Goal: Communication & Community: Answer question/provide support

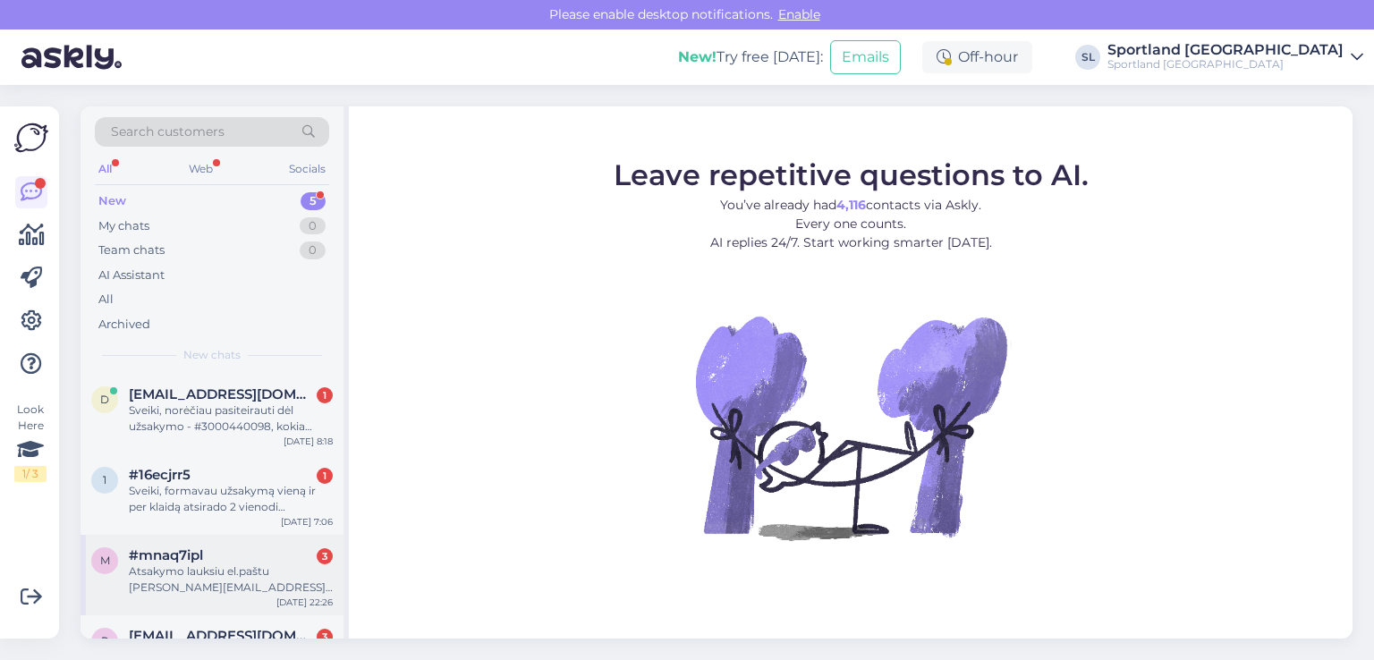
scroll to position [122, 0]
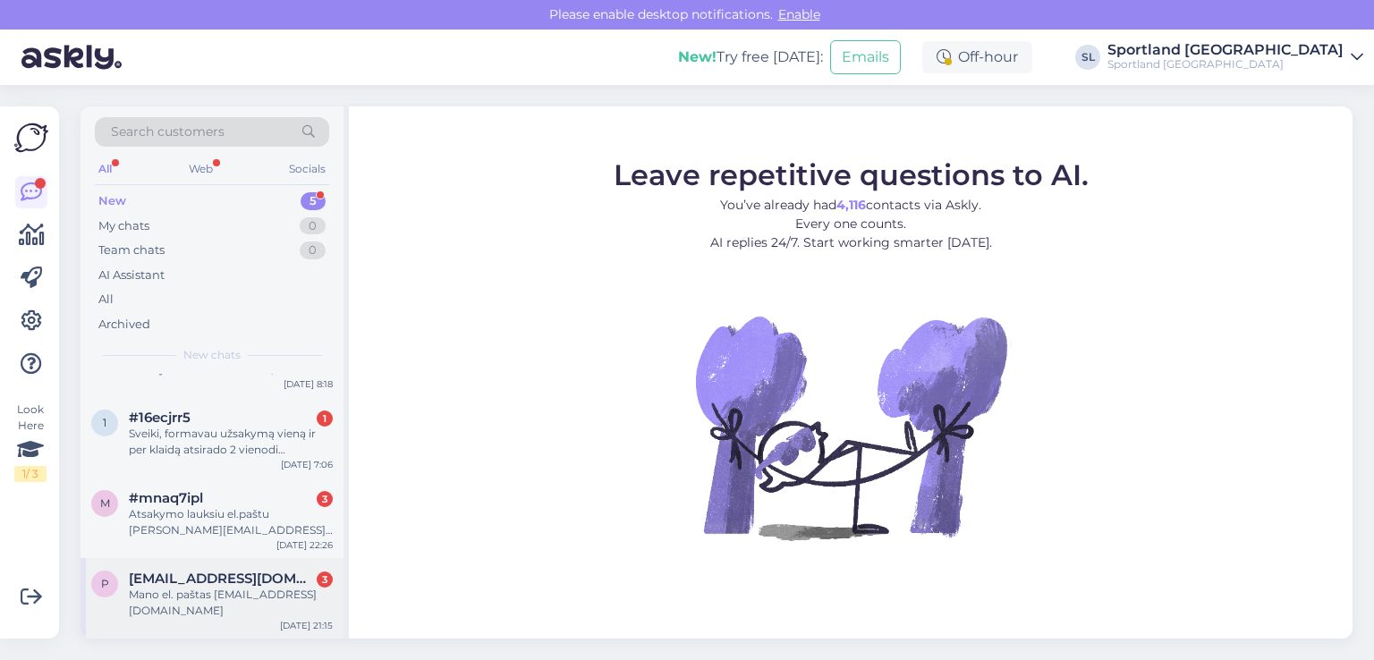
click at [215, 613] on div "Mano el. paštas [EMAIL_ADDRESS][DOMAIN_NAME]" at bounding box center [231, 603] width 204 height 32
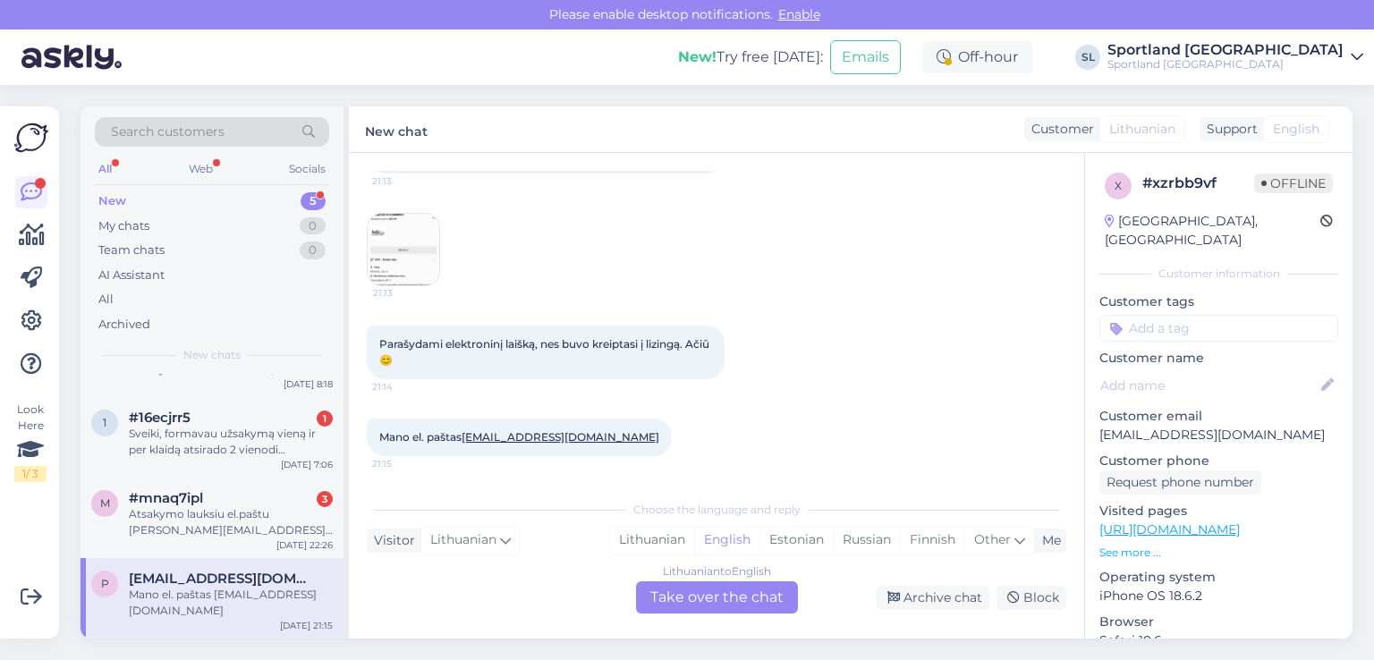
scroll to position [0, 0]
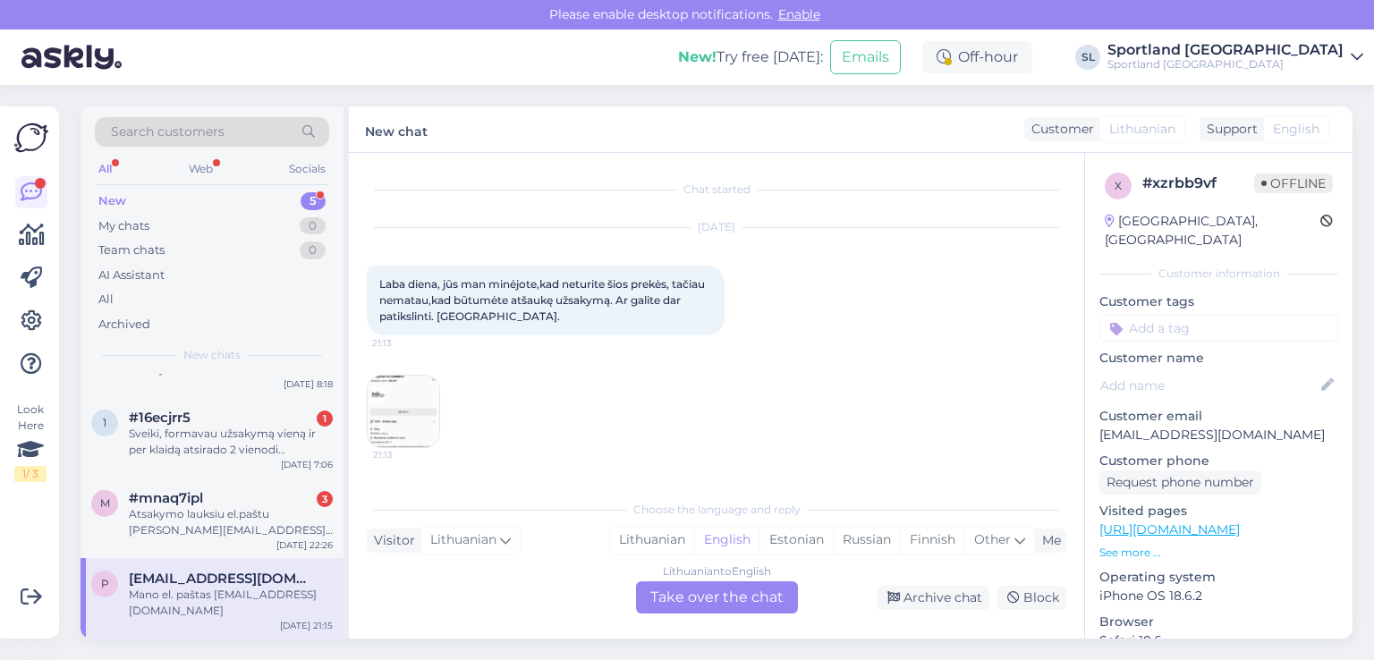
click at [401, 393] on img at bounding box center [404, 412] width 72 height 72
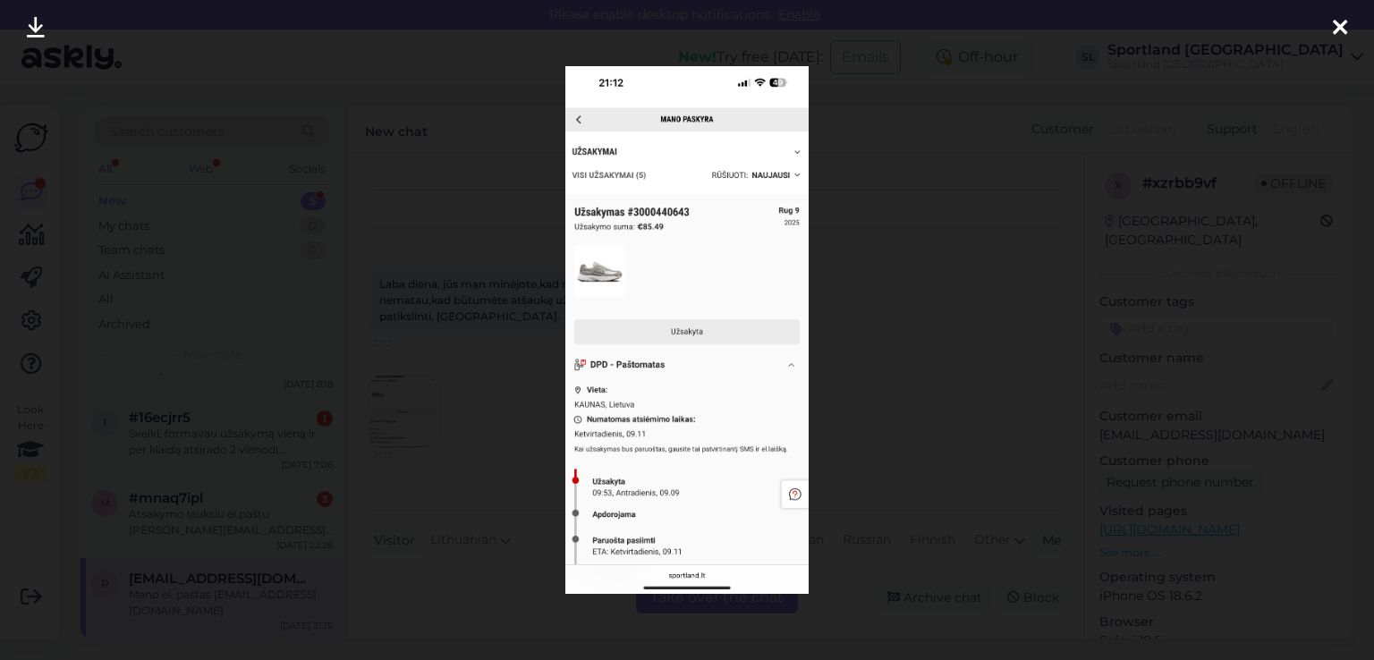
click at [1339, 24] on icon at bounding box center [1340, 28] width 14 height 23
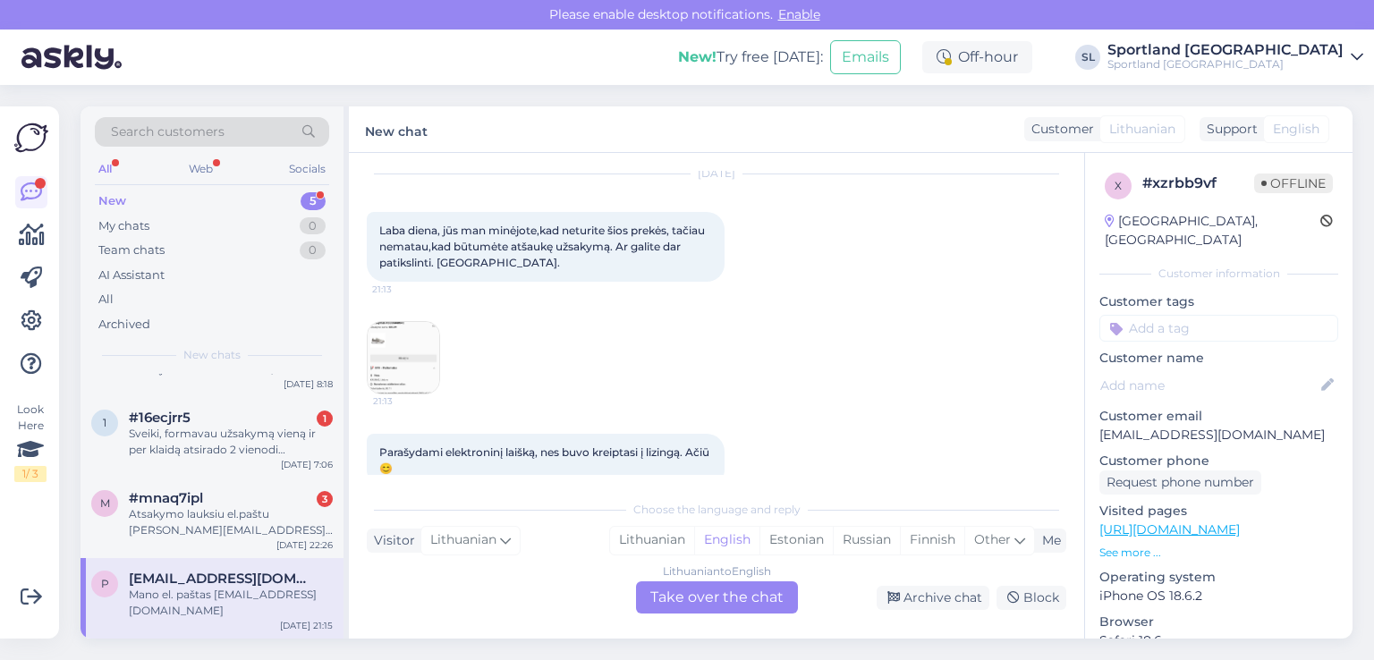
scroll to position [162, 0]
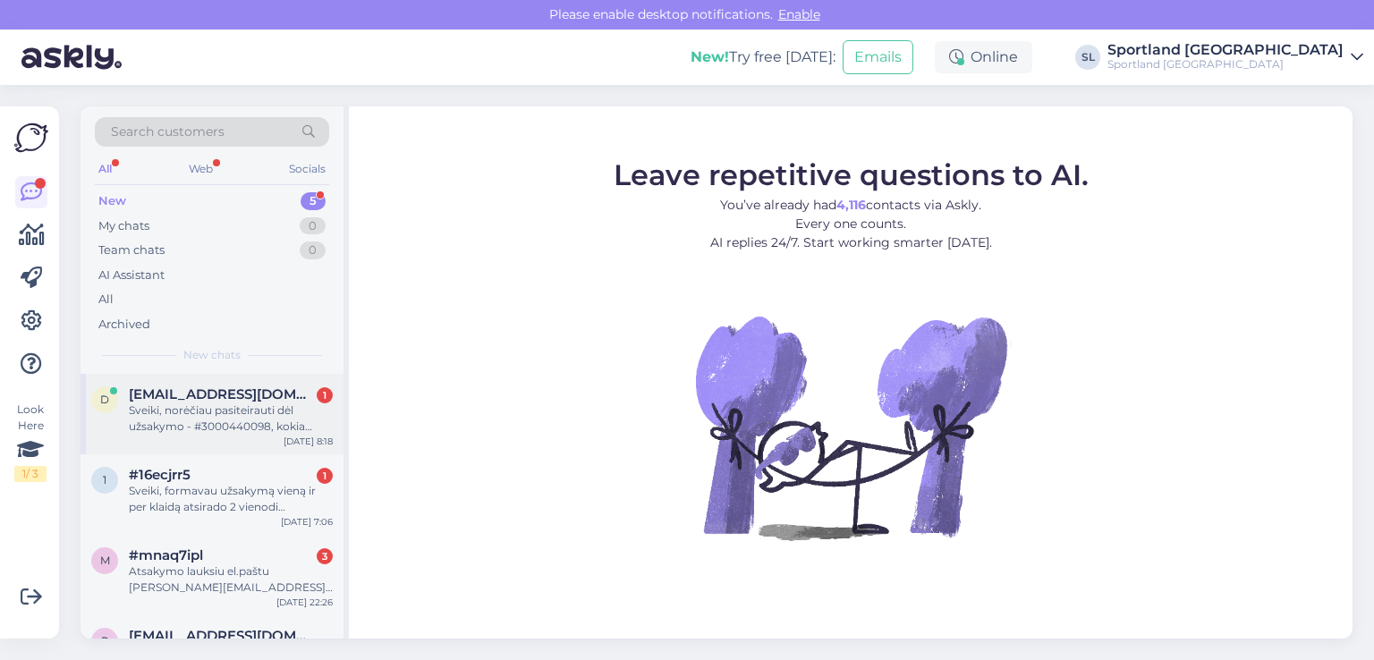
scroll to position [122, 0]
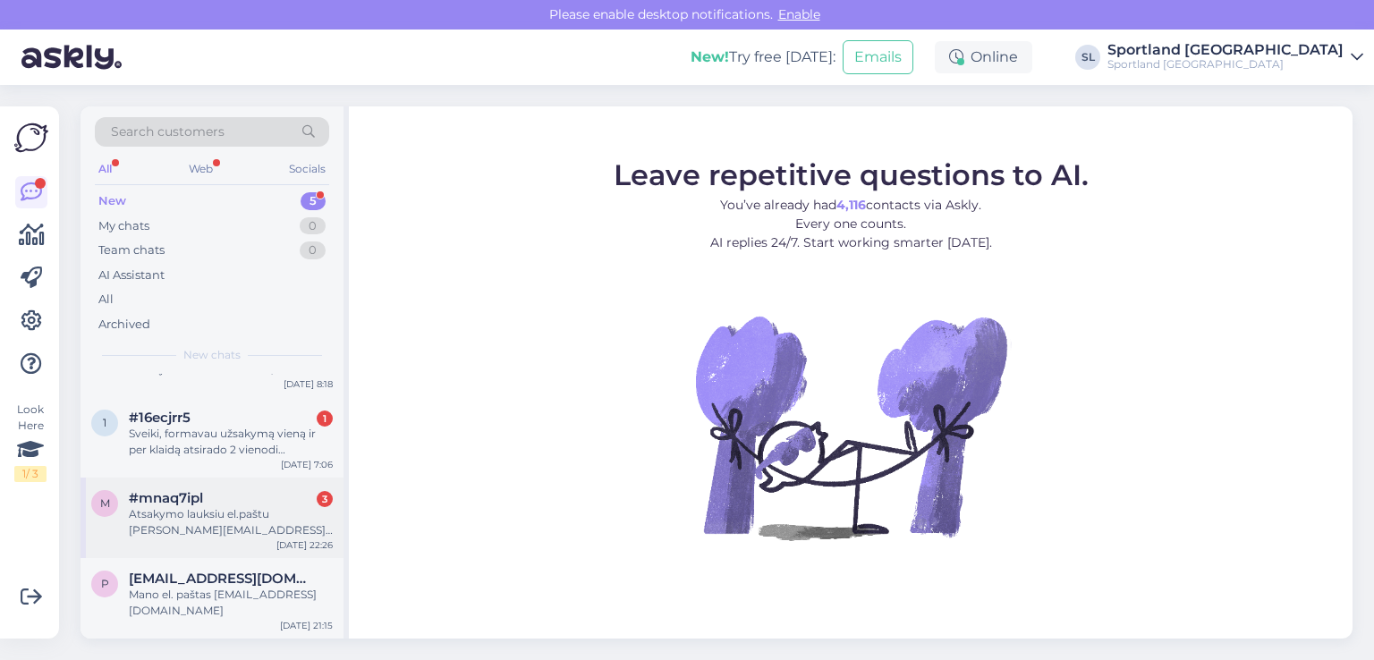
click at [171, 514] on div "Atsakymo lauksiu el.paštu [PERSON_NAME][EMAIL_ADDRESS][DOMAIN_NAME] arba tel nr…" at bounding box center [231, 522] width 204 height 32
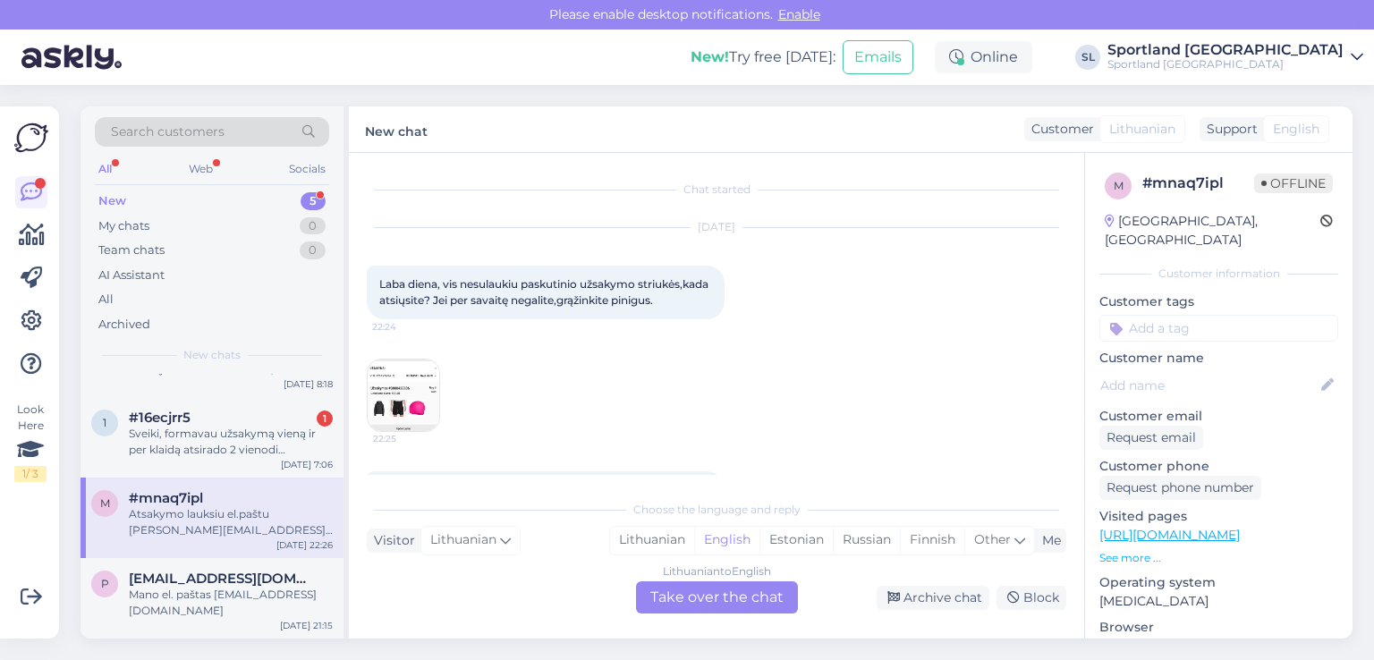
scroll to position [86, 0]
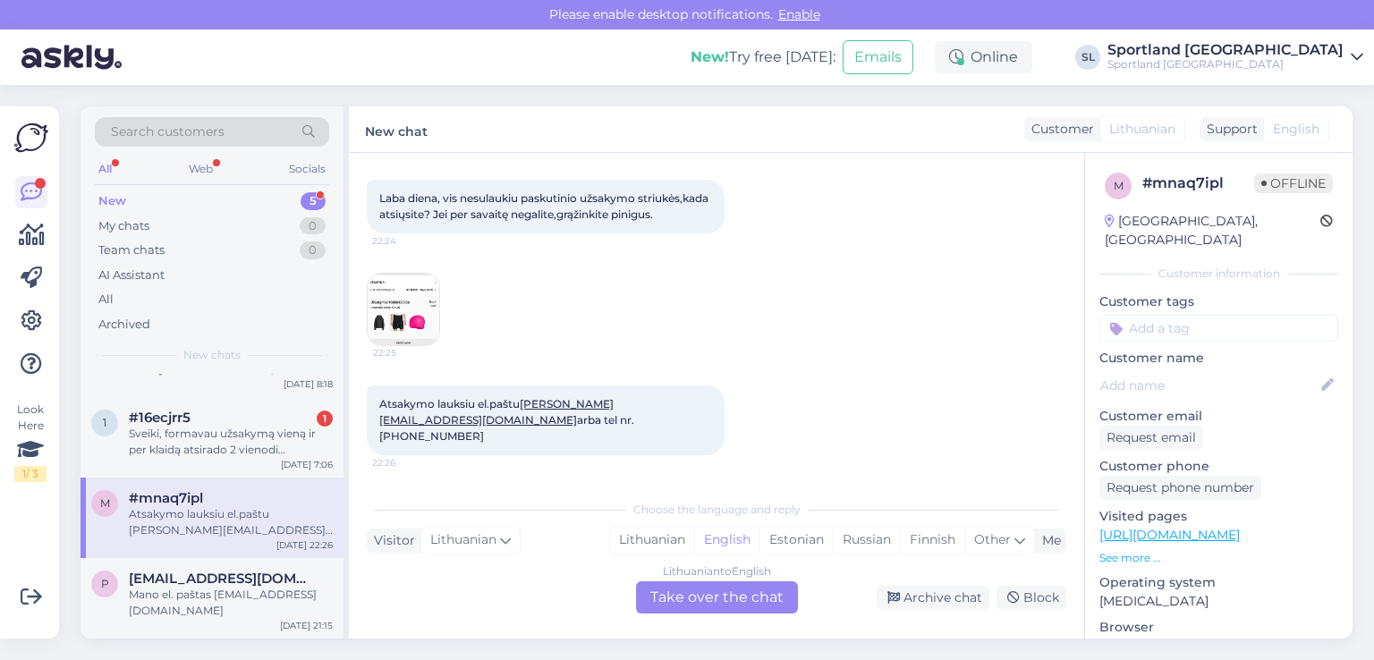
click at [423, 344] on img at bounding box center [404, 310] width 72 height 72
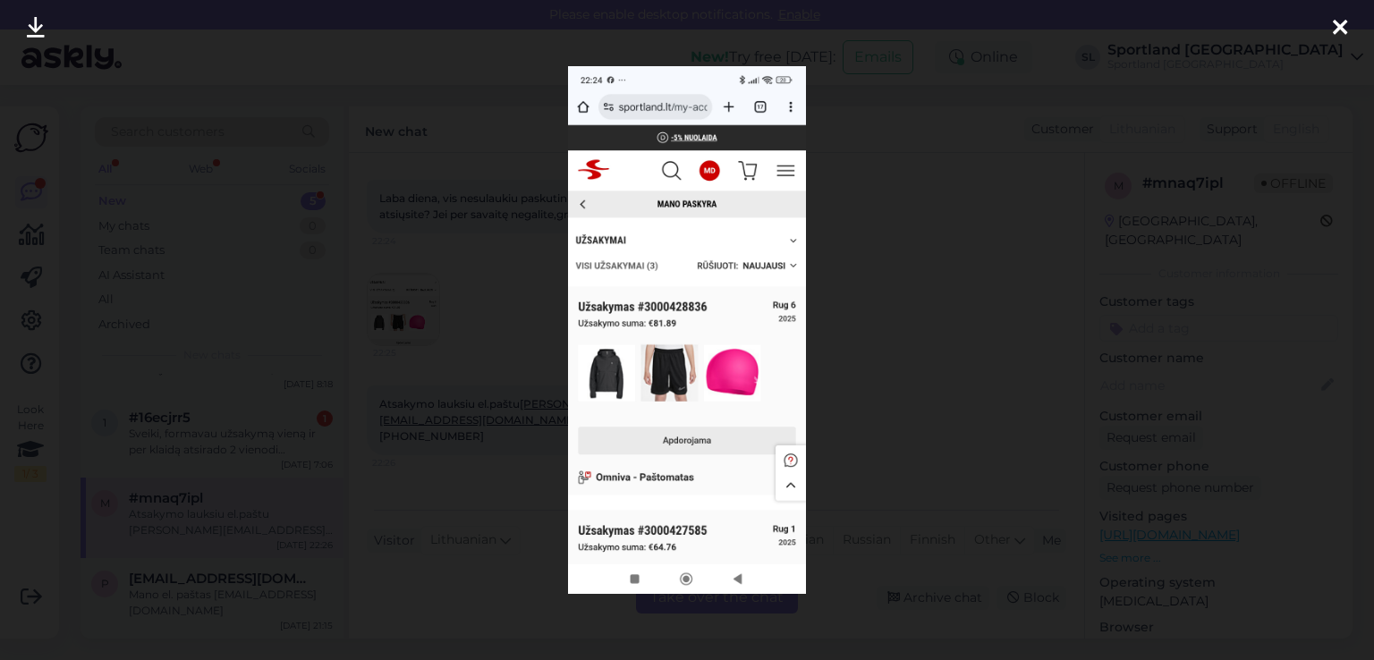
click at [1338, 25] on icon at bounding box center [1340, 28] width 14 height 23
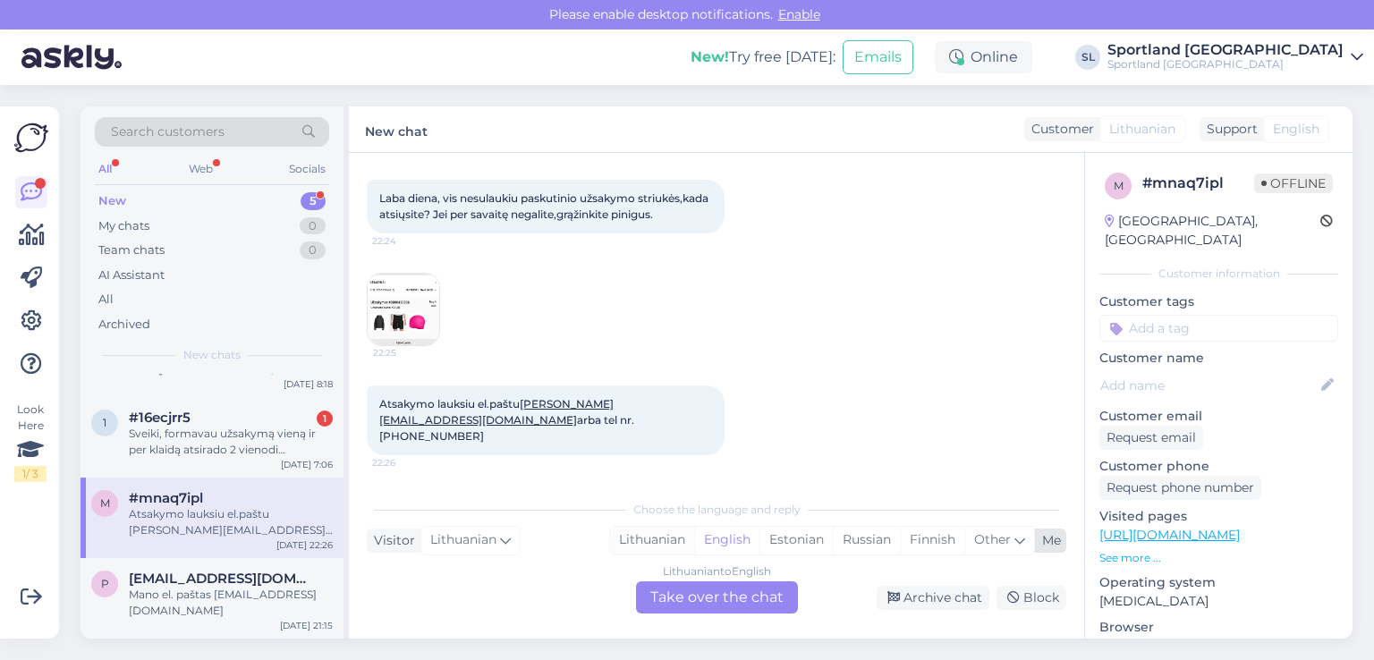
click at [643, 541] on div "Lithuanian" at bounding box center [652, 540] width 84 height 27
click at [694, 605] on div "Lithuanian to Lithuanian Take over the chat" at bounding box center [717, 597] width 162 height 32
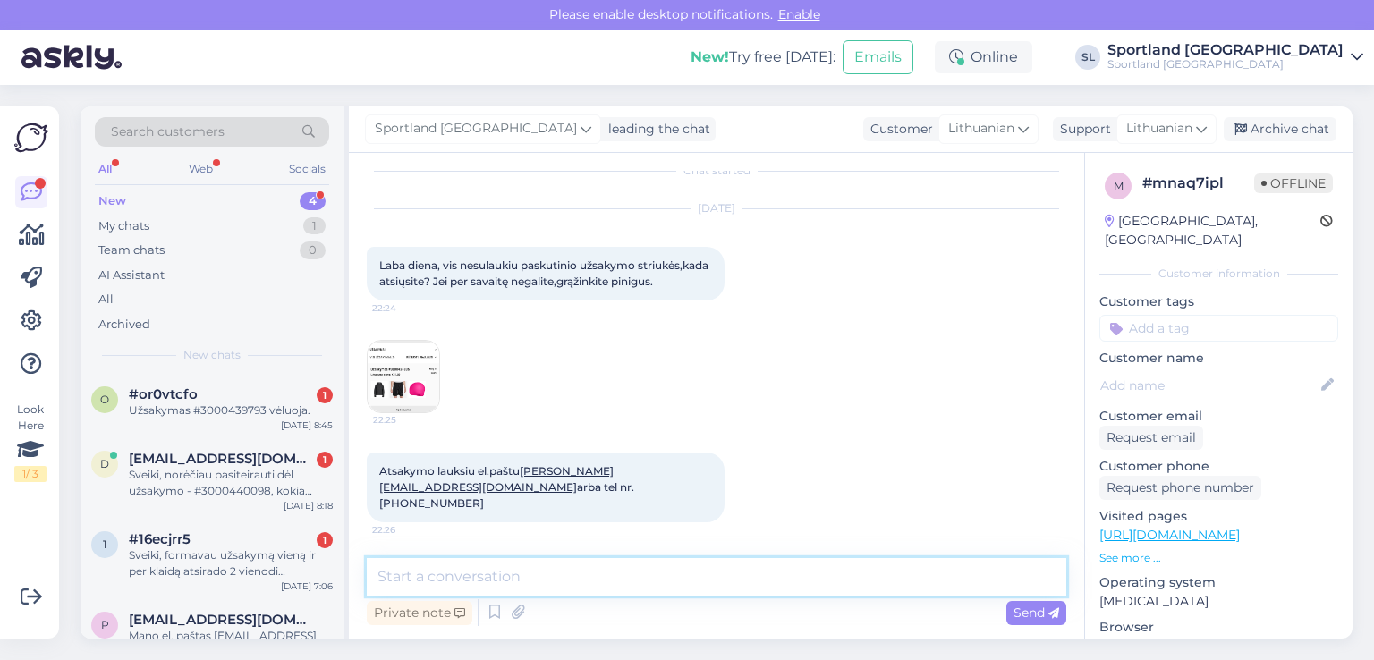
click at [613, 565] on textarea at bounding box center [716, 577] width 699 height 38
type textarea "Sveiki,"
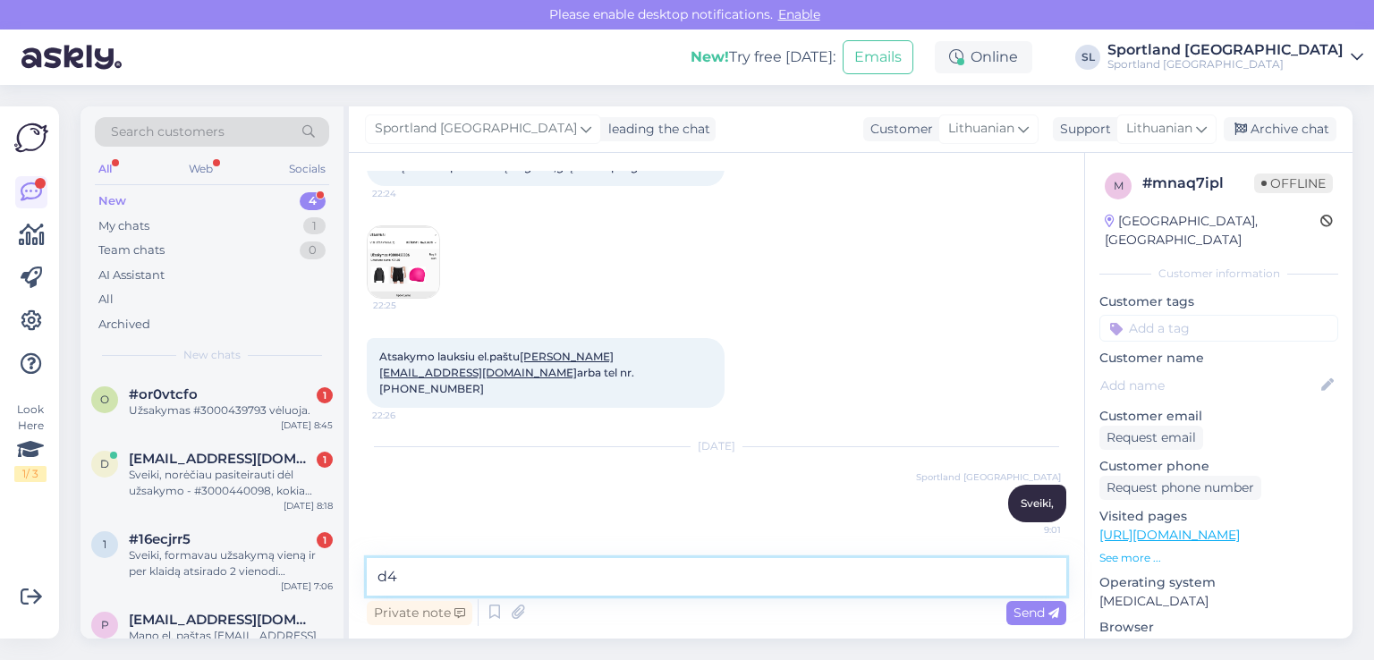
type textarea "d"
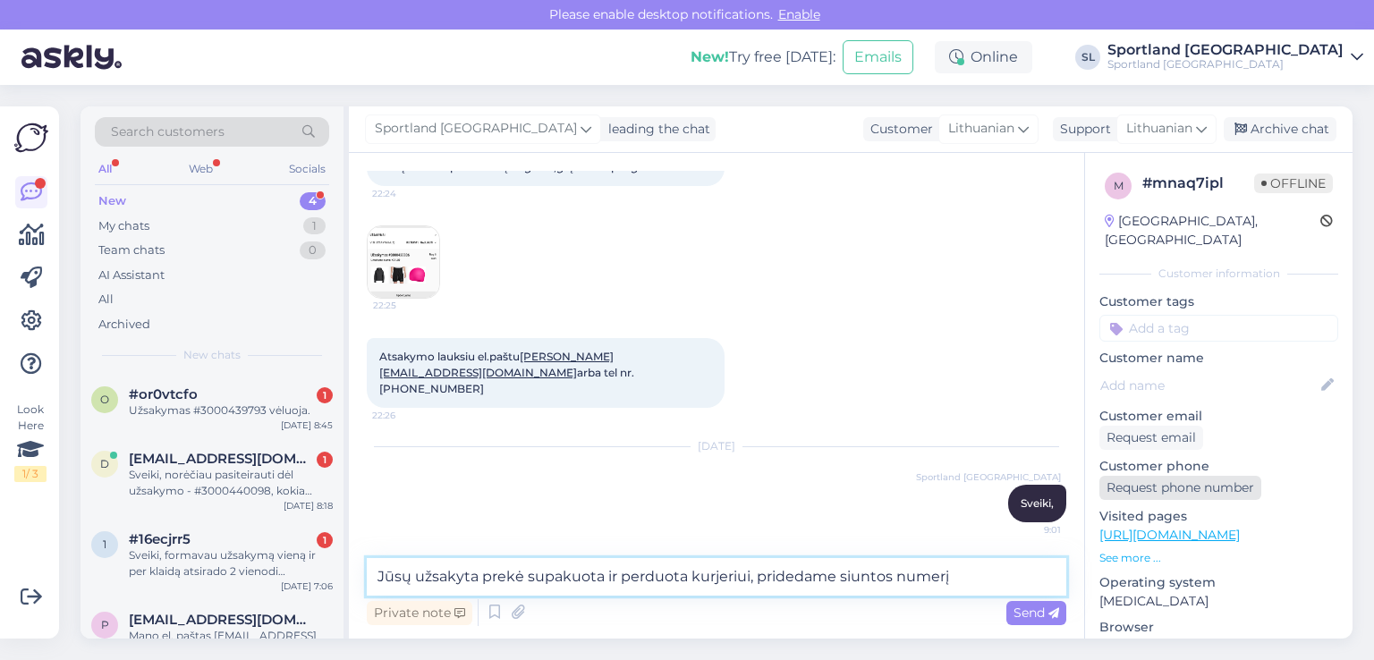
paste textarea "CC819654457EE"
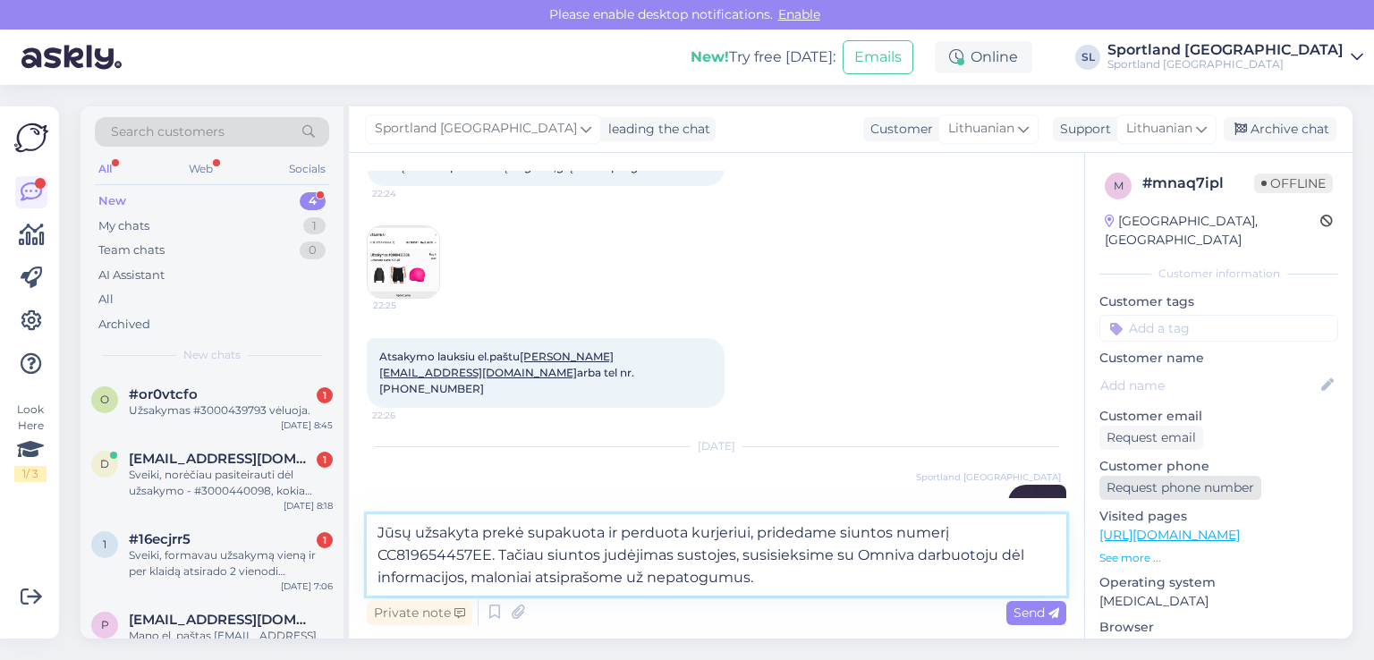
type textarea "Jūsų užsakyta prekė supakuota ir perduota kurjeriui, pridedame siuntos numerį C…"
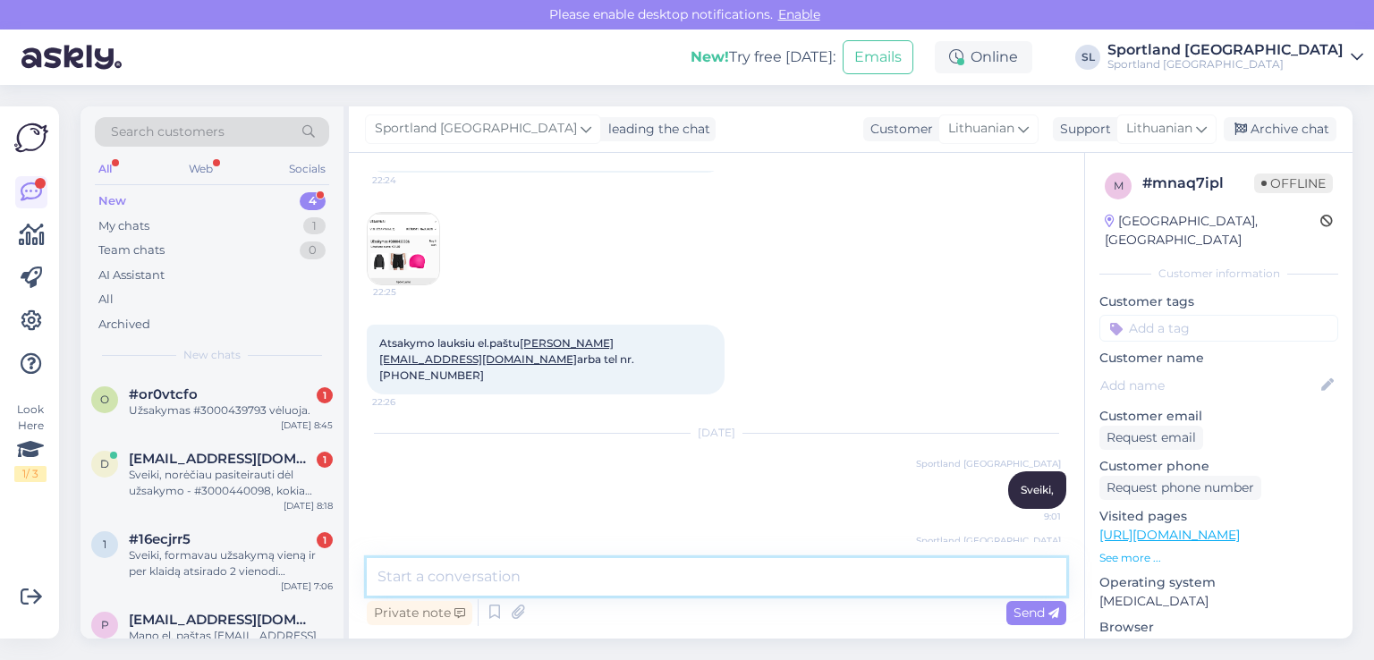
scroll to position [258, 0]
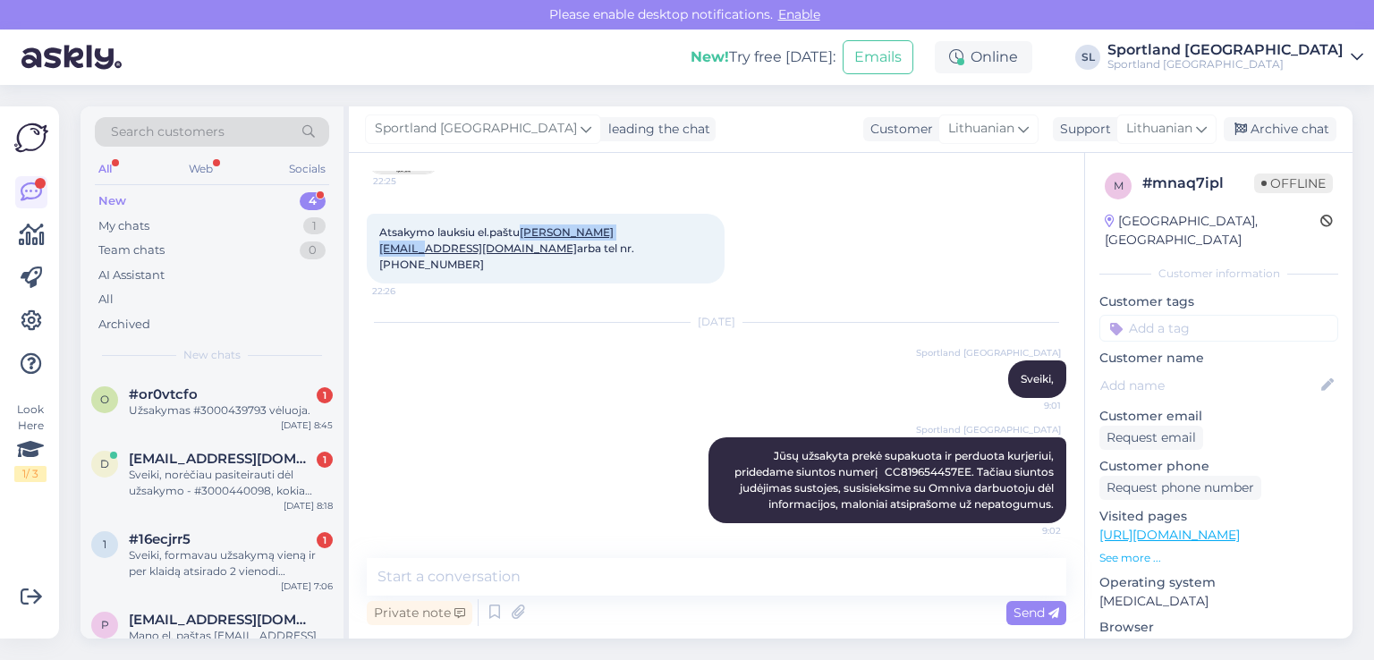
drag, startPoint x: 655, startPoint y: 249, endPoint x: 526, endPoint y: 241, distance: 129.0
click at [526, 241] on span "Atsakymo lauksiu el.paštu m.doksiene@gmail.com arba tel nr. 37069689813" at bounding box center [508, 248] width 258 height 46
copy link "m.doksiene@gmail.com"
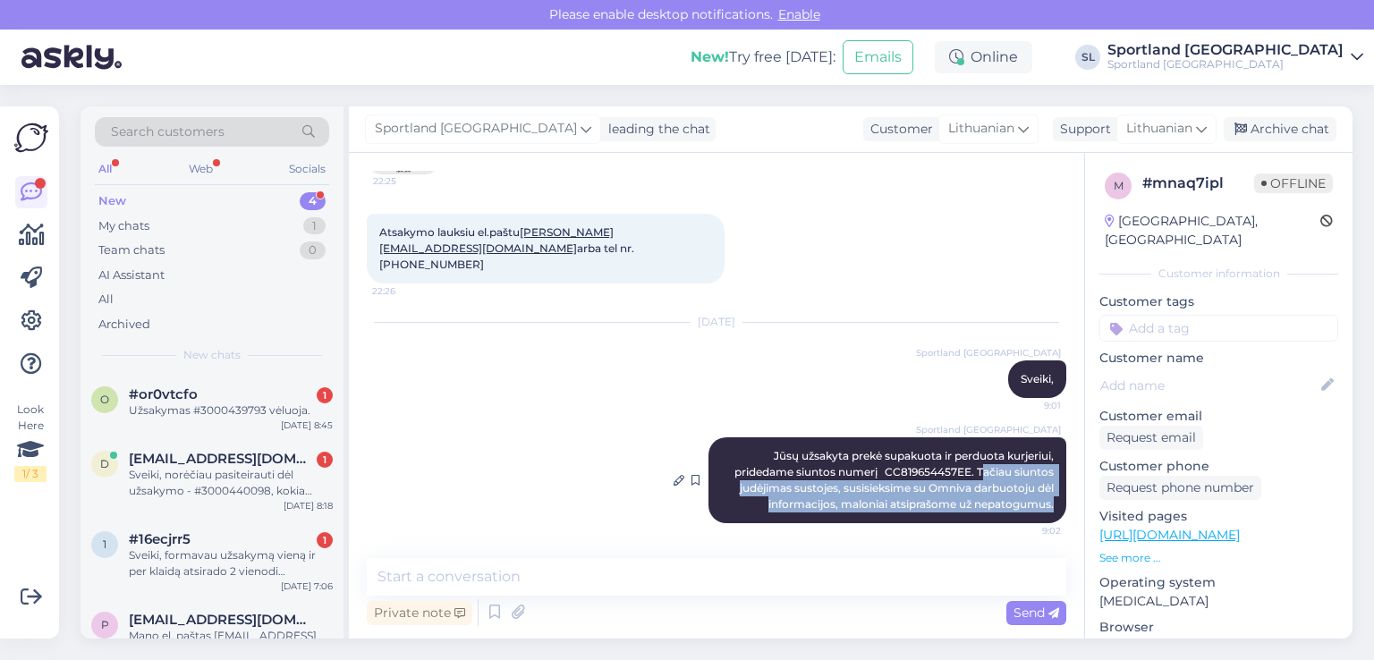
drag, startPoint x: 966, startPoint y: 471, endPoint x: 1037, endPoint y: 508, distance: 79.6
click at [1037, 508] on span "Jūsų užsakyta prekė supakuota ir perduota kurjeriui, pridedame siuntos numerį C…" at bounding box center [895, 480] width 322 height 62
copy span "ačiau siuntos judėjimas sustojes, susisieksime su Omniva darbuotoju dėl informa…"
click at [175, 227] on div "My chats 1" at bounding box center [212, 226] width 234 height 25
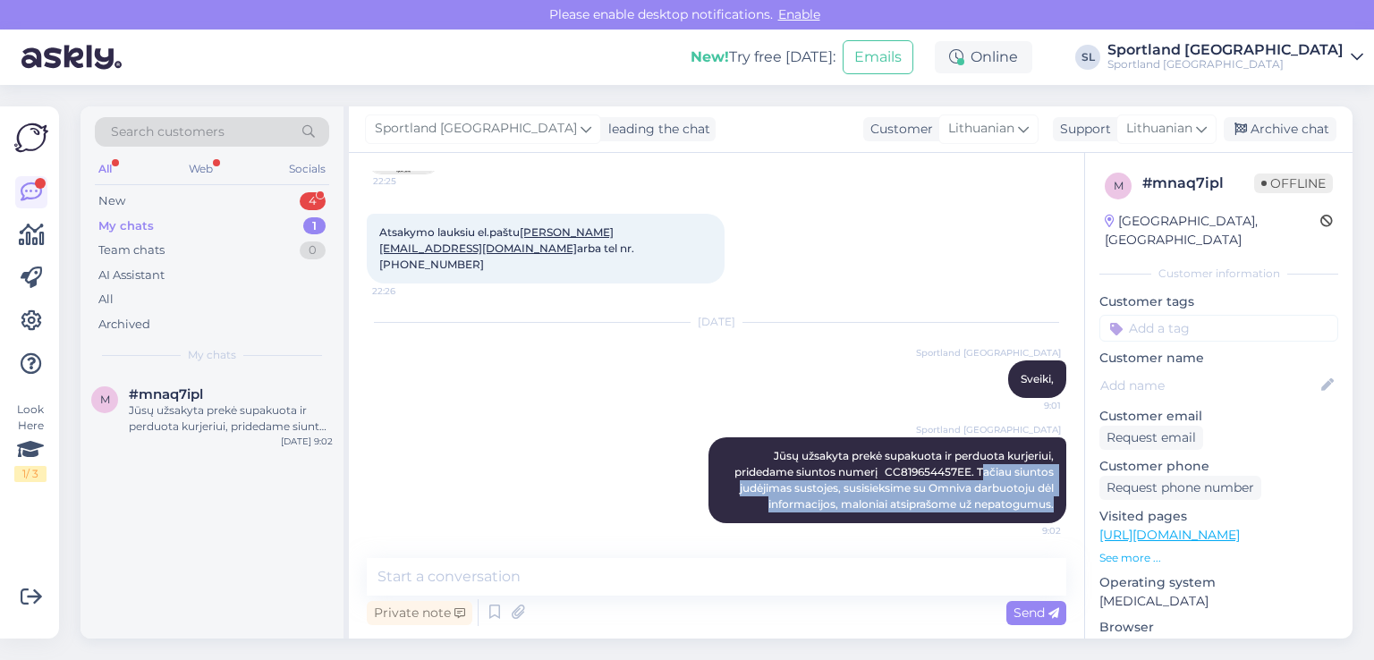
click at [599, 481] on div "Sportland Lithuania Jūsų užsakyta prekė supakuota ir perduota kurjeriui, prided…" at bounding box center [716, 480] width 699 height 125
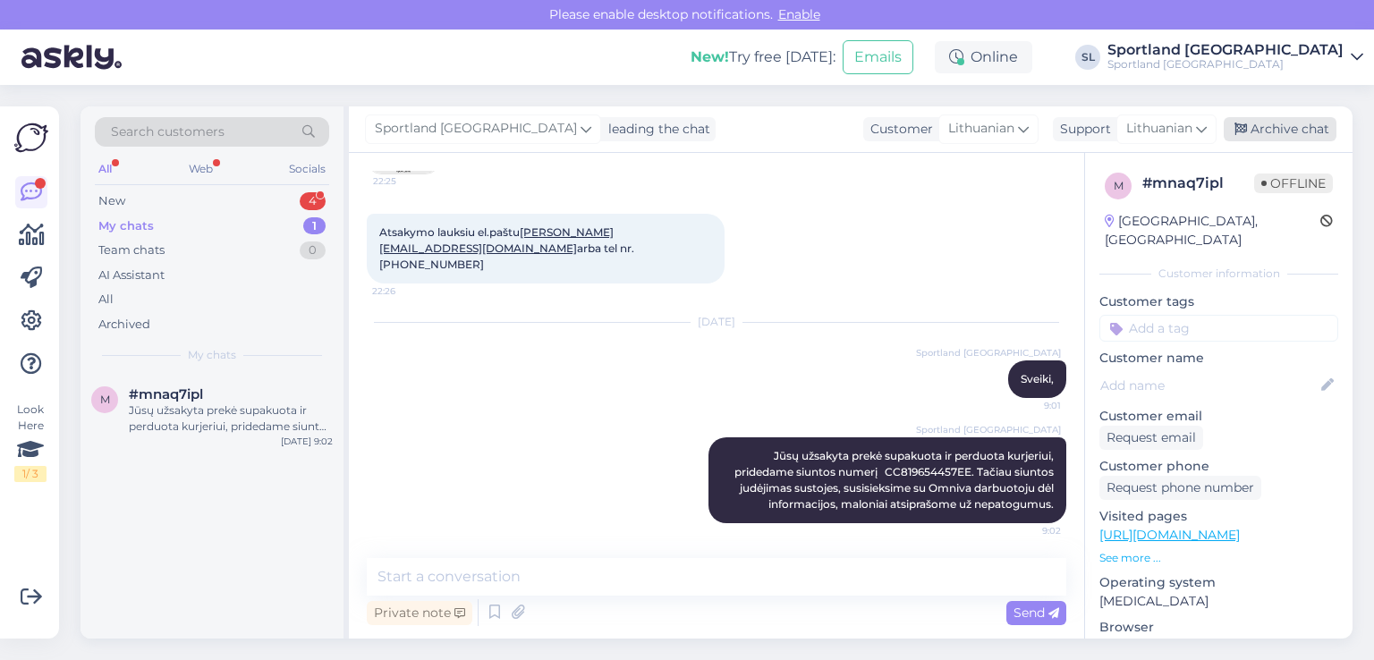
click at [1277, 126] on div "Archive chat" at bounding box center [1279, 129] width 113 height 24
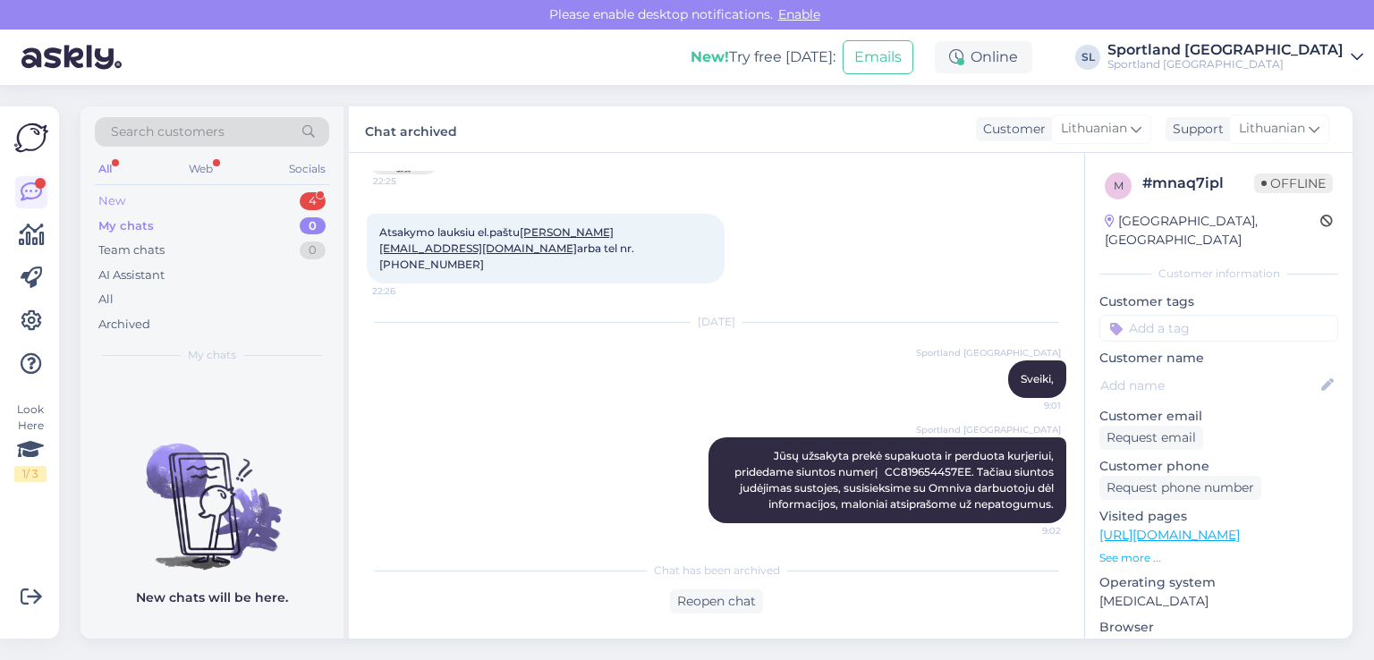
click at [168, 194] on div "New 4" at bounding box center [212, 201] width 234 height 25
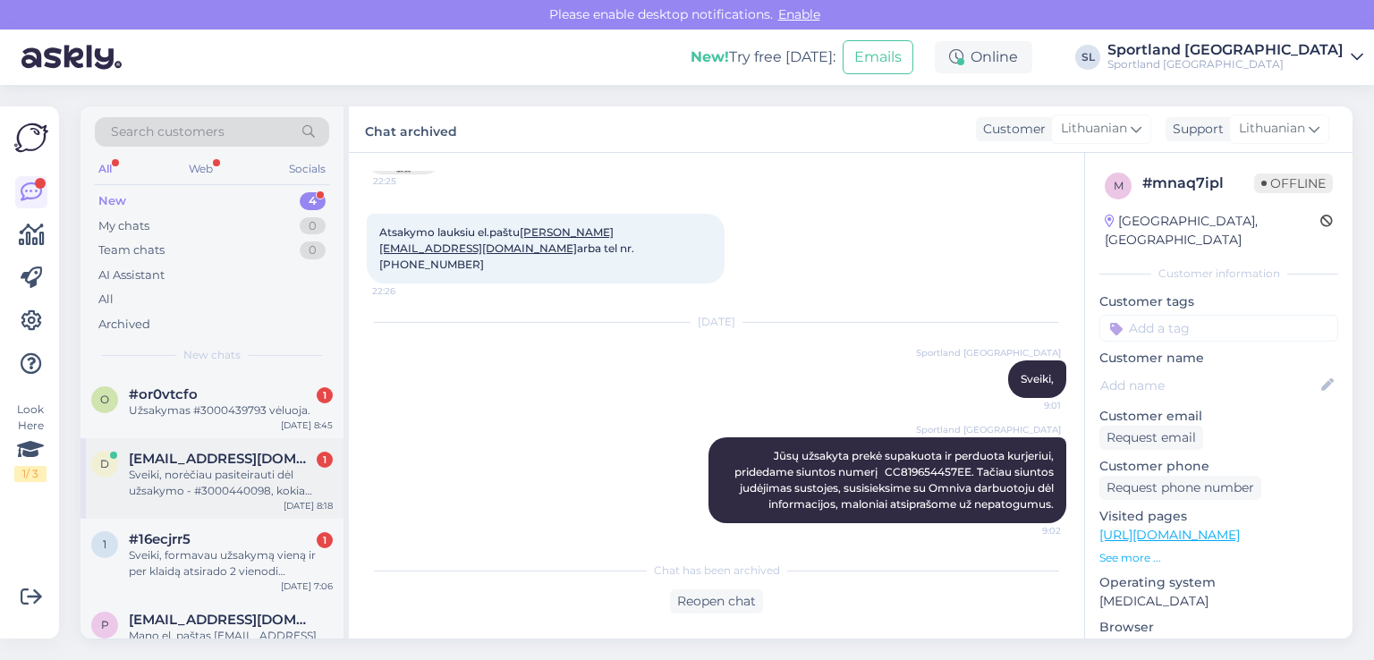
click at [207, 467] on div "Sveiki, norėčiau pasiteirauti dėl užsakymo - #3000440098, kokia būsena?" at bounding box center [231, 483] width 204 height 32
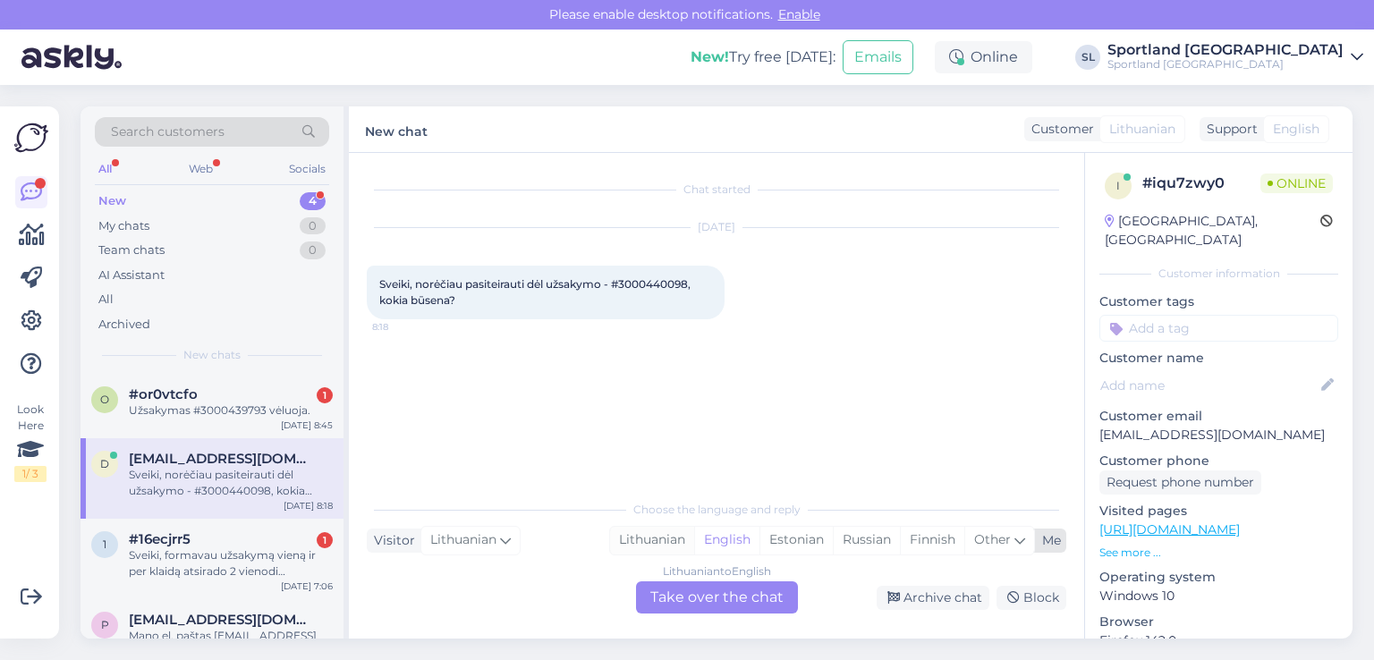
click at [665, 530] on div "Lithuanian" at bounding box center [652, 540] width 84 height 27
click at [680, 589] on div "Lithuanian to Lithuanian Take over the chat" at bounding box center [717, 597] width 162 height 32
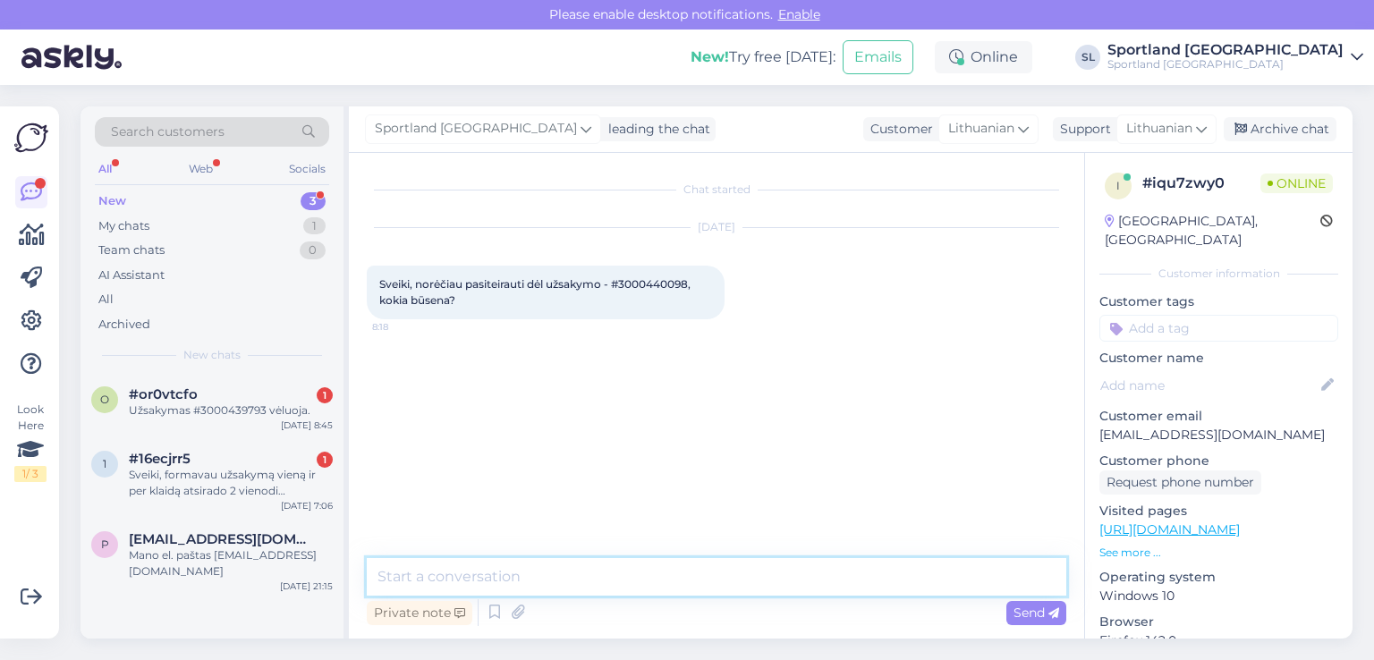
click at [624, 571] on textarea at bounding box center [716, 577] width 699 height 38
type textarea "Sveiki,"
type textarea "patikrinsime"
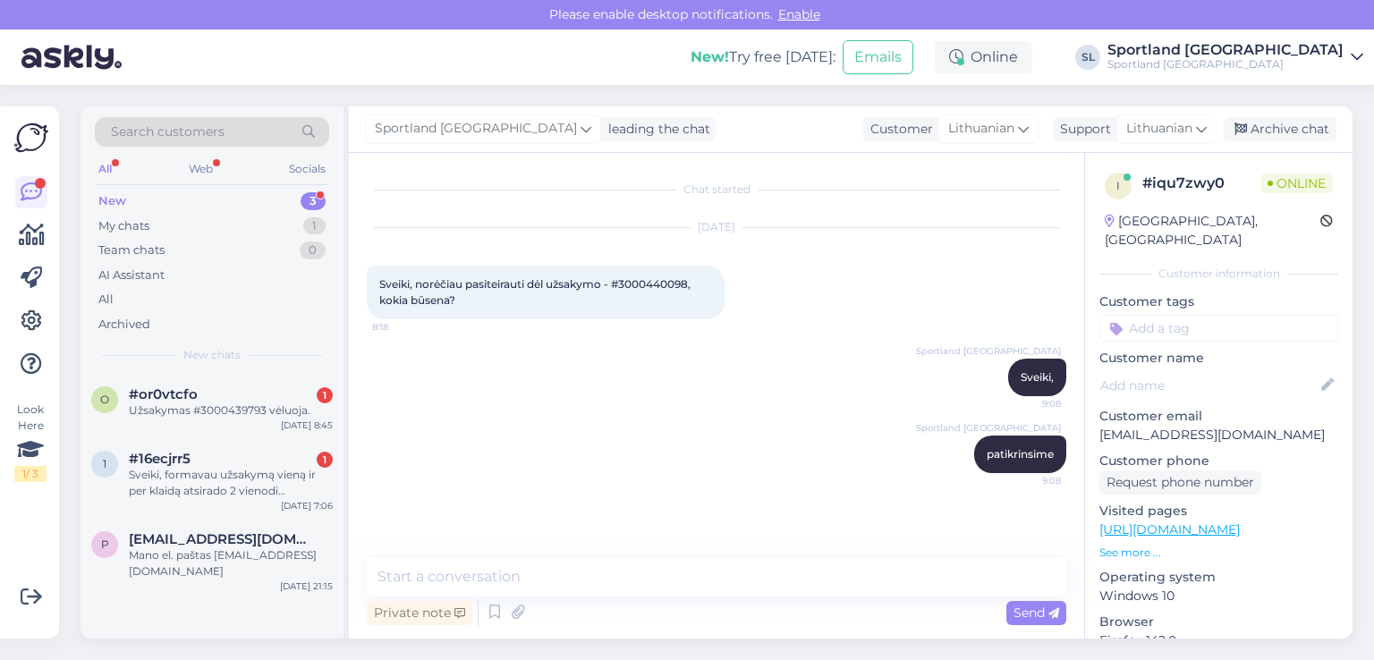
click at [631, 285] on span "Sveiki, norėčiau pasiteirauti dėl užsakymo - #3000440098, kokia būsena?" at bounding box center [536, 292] width 314 height 30
copy span "3000440098"
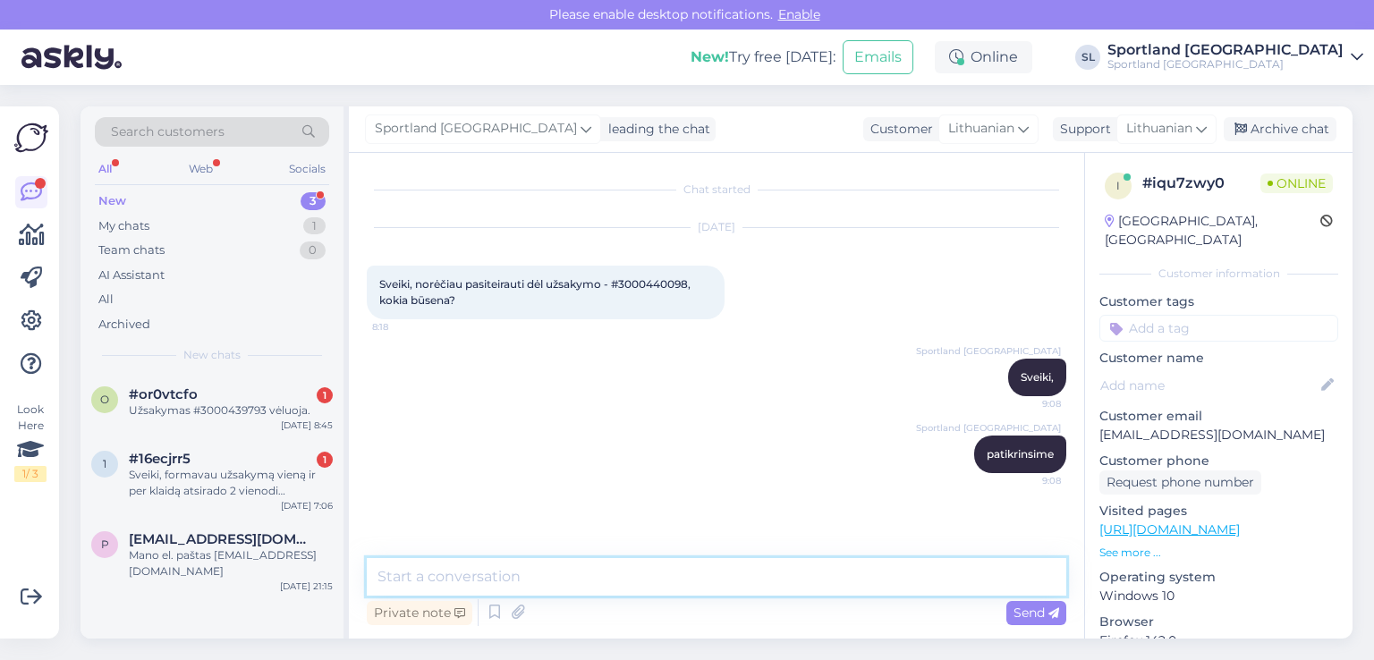
click at [582, 580] on textarea at bounding box center [716, 577] width 699 height 38
type textarea "S"
paste textarea "CC841893392EE"
type textarea "prekė supakuota ir siunta jau patalpinta į paštomatą CC841893392EE."
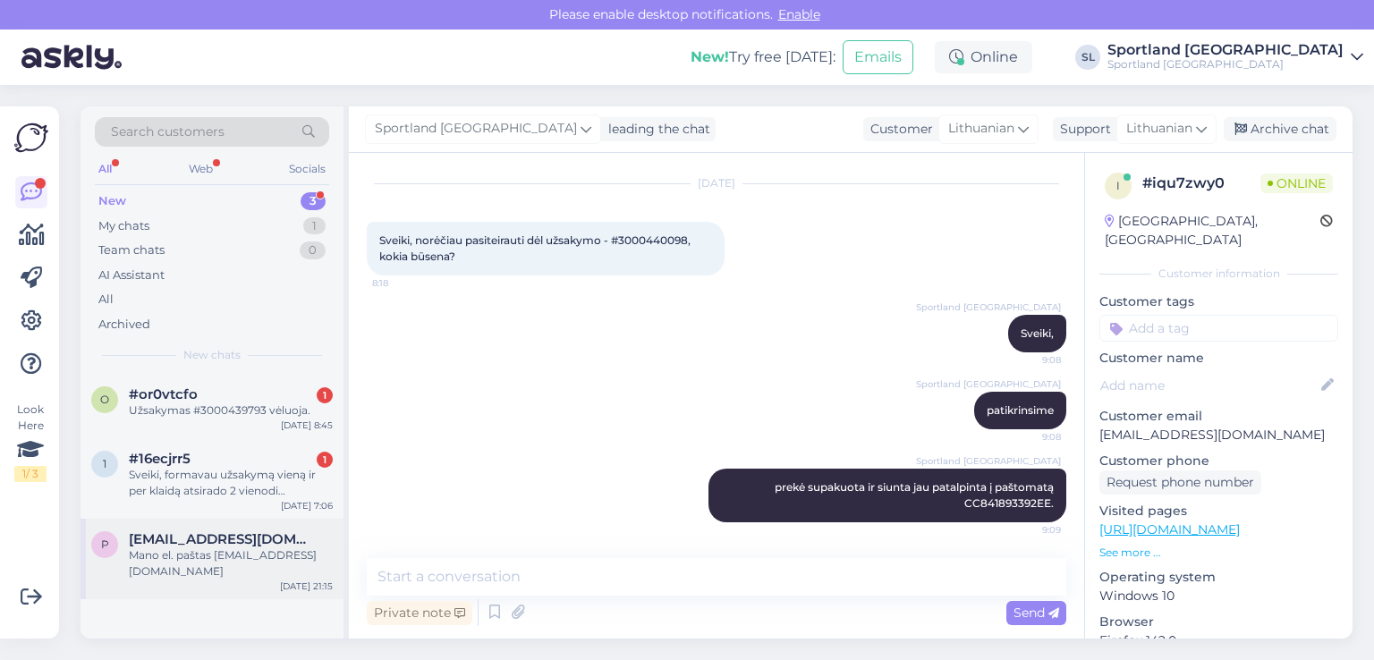
click at [228, 554] on div "Mano el. paštas paulina.slepaviciute@gmail.com" at bounding box center [231, 563] width 204 height 32
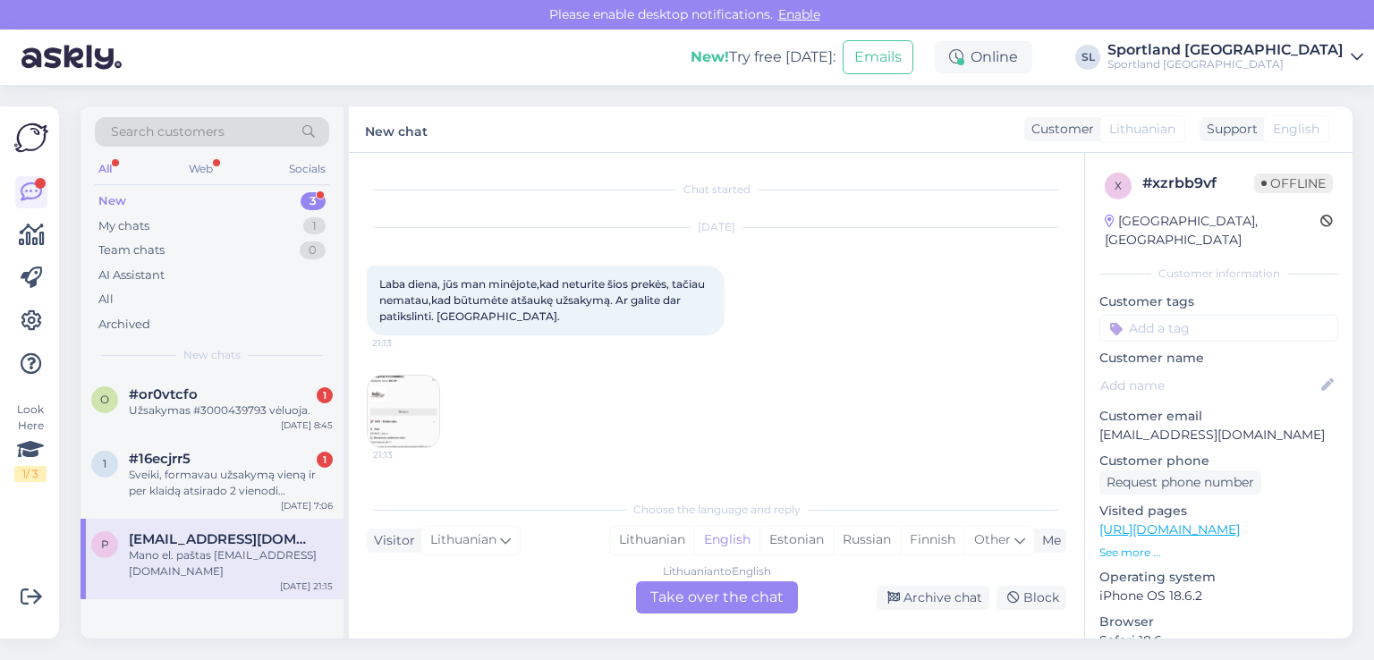
scroll to position [162, 0]
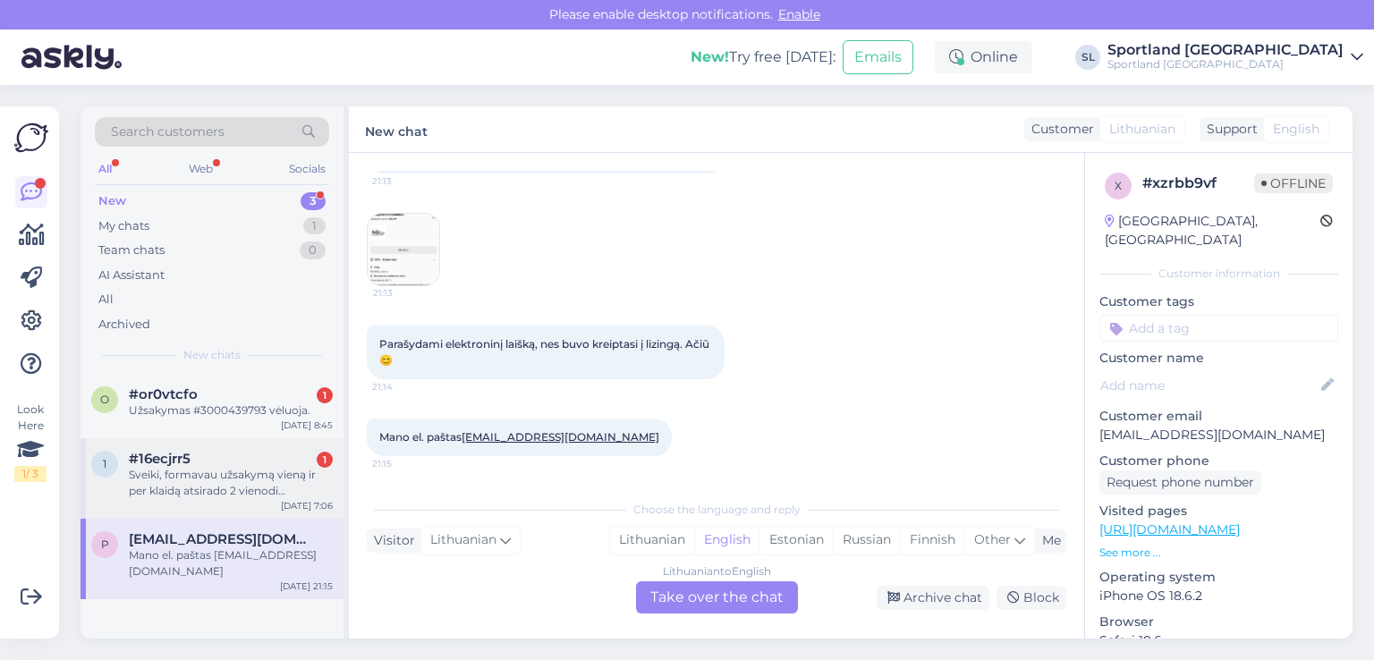
click at [166, 490] on div "Sveiki, formavau užsakymą vieną ir per klaidą atsirado 2 vienodi užsakymai. Pra…" at bounding box center [231, 483] width 204 height 32
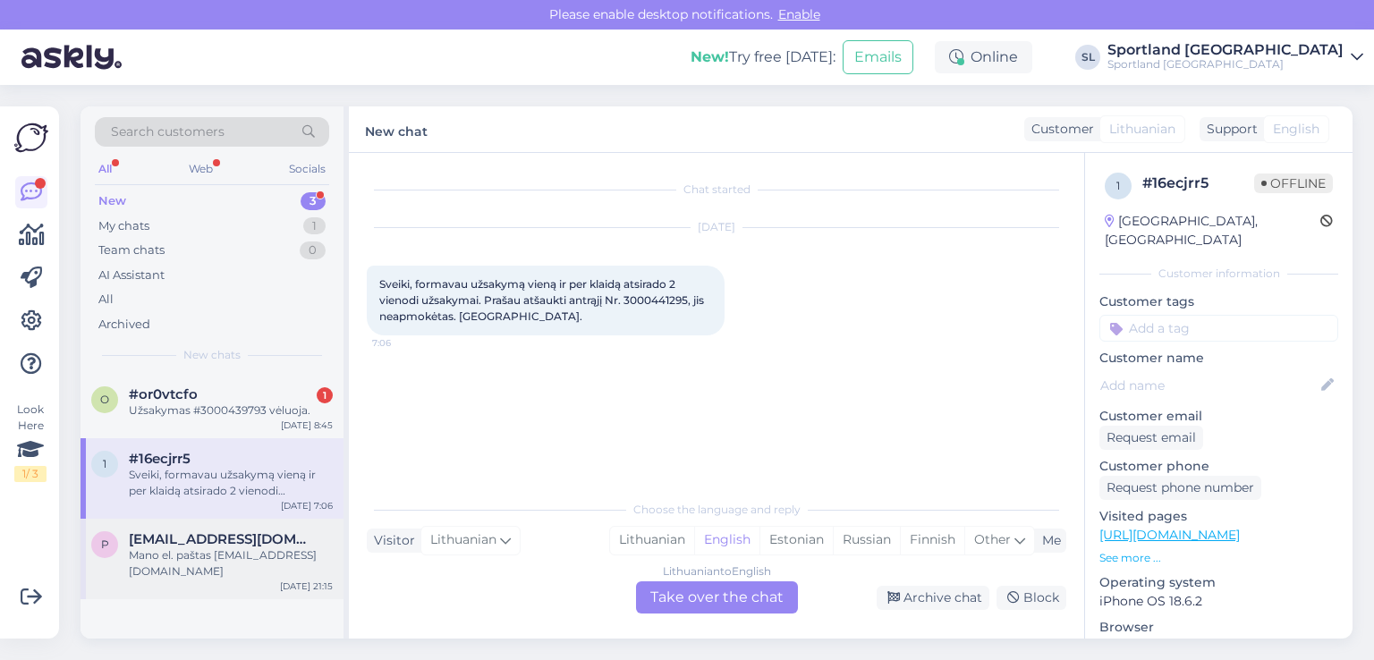
click at [162, 558] on div "Mano el. paštas paulina.slepaviciute@gmail.com" at bounding box center [231, 563] width 204 height 32
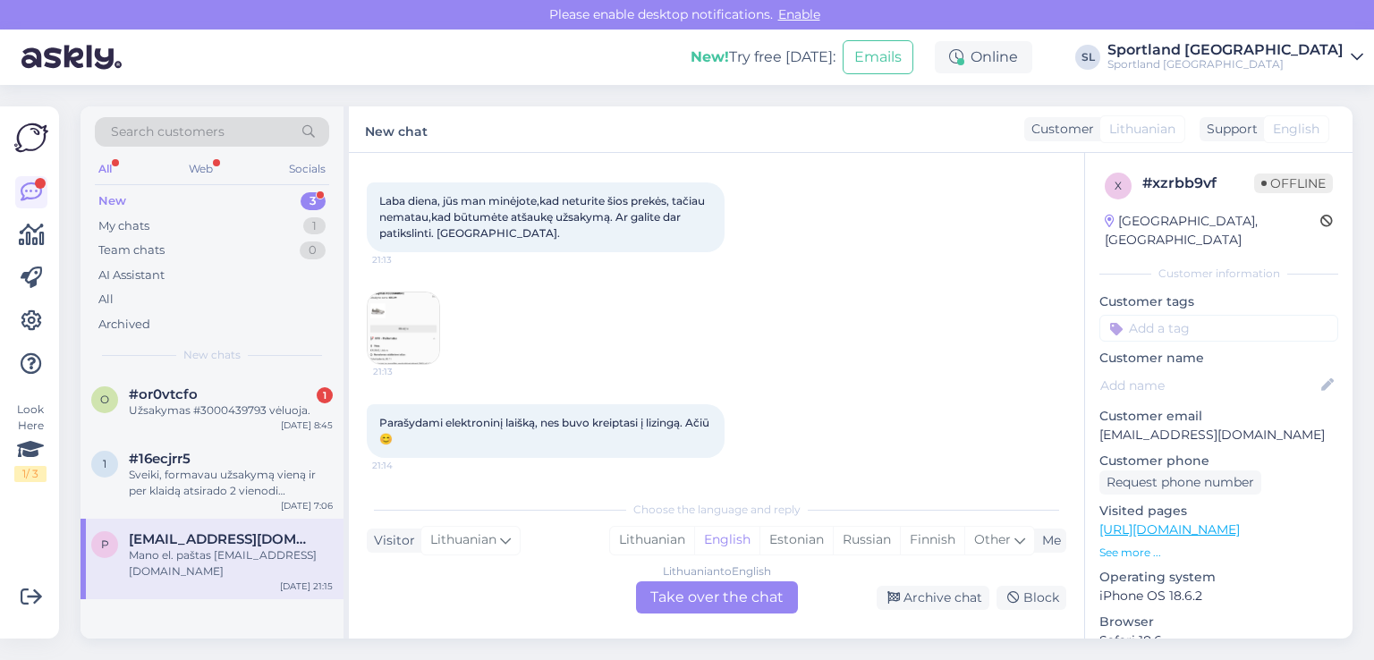
scroll to position [162, 0]
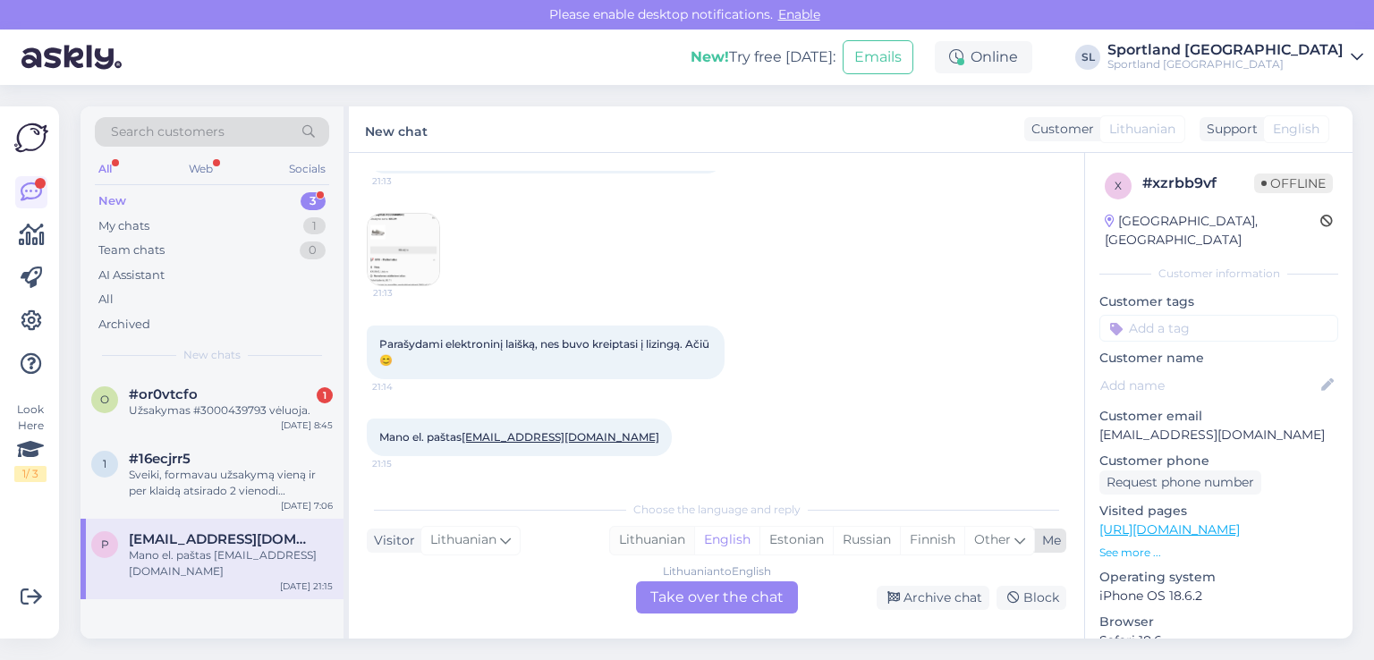
click at [638, 538] on div "Lithuanian" at bounding box center [652, 540] width 84 height 27
click at [681, 595] on div "Lithuanian to Lithuanian Take over the chat" at bounding box center [717, 597] width 162 height 32
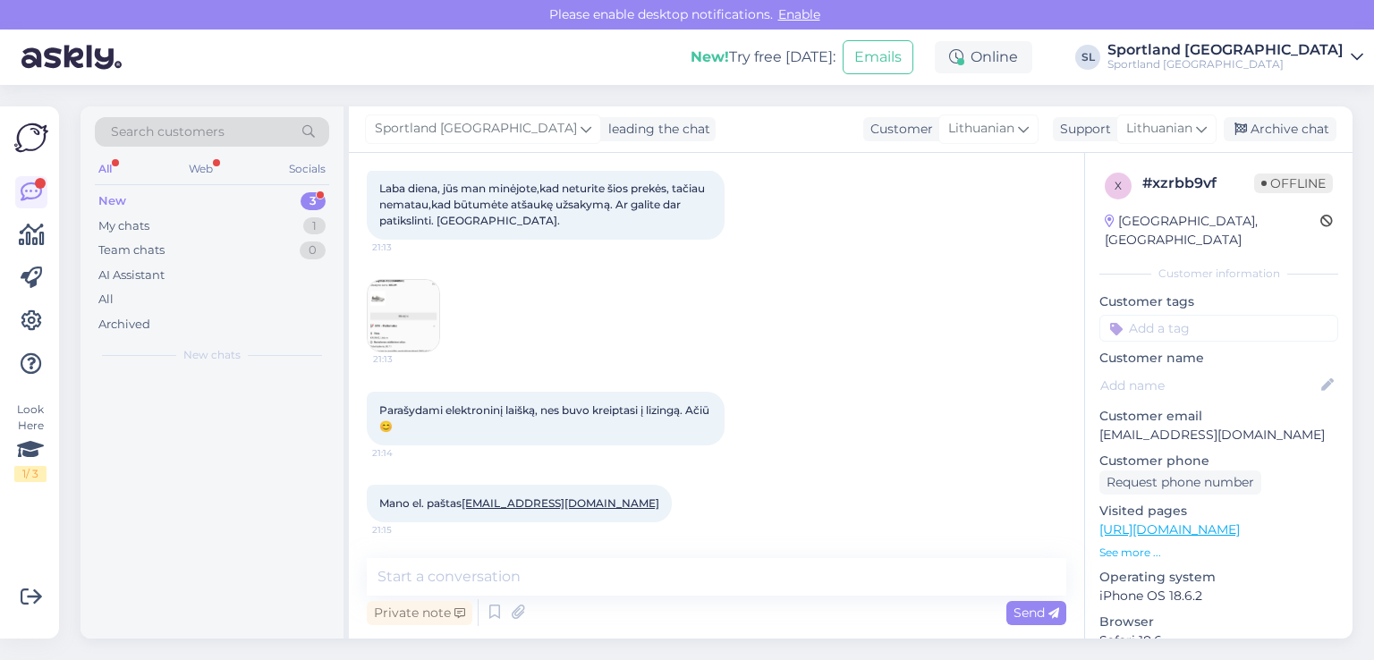
scroll to position [96, 0]
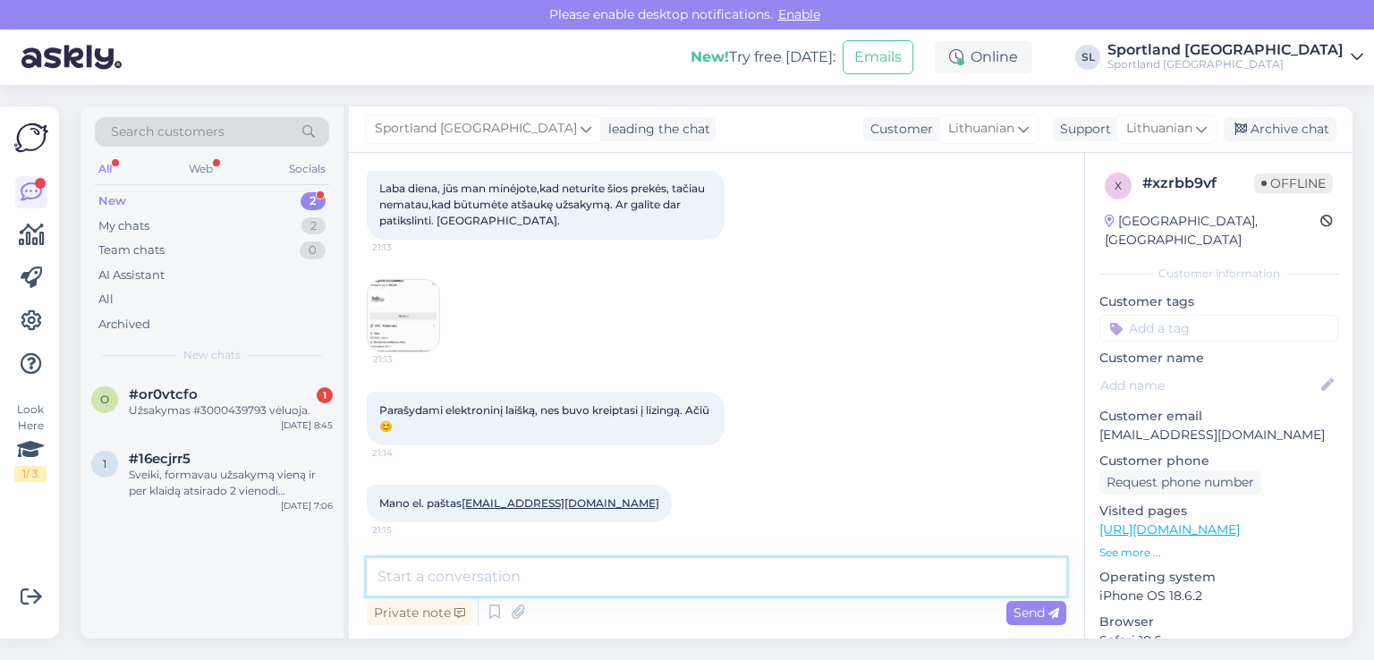
click at [630, 584] on textarea at bounding box center [716, 577] width 699 height 38
type textarea "Sveiki, informuosime Jus el. paštu"
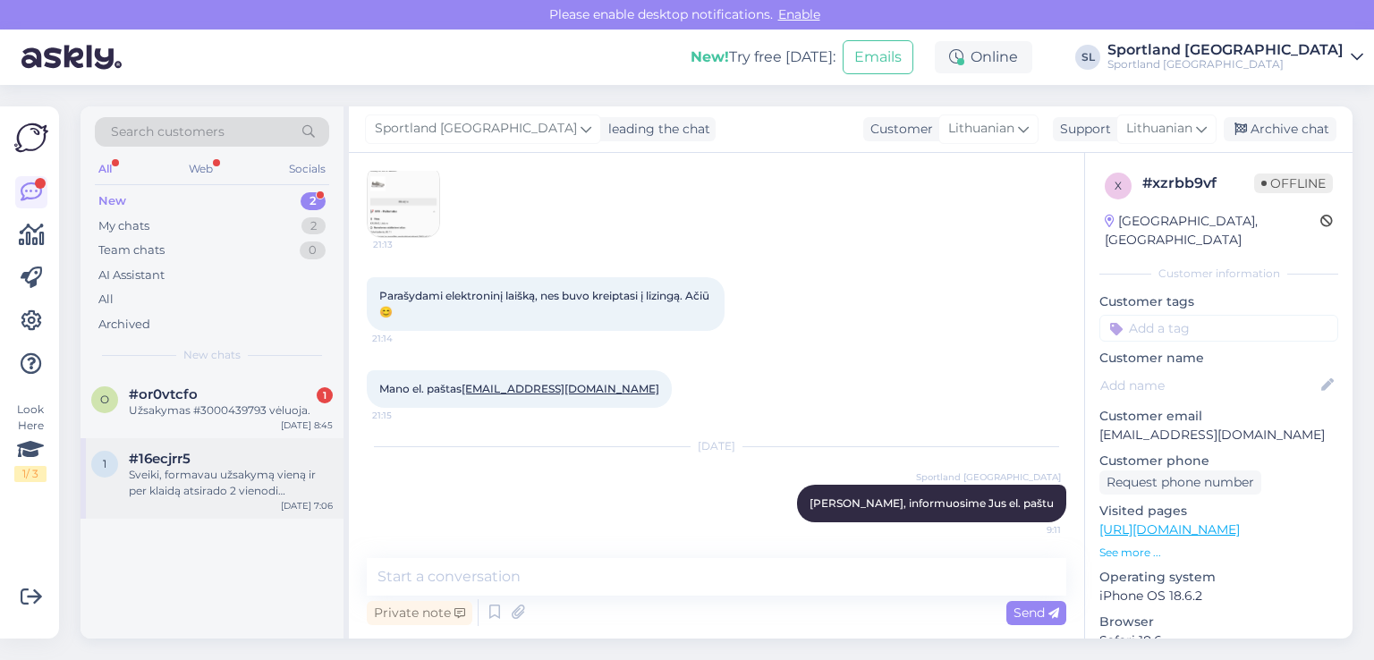
click at [218, 484] on div "Sveiki, formavau užsakymą vieną ir per klaidą atsirado 2 vienodi užsakymai. Pra…" at bounding box center [231, 483] width 204 height 32
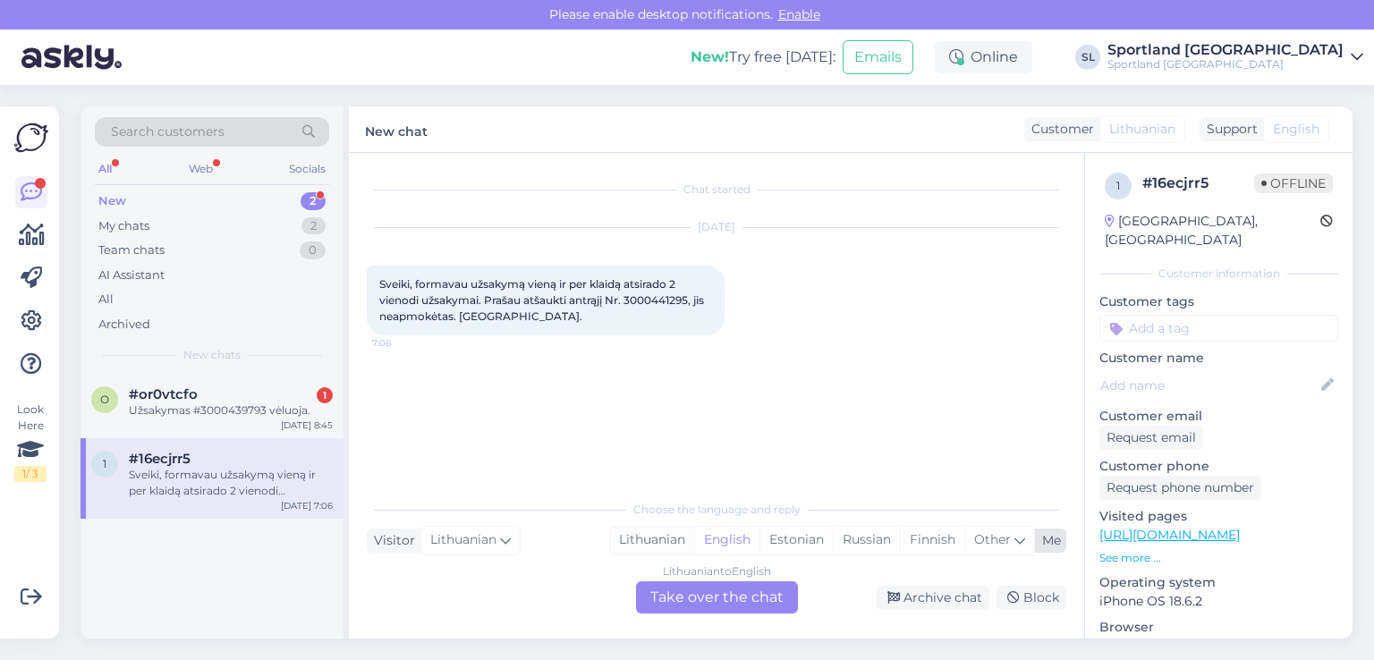
click at [657, 531] on div "Lithuanian" at bounding box center [652, 540] width 84 height 27
click at [684, 605] on div "Lithuanian to Lithuanian Take over the chat" at bounding box center [717, 597] width 162 height 32
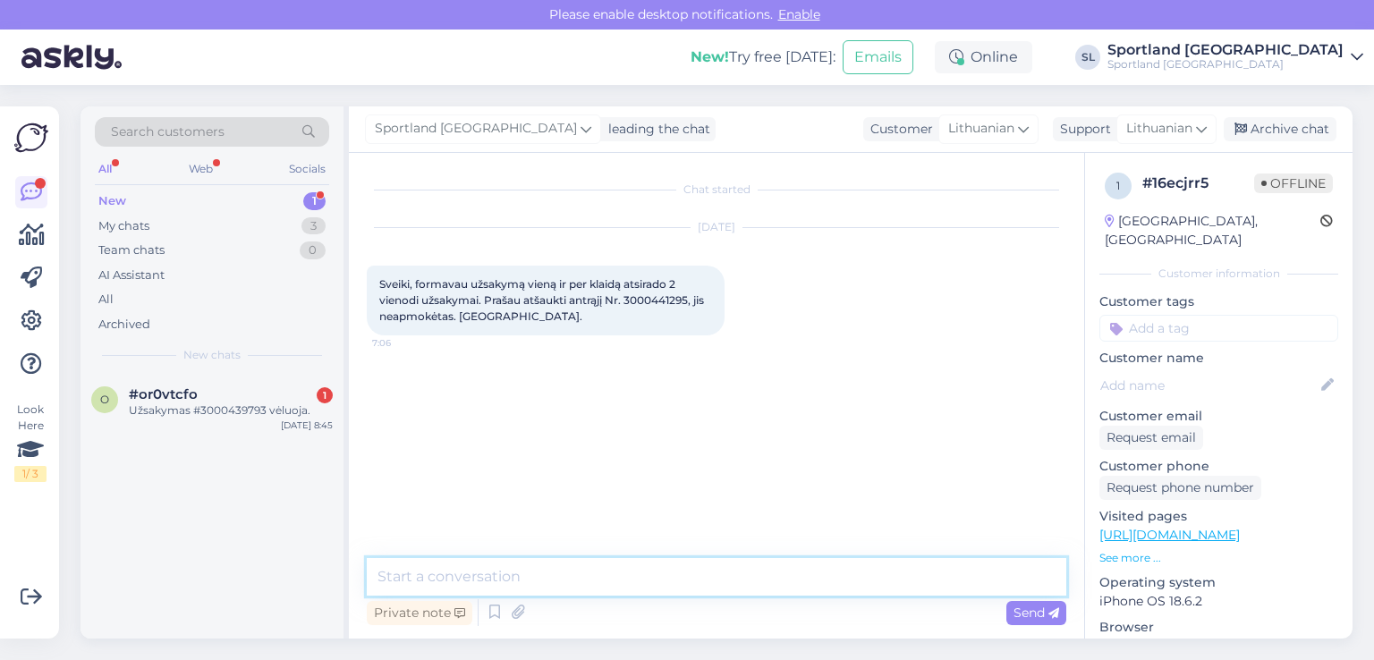
click at [636, 580] on textarea at bounding box center [716, 577] width 699 height 38
type textarea "Sveiki"
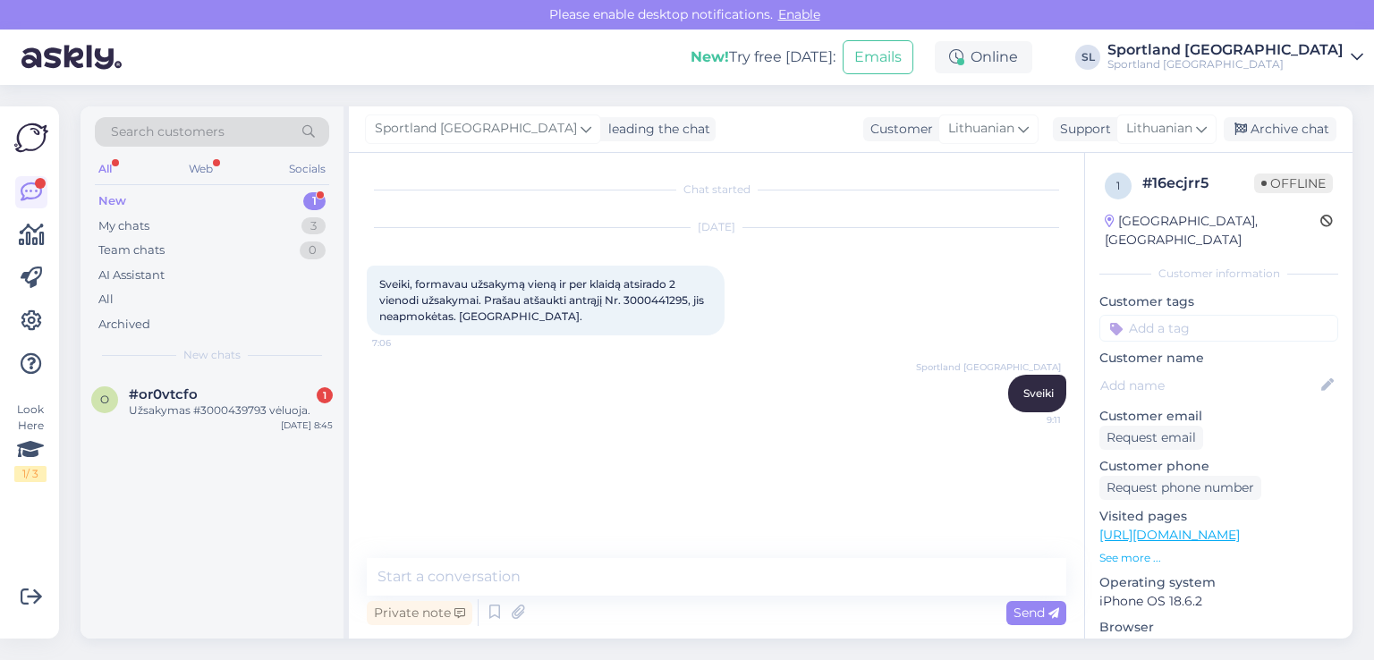
click at [646, 303] on span "Sveiki, formavau užsakymą vieną ir per klaidą atsirado 2 vienodi užsakymai. Pra…" at bounding box center [542, 300] width 327 height 46
copy span "3000441295"
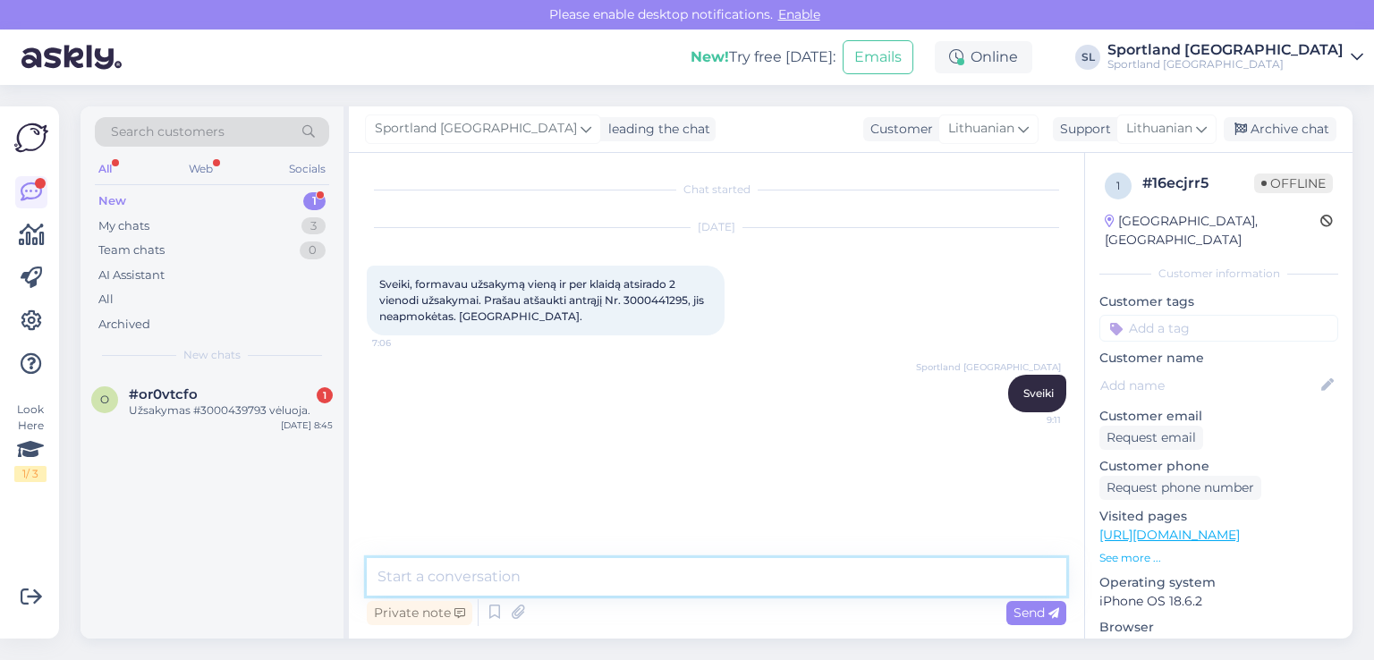
click at [630, 583] on textarea at bounding box center [716, 577] width 699 height 38
paste textarea "3000441295"
type textarea "3000441295 - užsakymas atšauktas."
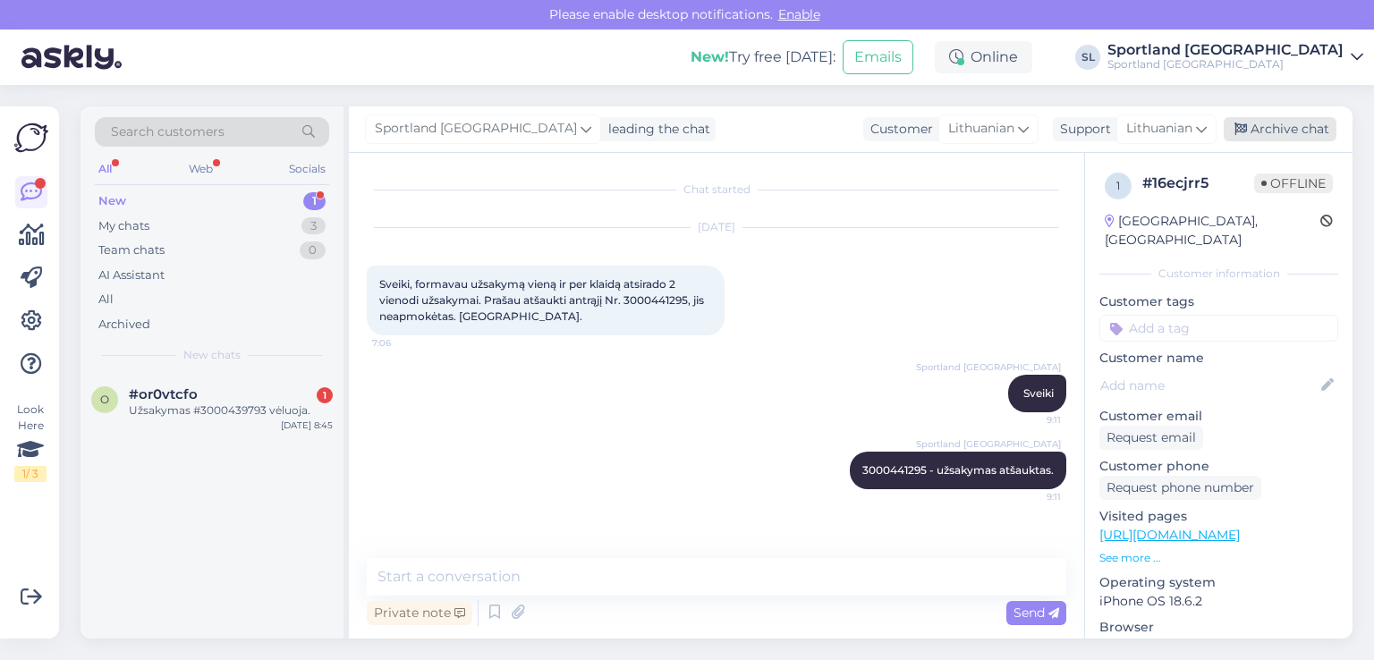
click at [1269, 133] on div "Archive chat" at bounding box center [1279, 129] width 113 height 24
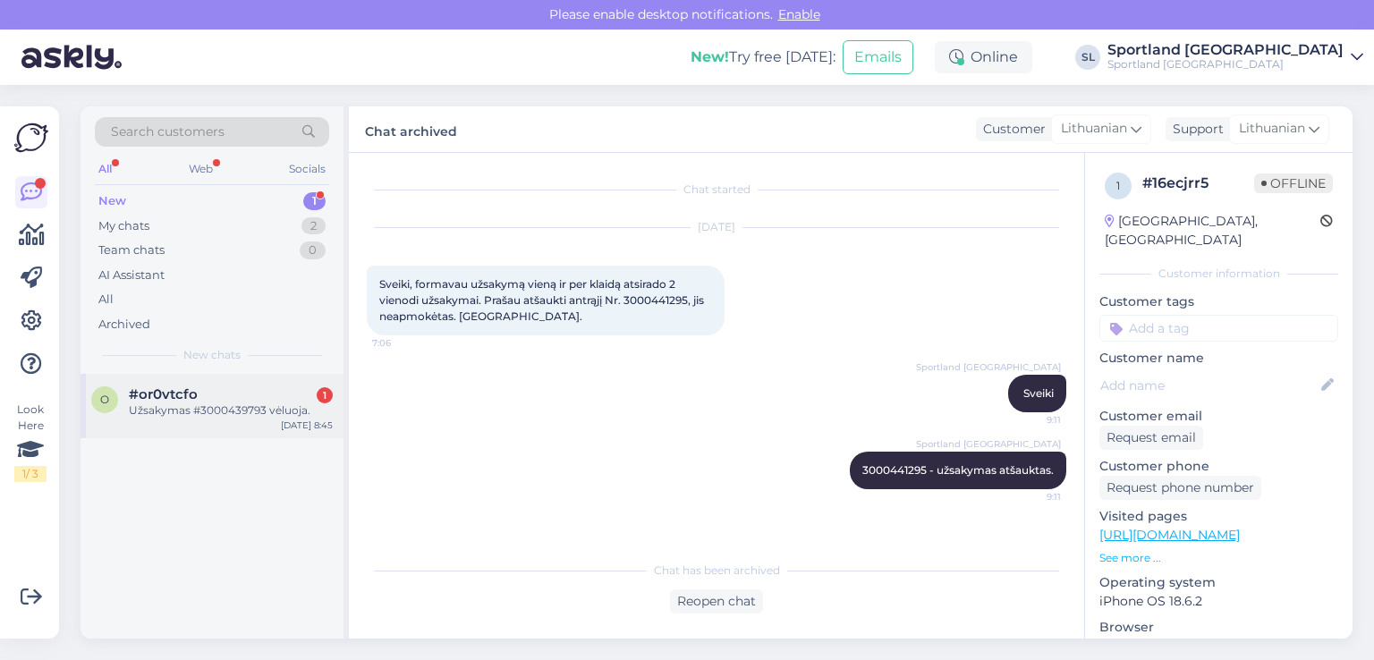
click at [224, 377] on div "o #or0vtcfo 1 Užsakymas #3000439793 vėluoja. Sep 12 8:45" at bounding box center [211, 406] width 263 height 64
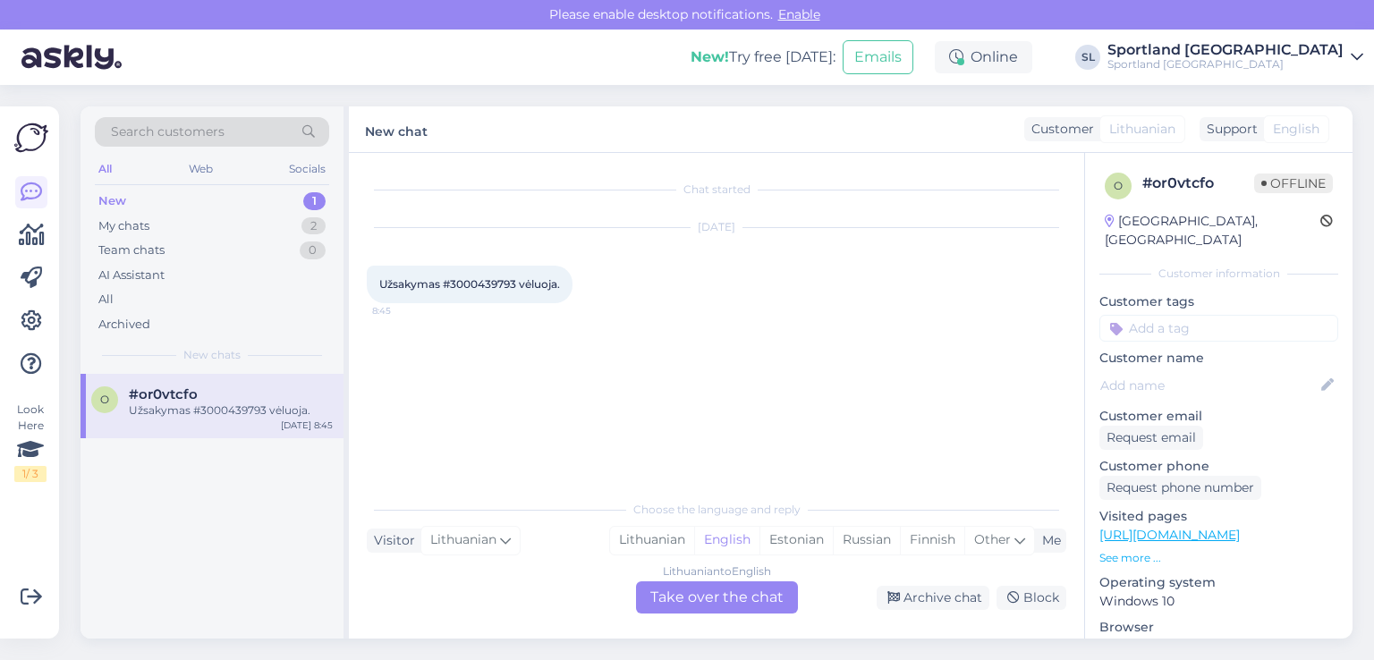
click at [468, 289] on span "Užsakymas #3000439793 vėluoja." at bounding box center [469, 283] width 181 height 13
copy span "3000439793"
click at [666, 537] on div "Lithuanian" at bounding box center [652, 540] width 84 height 27
click at [693, 604] on div "Lithuanian to Lithuanian Take over the chat" at bounding box center [717, 597] width 162 height 32
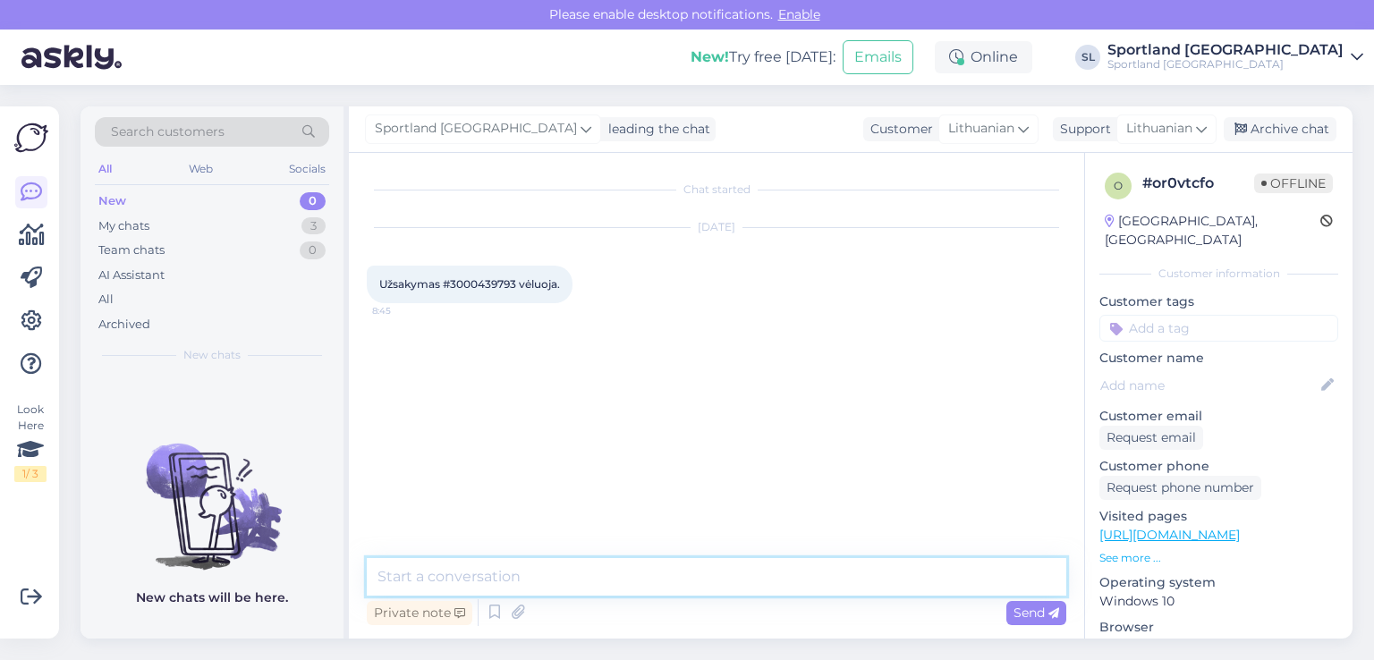
click at [672, 581] on textarea at bounding box center [716, 577] width 699 height 38
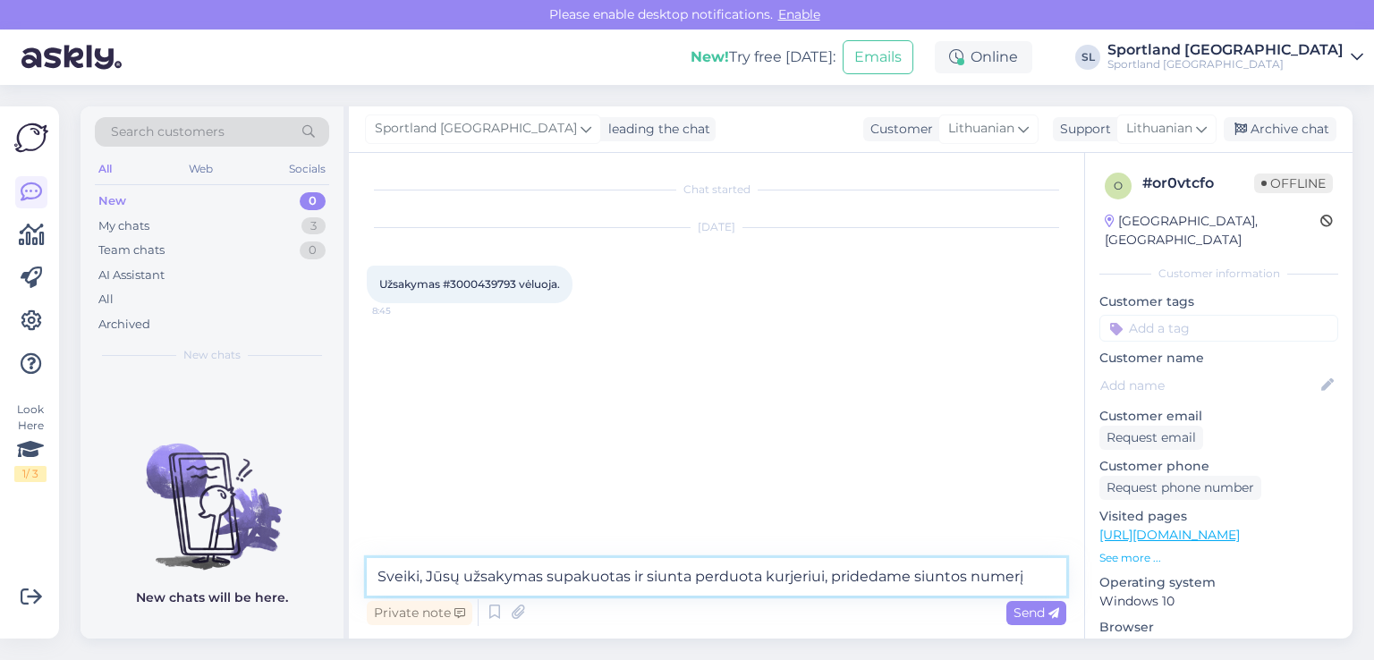
paste textarea "CC842127450EE"
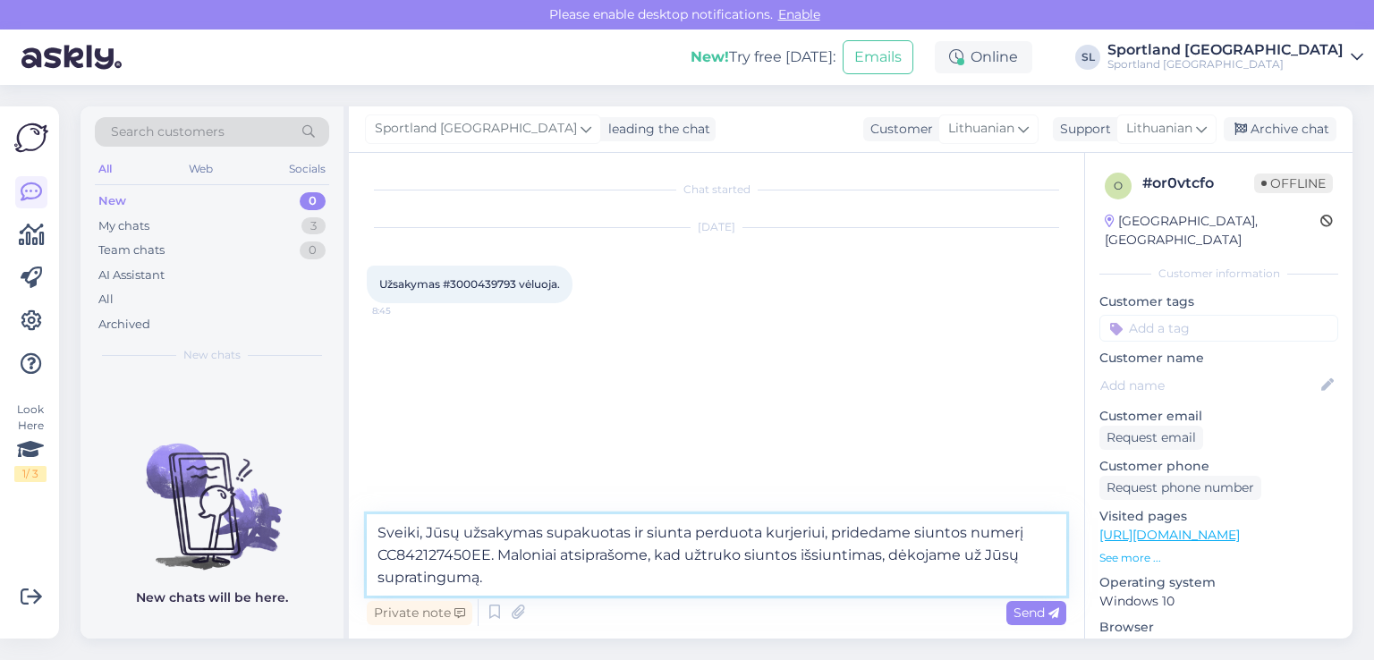
type textarea "Sveiki, Jūsų užsakymas supakuotas ir siunta perduota kurjeriui, pridedame siunt…"
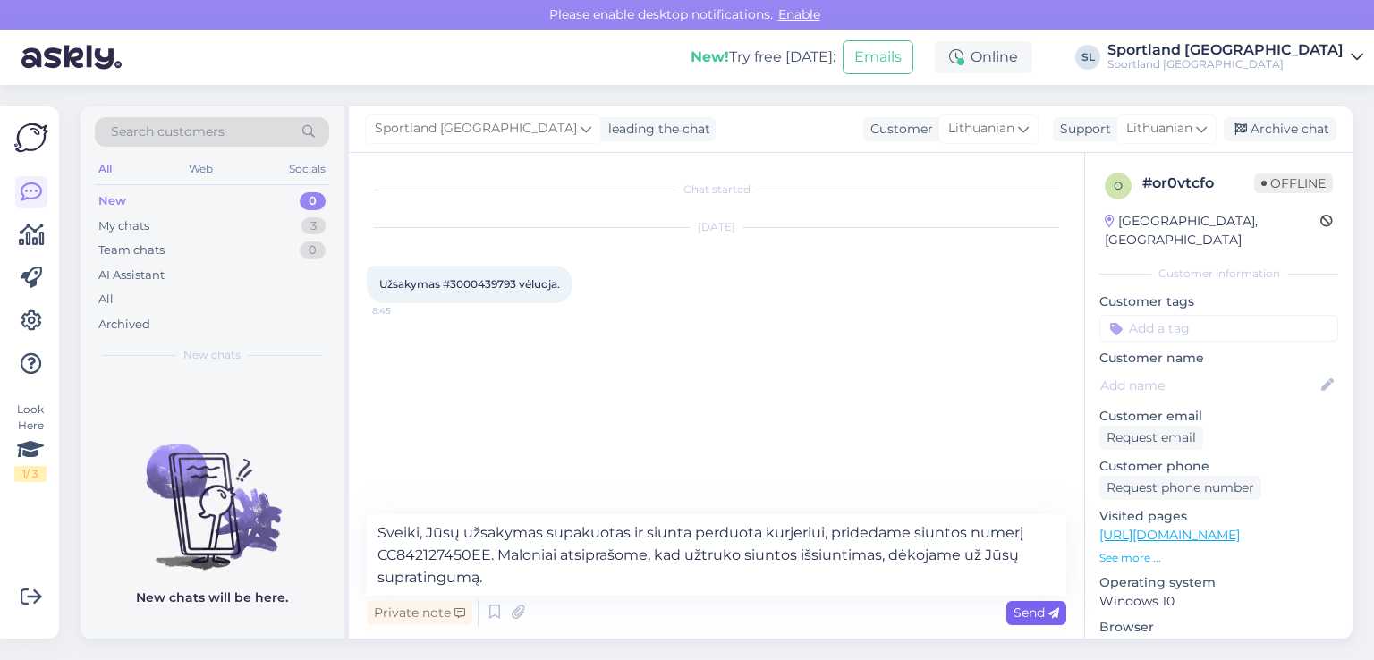
click at [1052, 603] on div "Send" at bounding box center [1036, 613] width 60 height 24
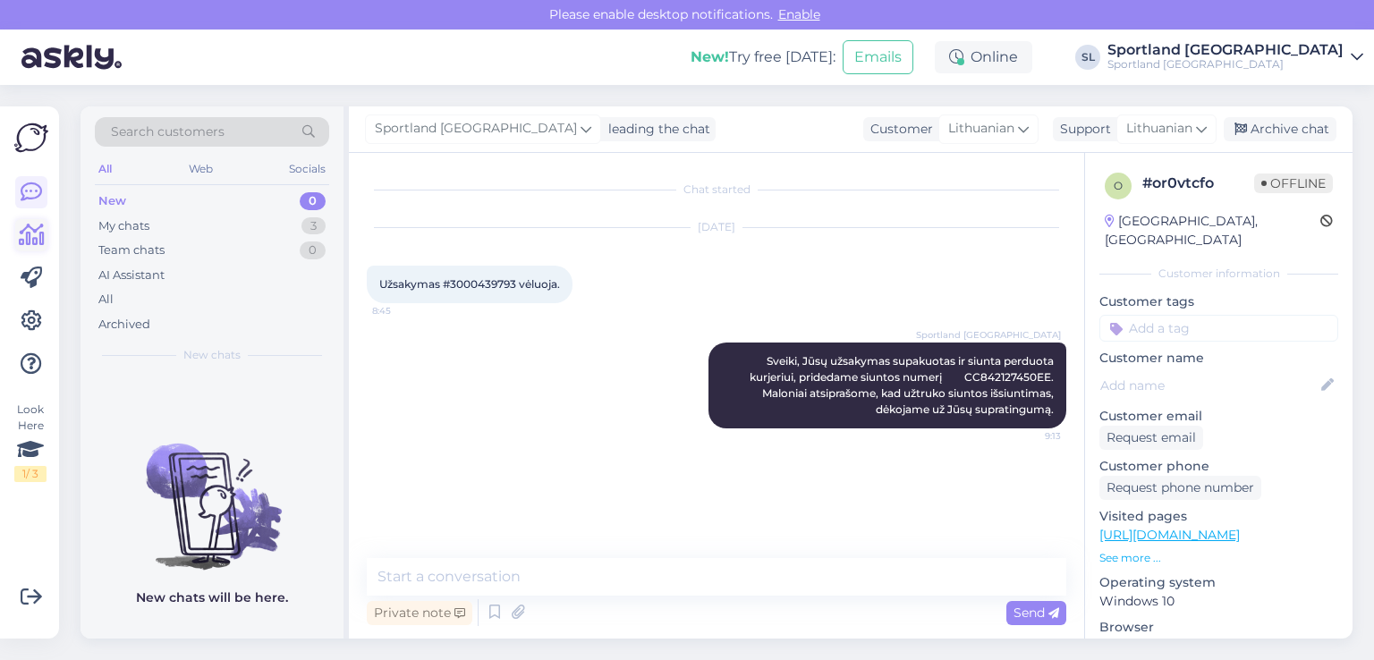
click at [21, 243] on icon at bounding box center [32, 234] width 26 height 21
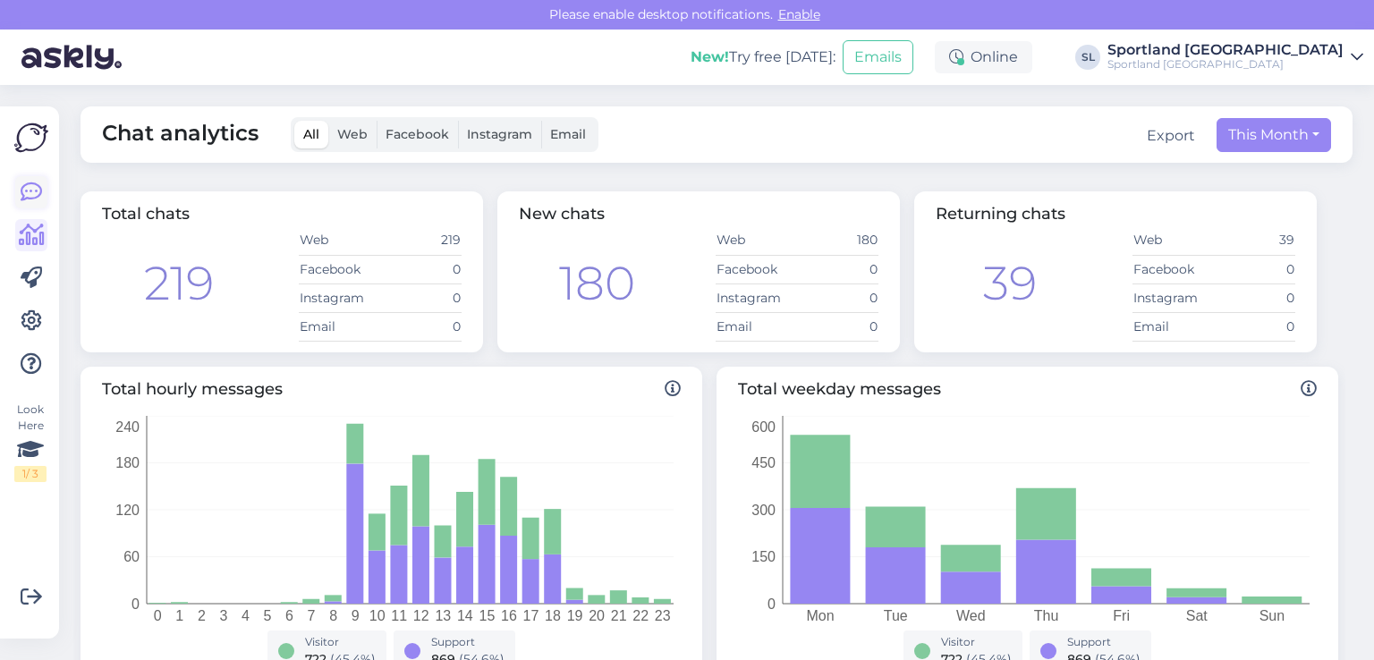
click at [34, 183] on icon at bounding box center [31, 192] width 21 height 21
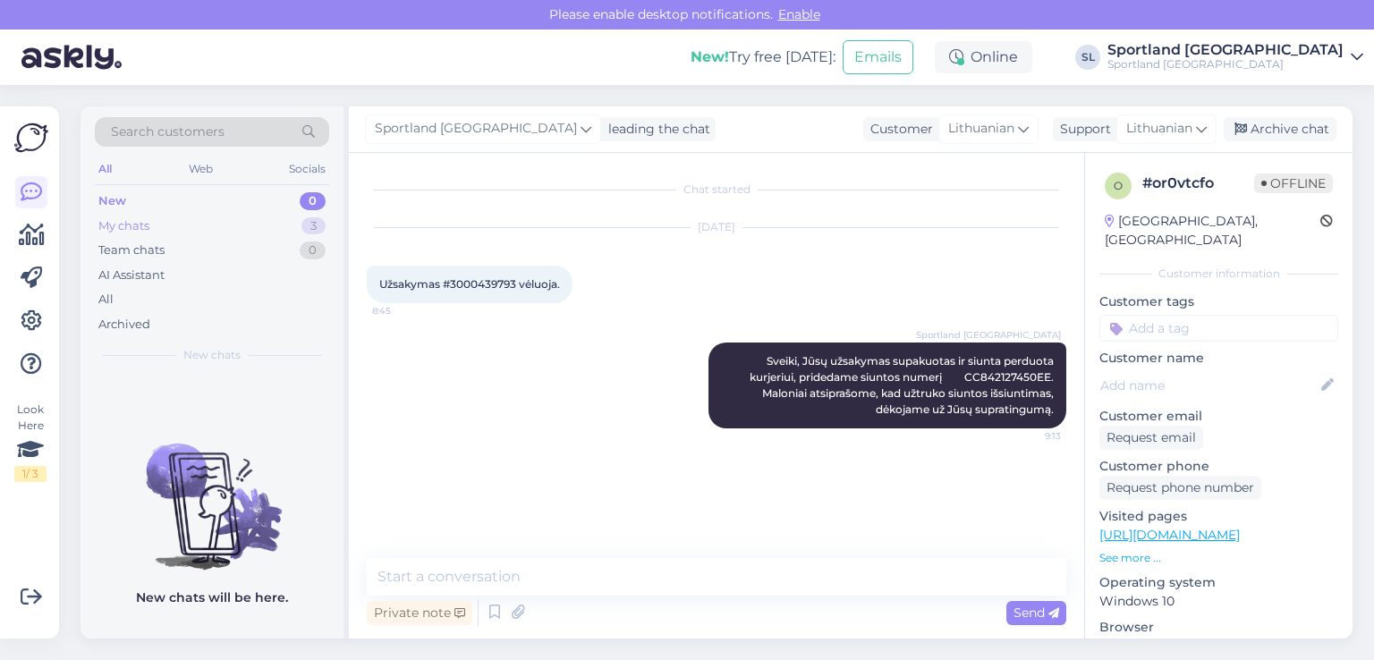
click at [187, 235] on div "My chats 3" at bounding box center [212, 226] width 234 height 25
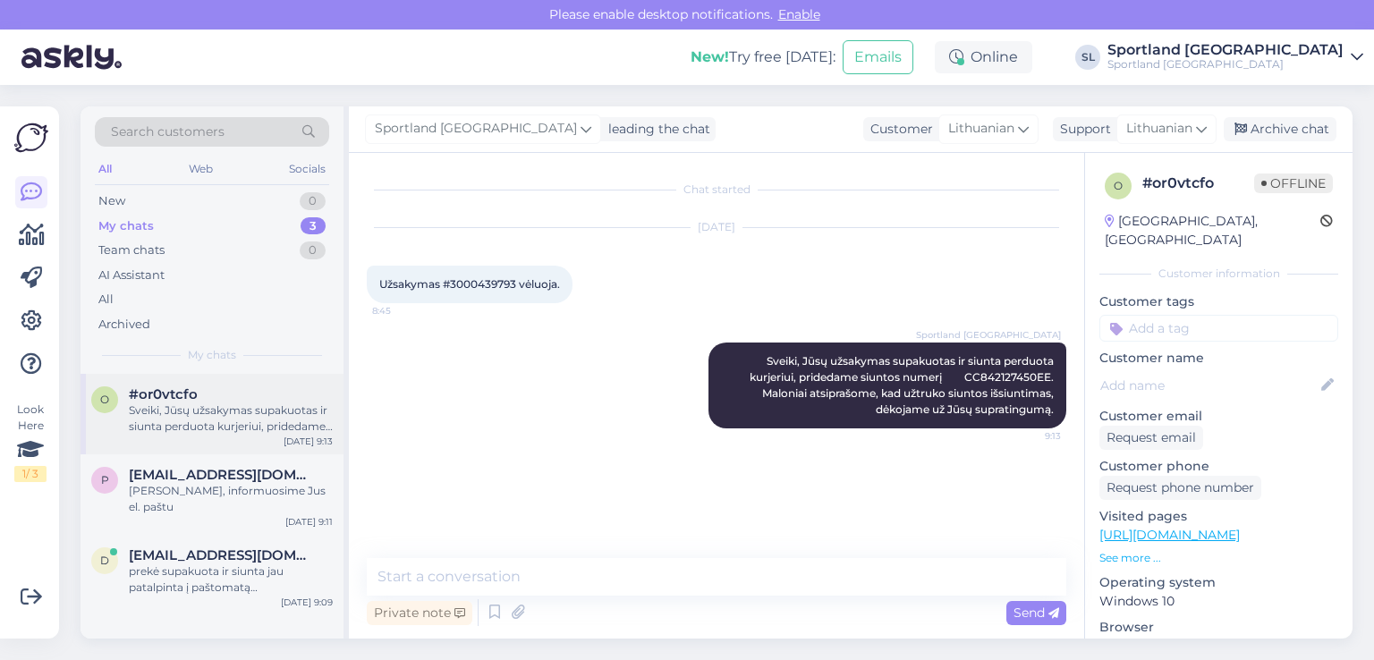
click at [229, 415] on div "Sveiki, Jūsų užsakymas supakuotas ir siunta perduota kurjeriui, pridedame siunt…" at bounding box center [231, 418] width 204 height 32
click at [1261, 126] on div "Archive chat" at bounding box center [1279, 129] width 113 height 24
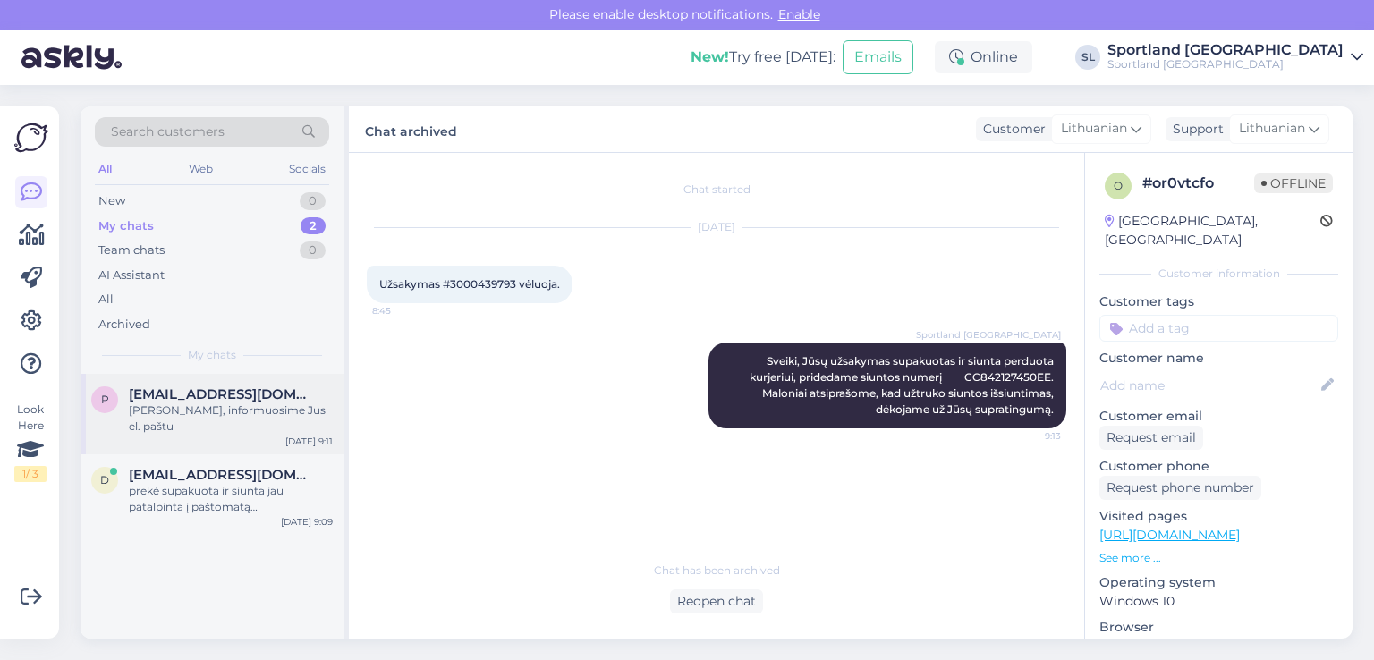
click at [200, 406] on div "Sveiki, informuosime Jus el. paštu" at bounding box center [231, 418] width 204 height 32
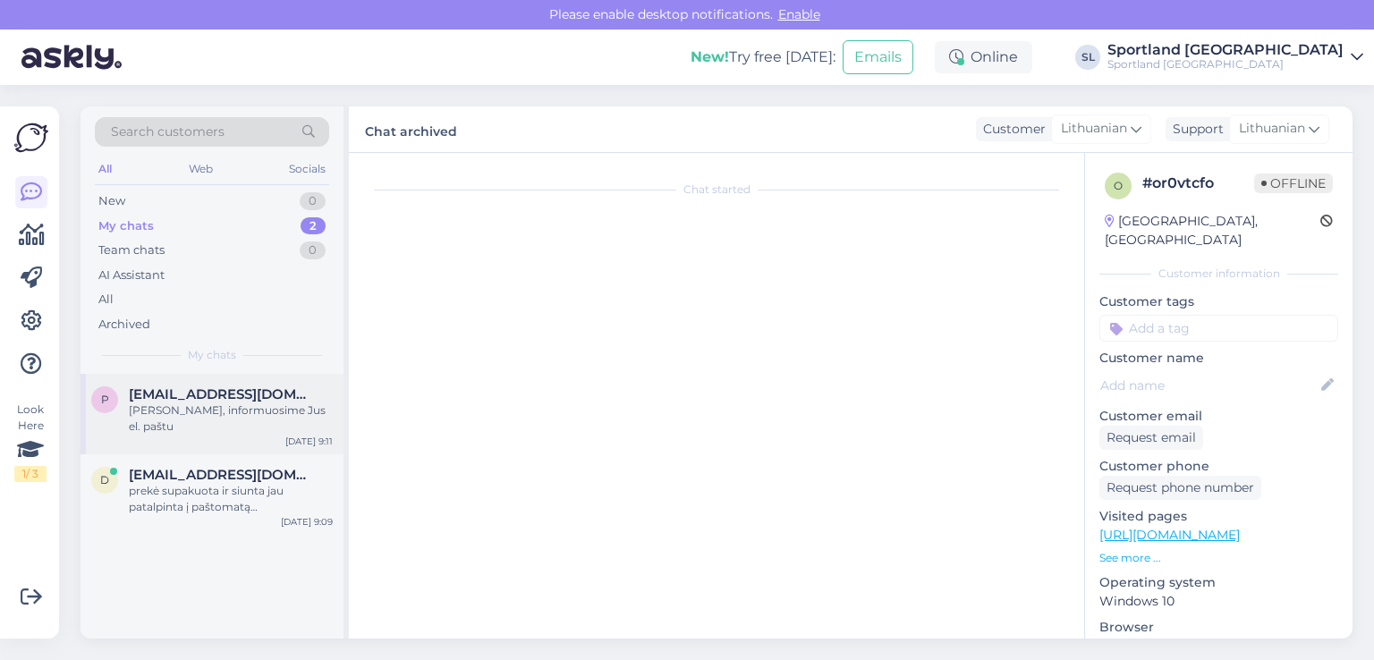
scroll to position [210, 0]
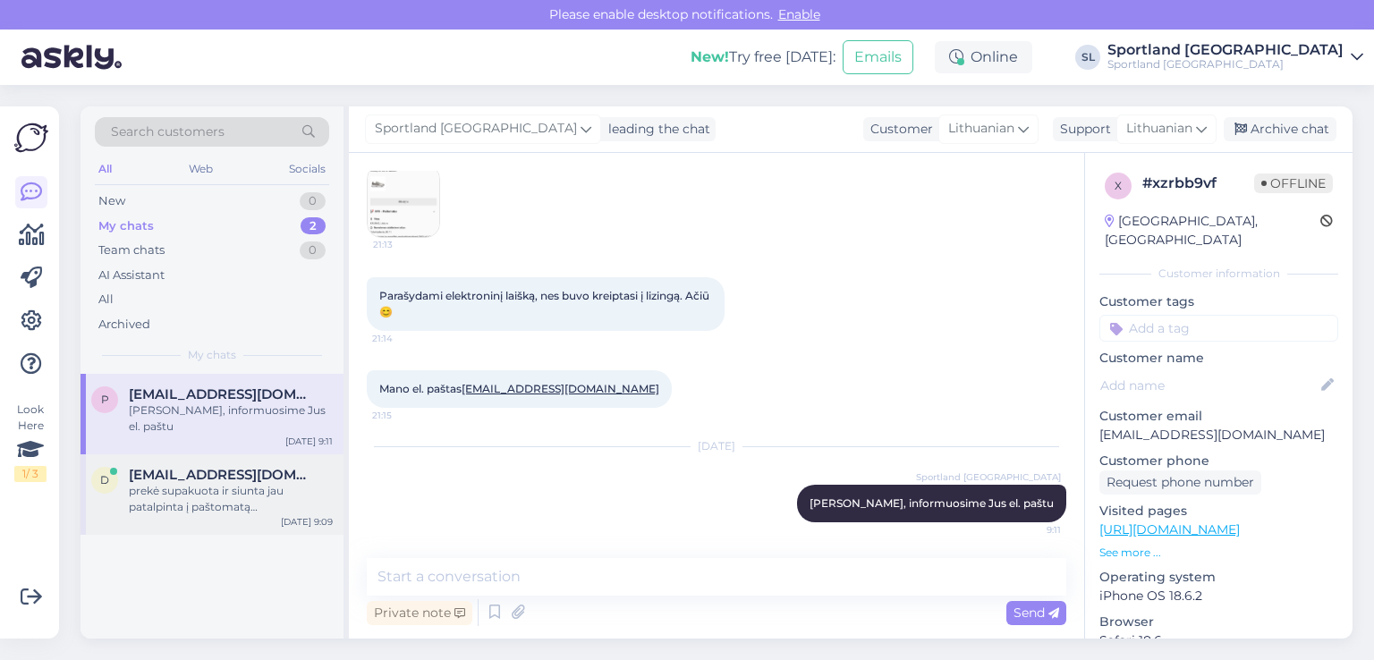
click at [197, 483] on div "prekė supakuota ir siunta jau patalpinta į paštomatą CC841893392EE." at bounding box center [231, 499] width 204 height 32
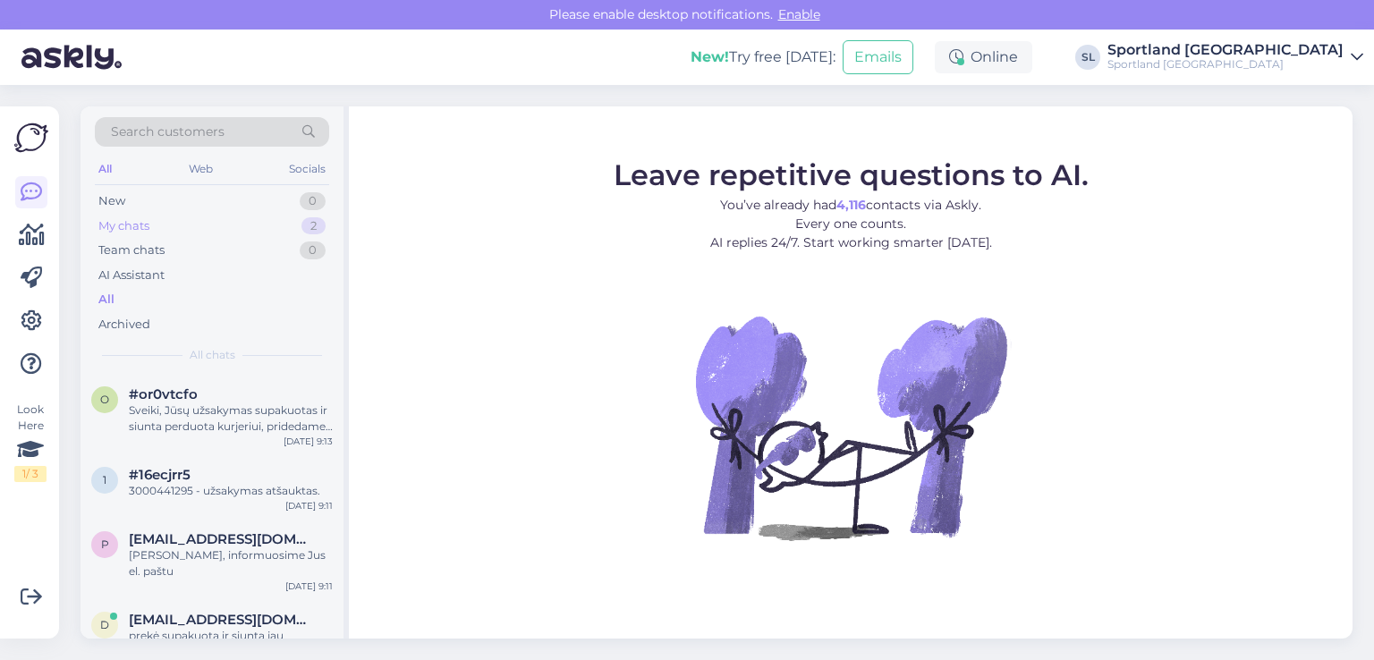
click at [167, 218] on div "My chats 2" at bounding box center [212, 226] width 234 height 25
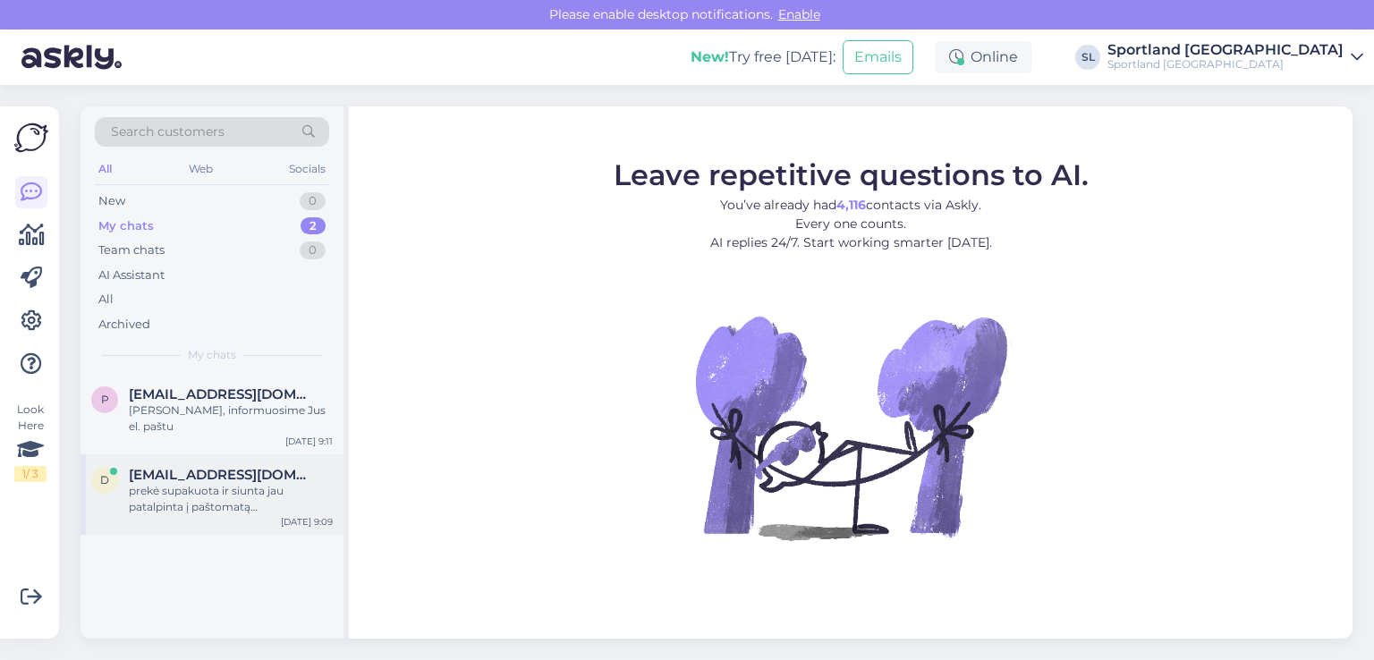
click at [201, 497] on div "prekė supakuota ir siunta jau patalpinta į paštomatą CC841893392EE." at bounding box center [231, 499] width 204 height 32
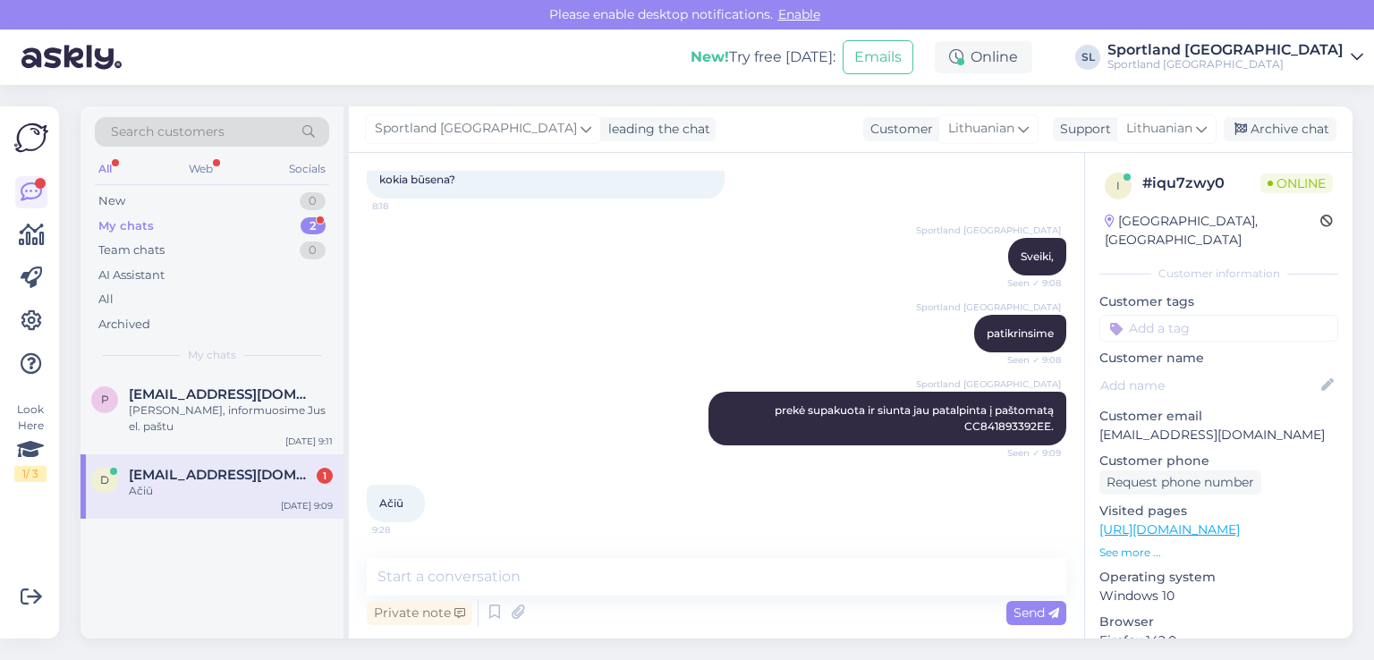
scroll to position [121, 0]
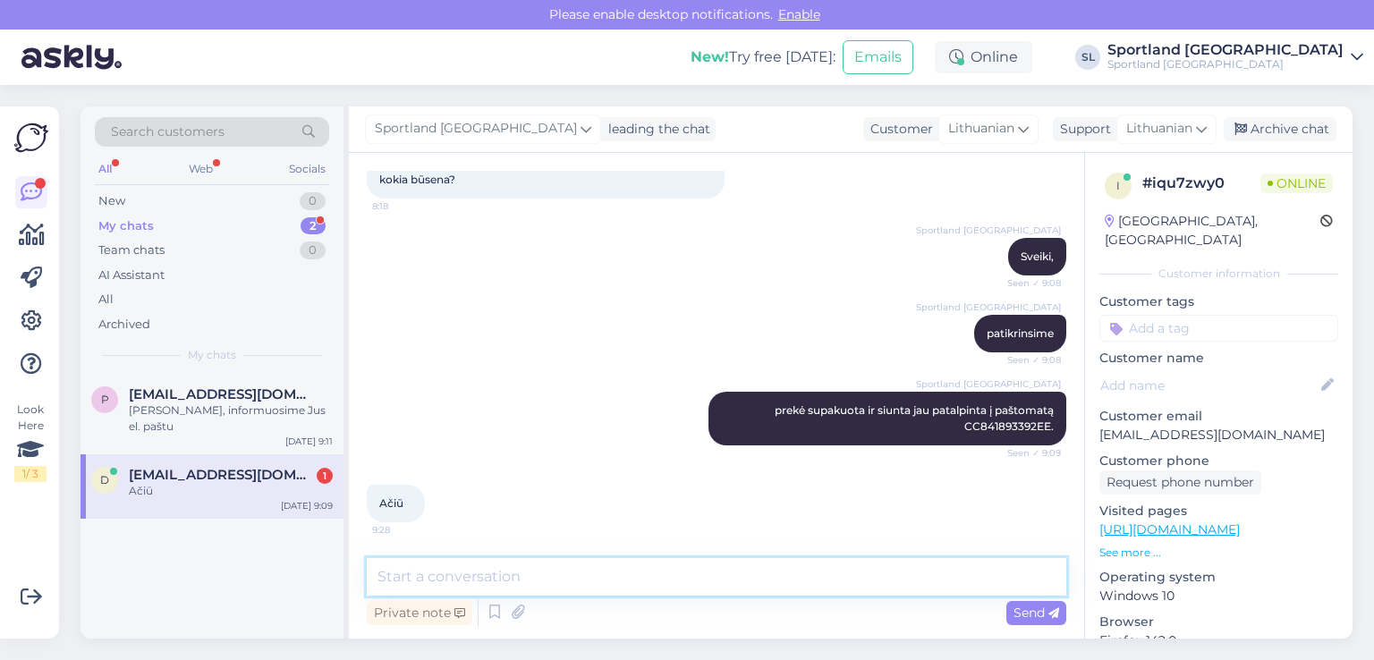
click at [588, 573] on textarea at bounding box center [716, 577] width 699 height 38
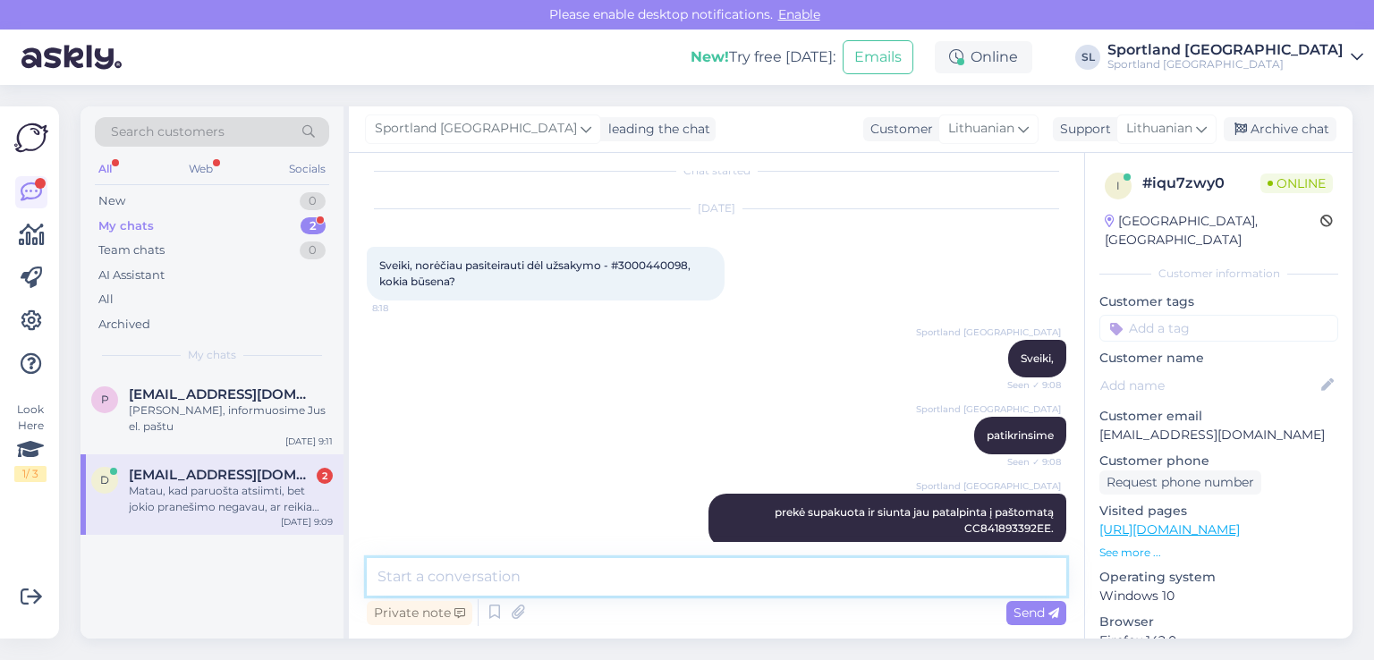
scroll to position [0, 0]
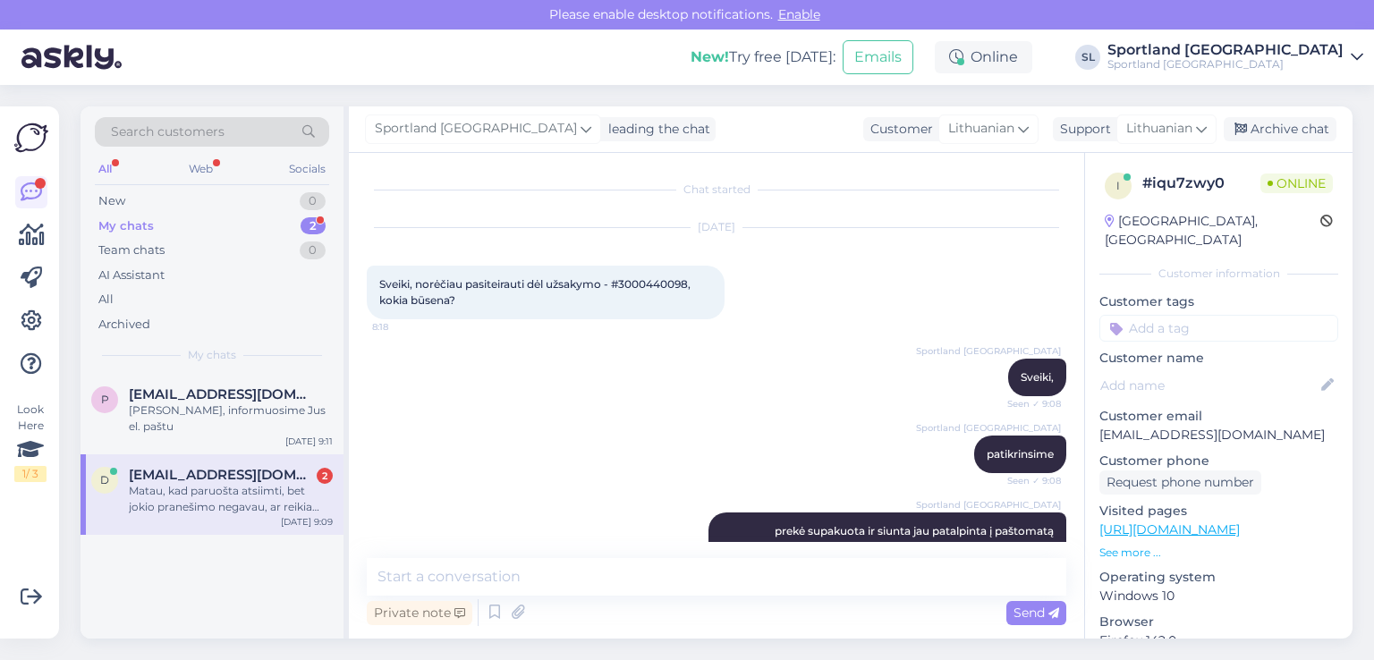
click at [650, 280] on span "Sveiki, norėčiau pasiteirauti dėl užsakymo - #3000440098, kokia būsena?" at bounding box center [536, 292] width 314 height 30
click at [651, 280] on span "Sveiki, norėčiau pasiteirauti dėl užsakymo - #3000440098, kokia būsena?" at bounding box center [536, 292] width 314 height 30
copy span "3000440098"
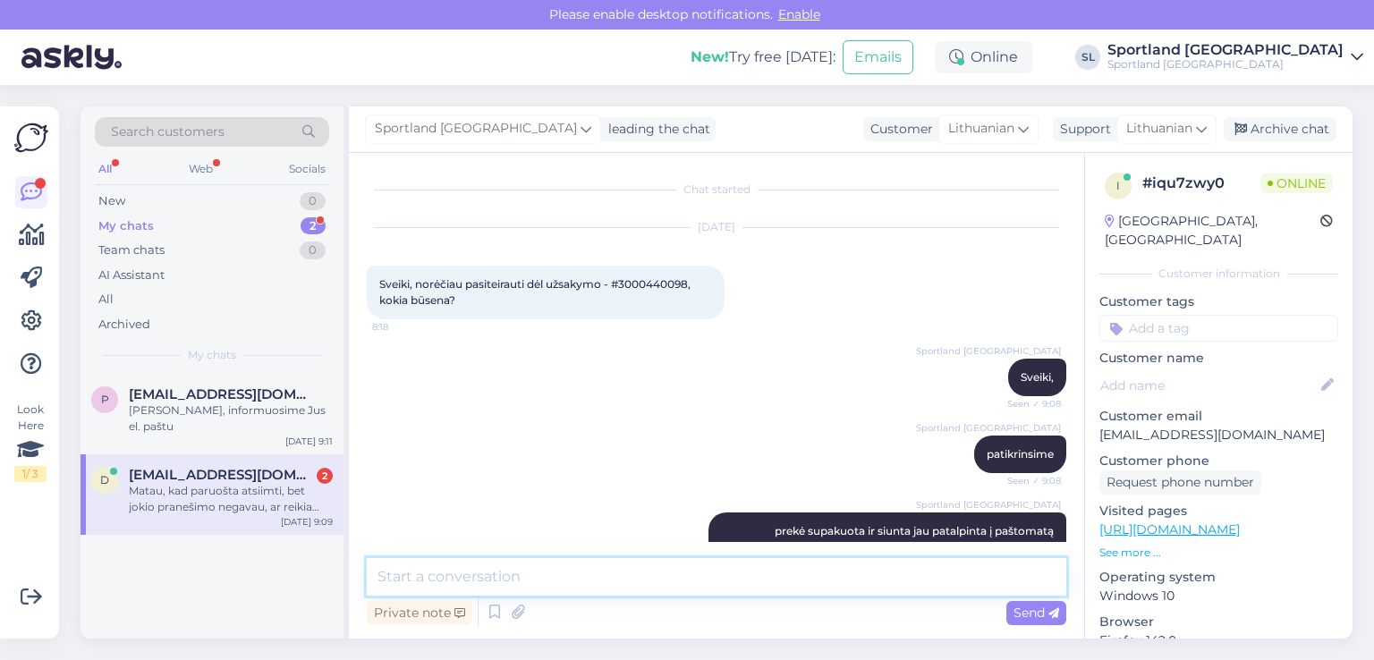
click at [628, 575] on textarea at bounding box center [716, 577] width 699 height 38
paste textarea "+37067737920"
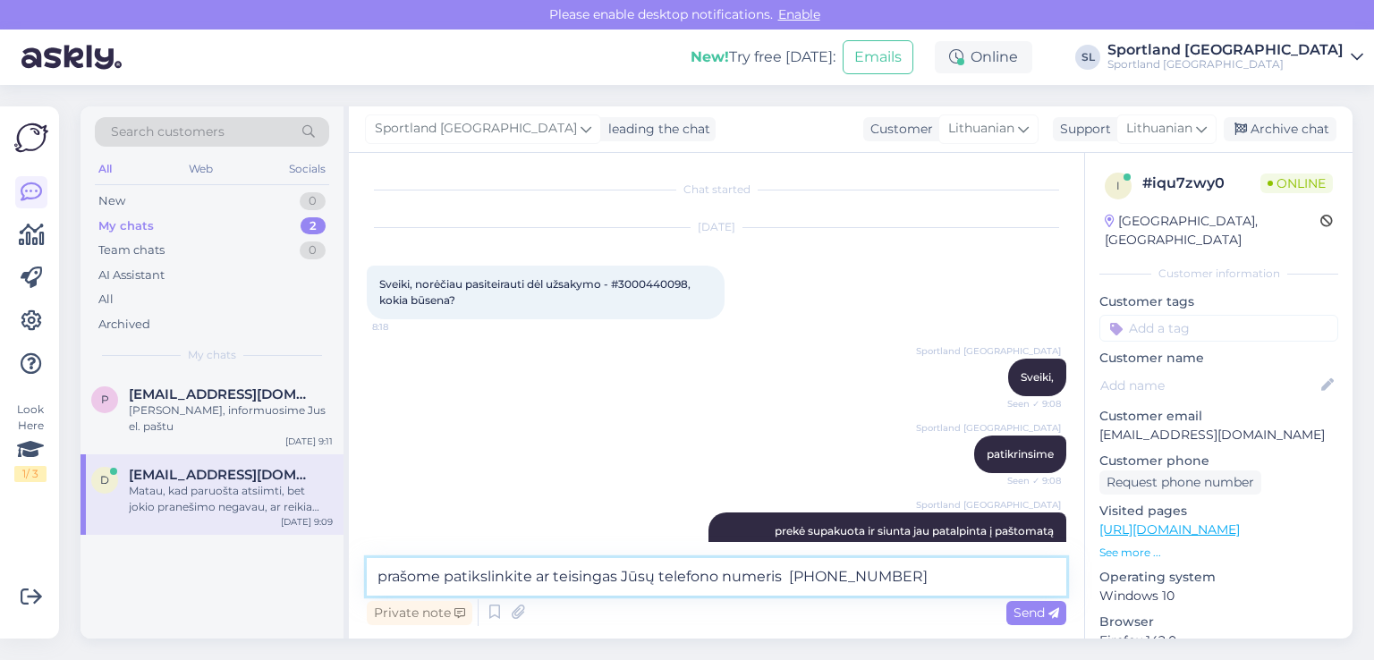
type textarea "prašome patikslinkite ar teisingas Jūsų telefono numeris +37067737920 ?"
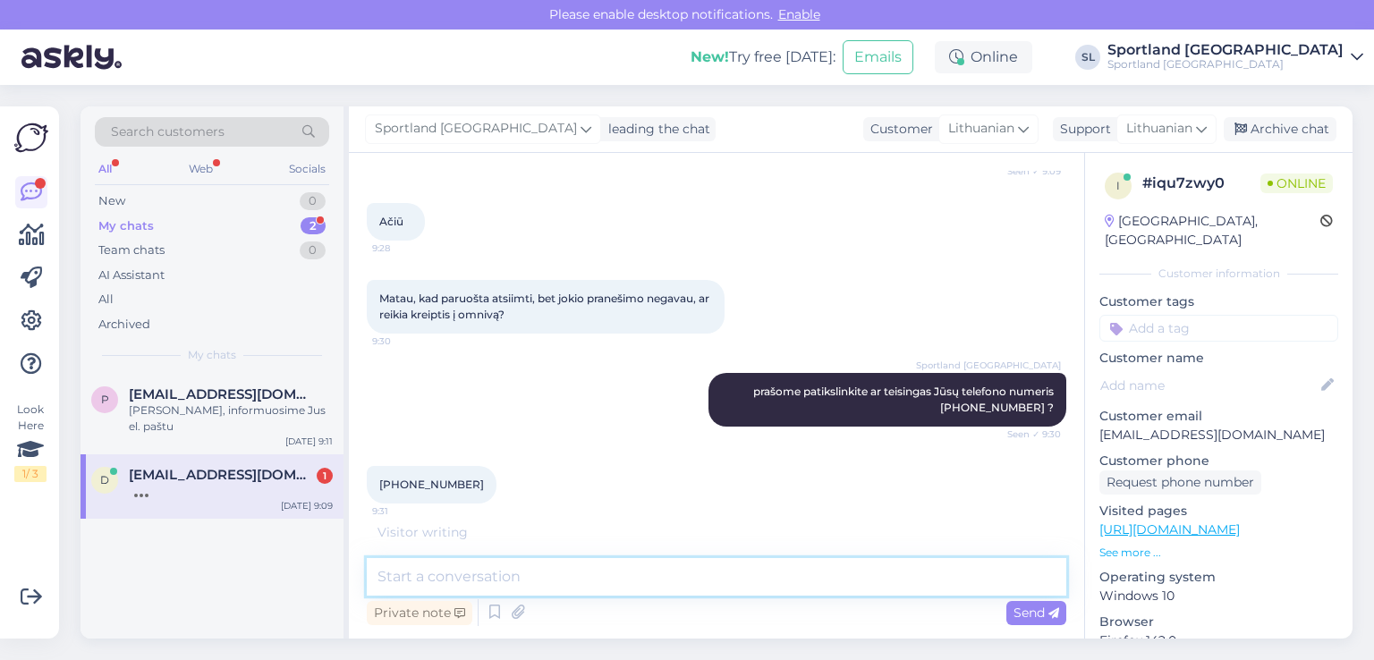
scroll to position [384, 0]
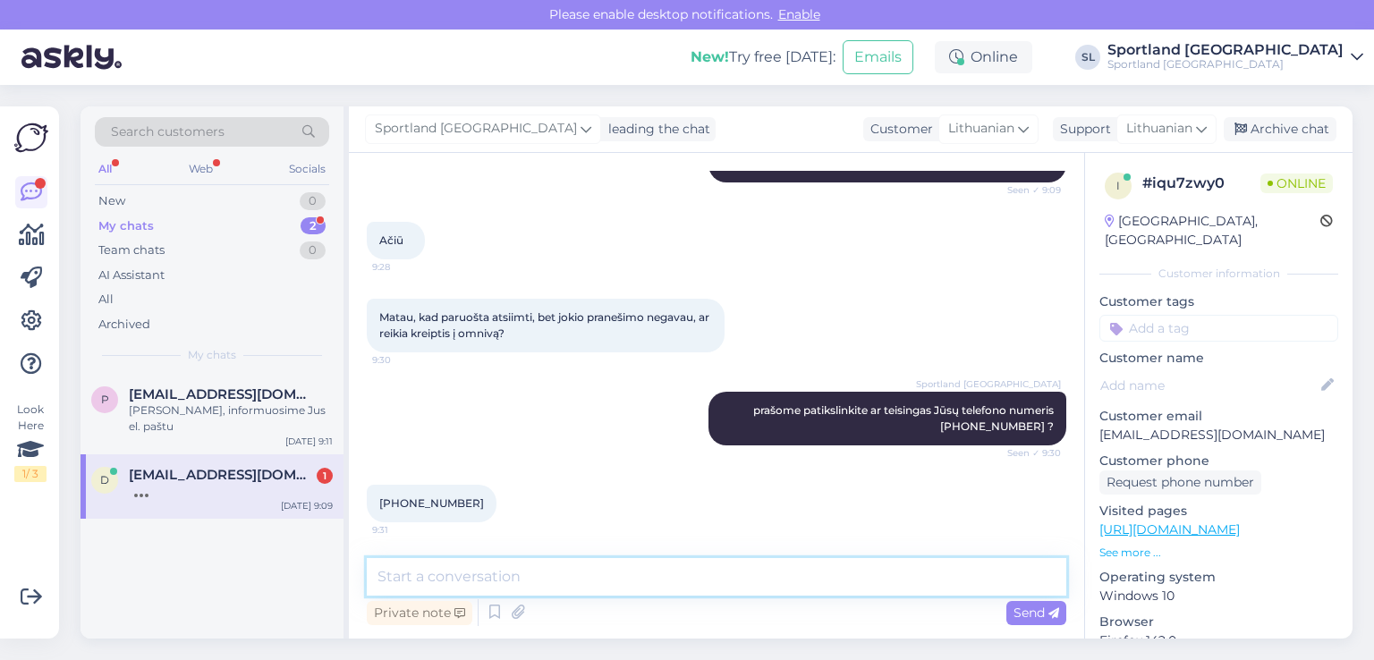
click at [512, 578] on textarea at bounding box center [716, 577] width 699 height 38
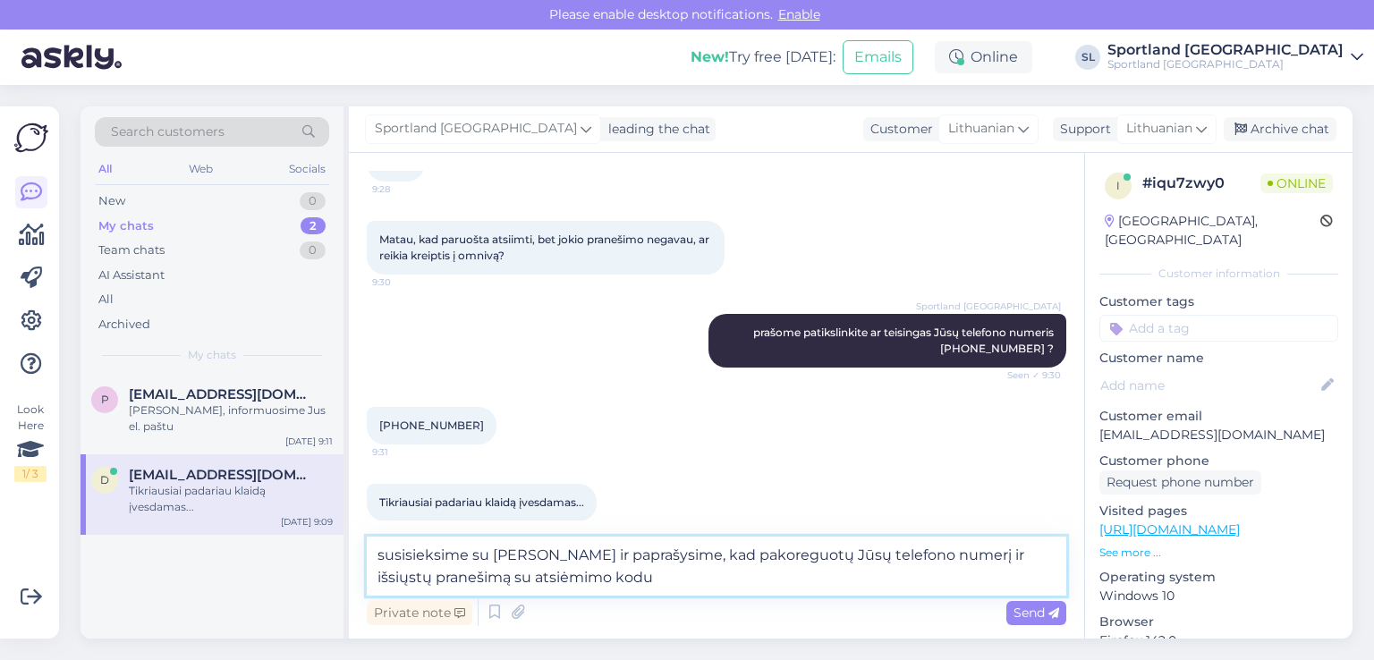
type textarea "susisieksime su Omniva ir paprašysime, kad pakoreguotų Jūsų telefono numerį ir …"
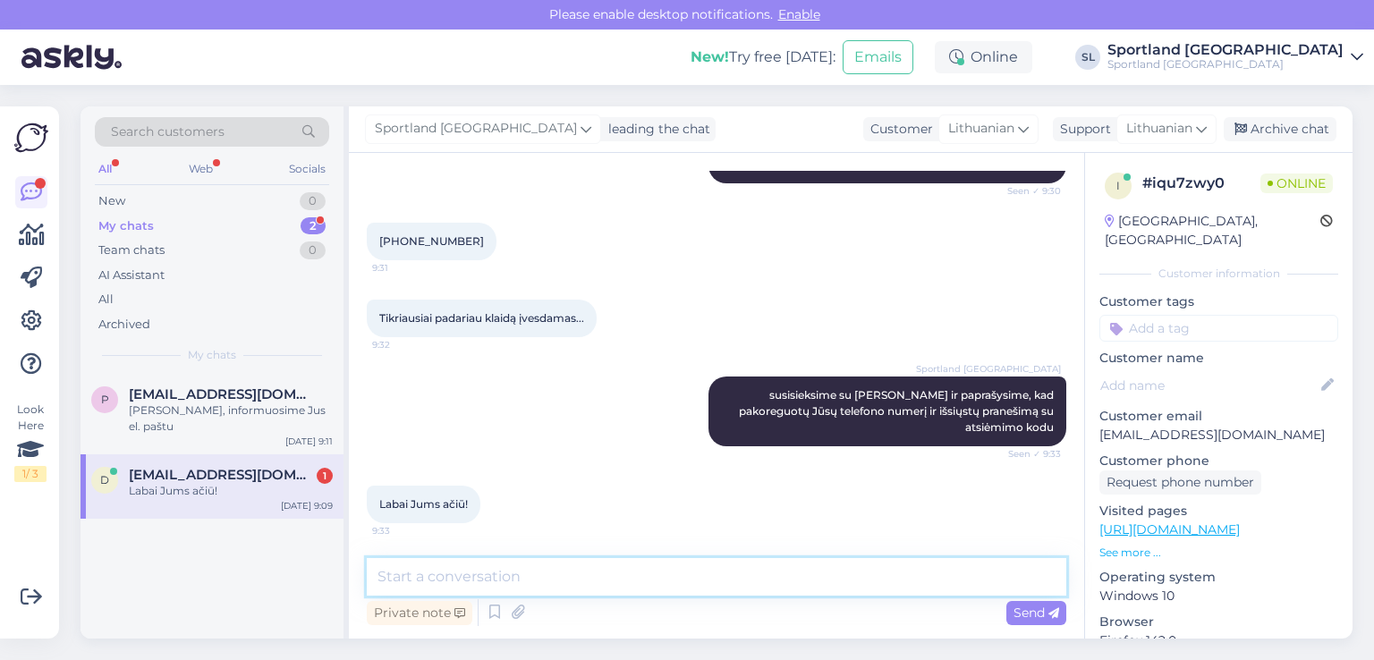
scroll to position [647, 0]
click at [574, 574] on textarea at bounding box center [716, 577] width 699 height 38
type textarea "T"
type textarea "J"
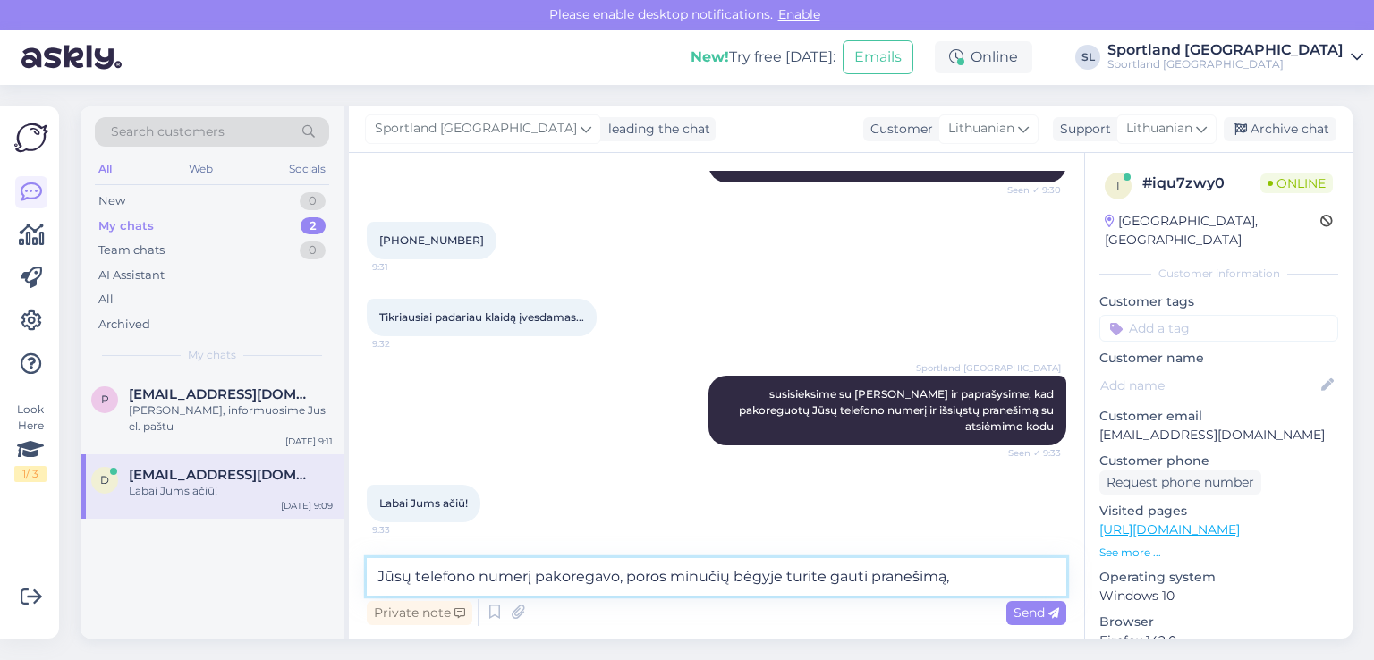
type textarea "Jūsų telefono numerį pakoregavo, poros minučių bėgyje turite gauti pranešimą,"
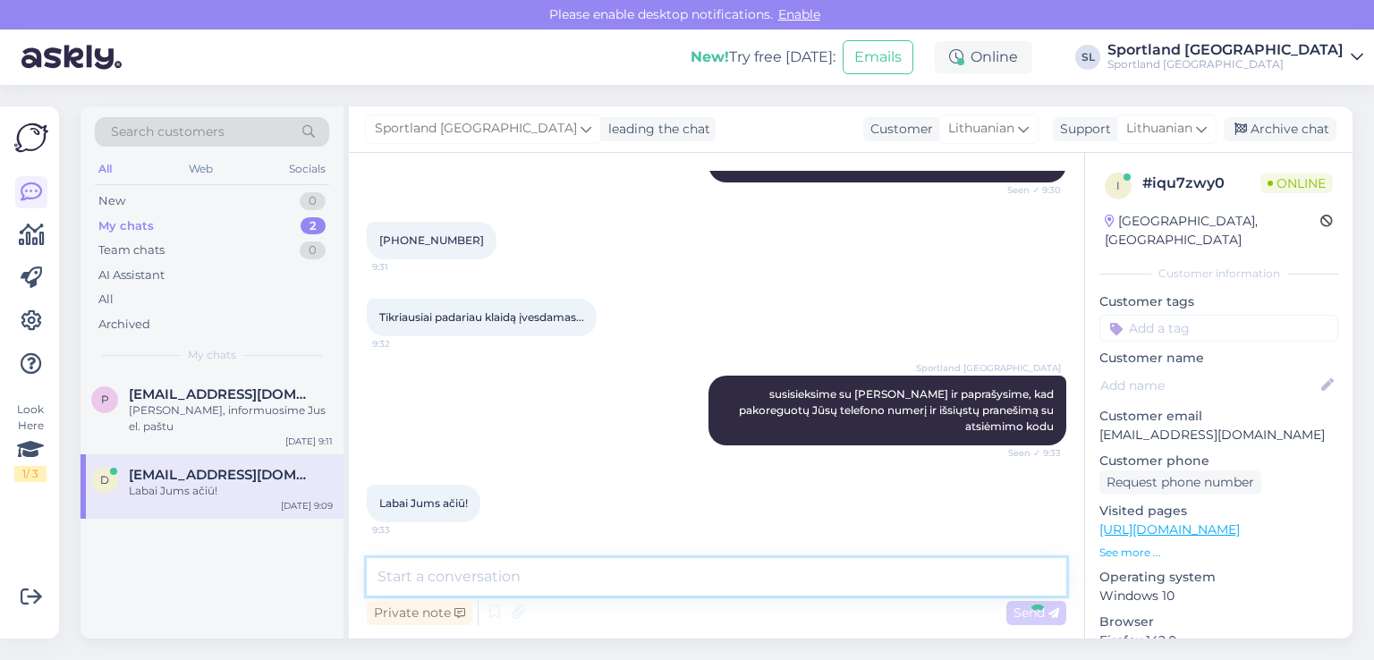
scroll to position [740, 0]
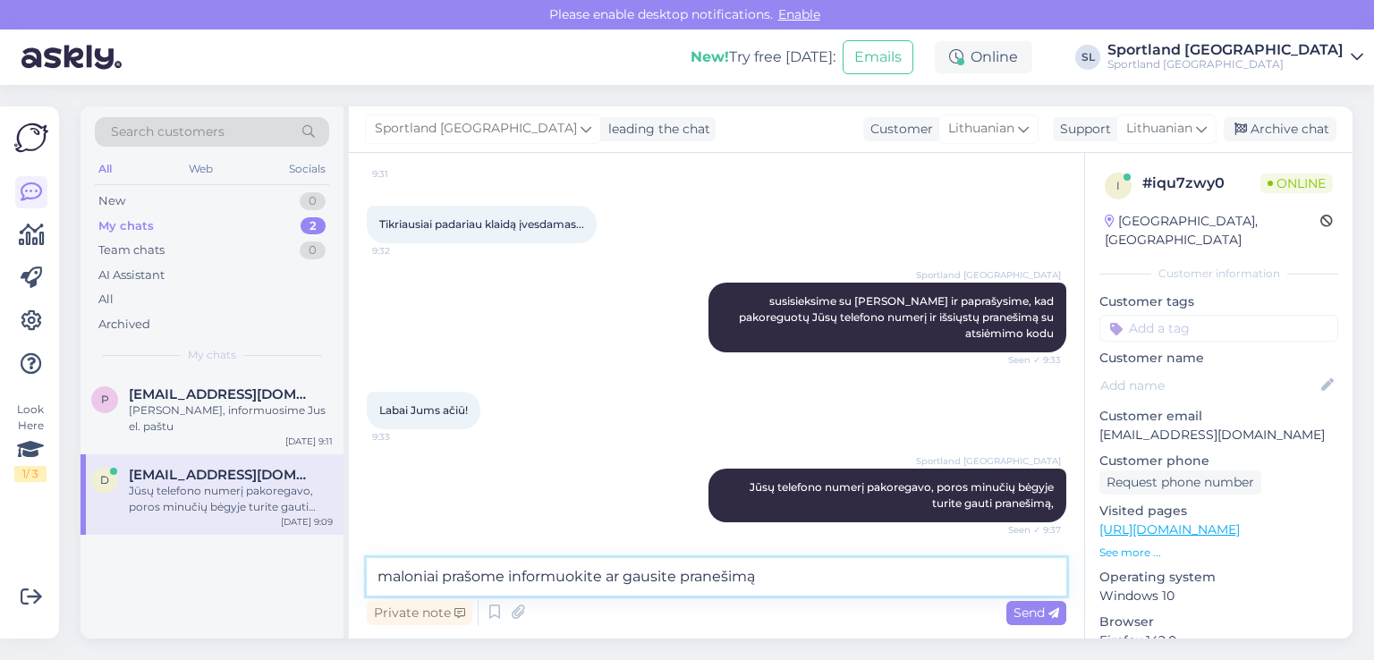
type textarea "maloniai prašome informuokite ar gausite pranešimą?"
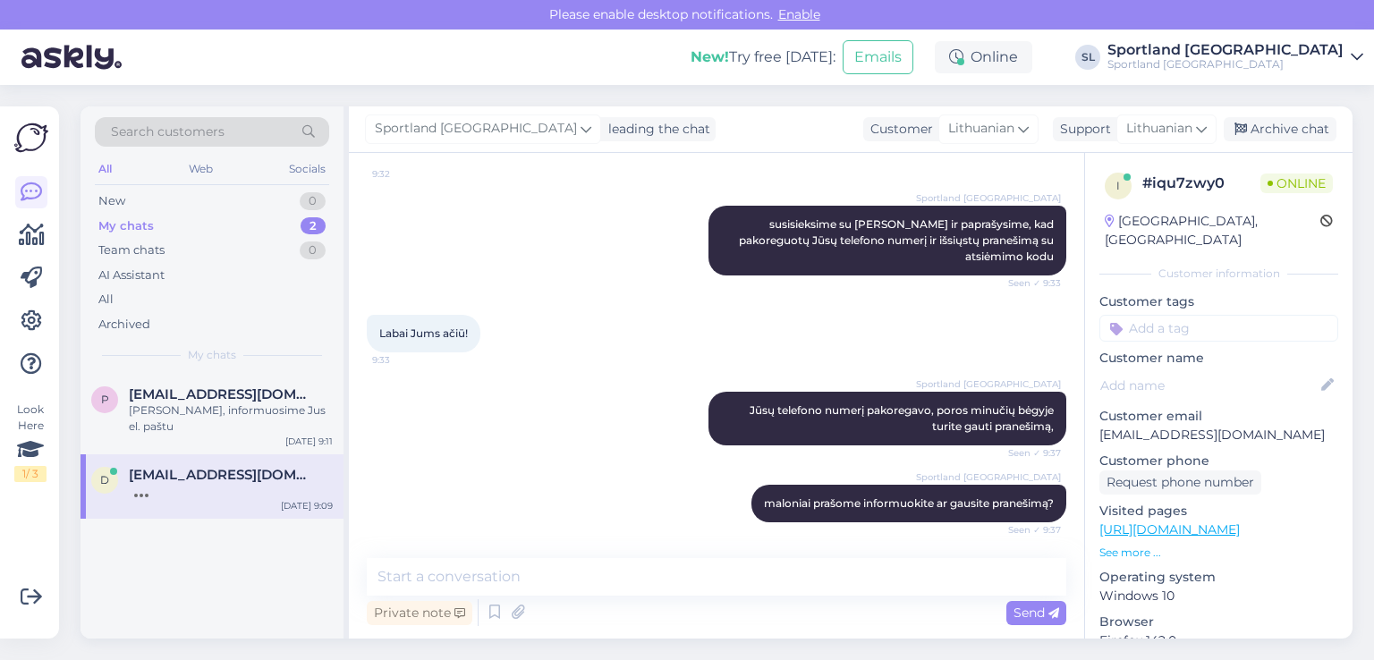
scroll to position [894, 0]
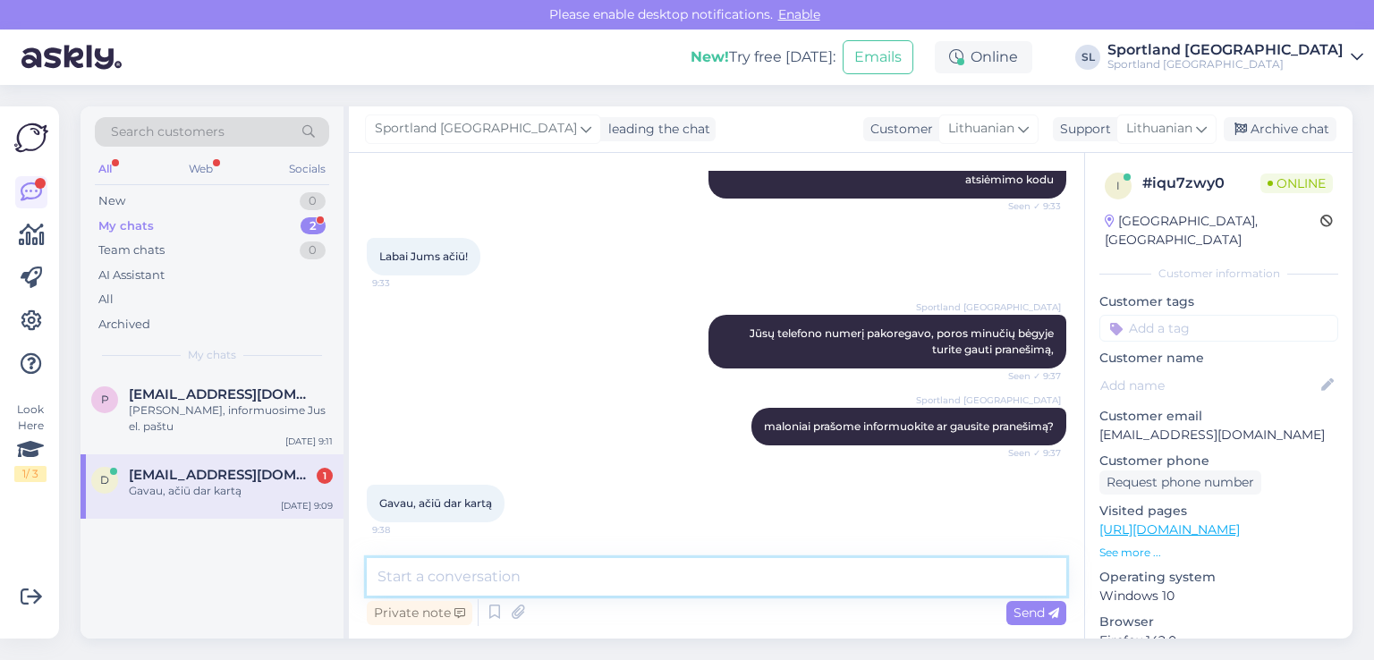
click at [578, 583] on textarea at bounding box center [716, 577] width 699 height 38
type textarea "Puiku :))"
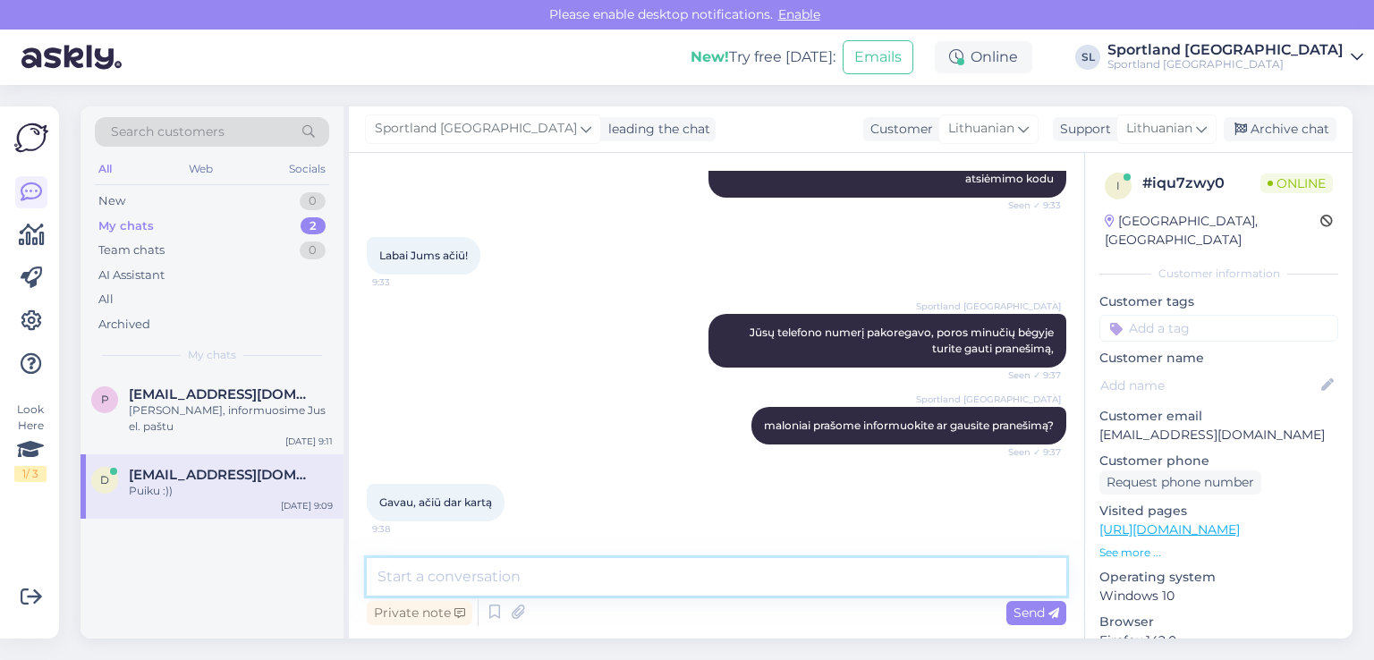
scroll to position [970, 0]
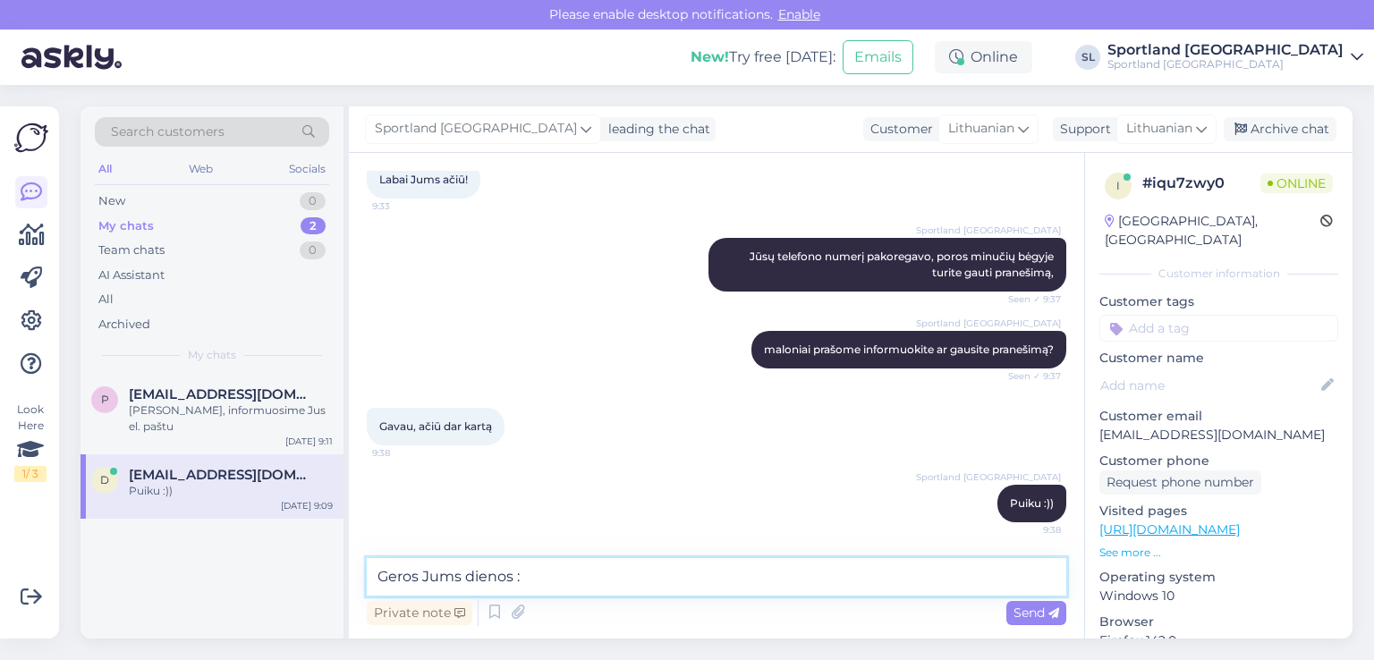
type textarea "Geros Jums dienos :)"
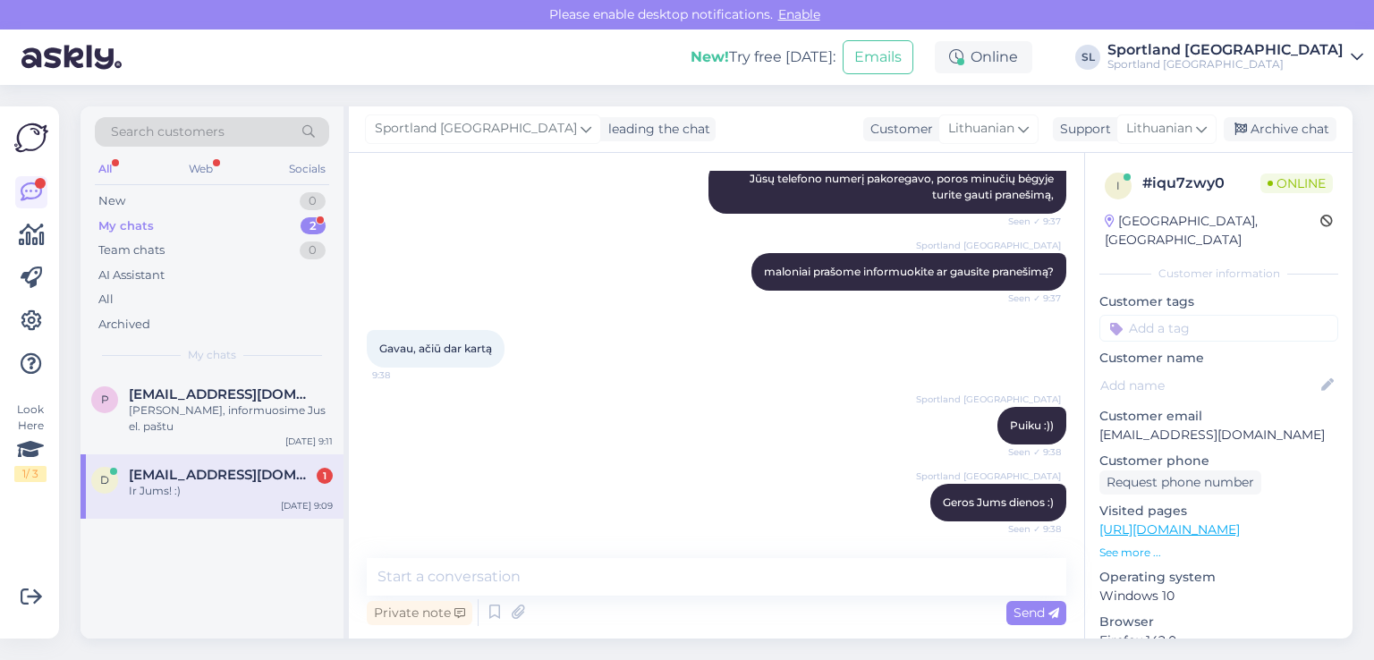
scroll to position [1124, 0]
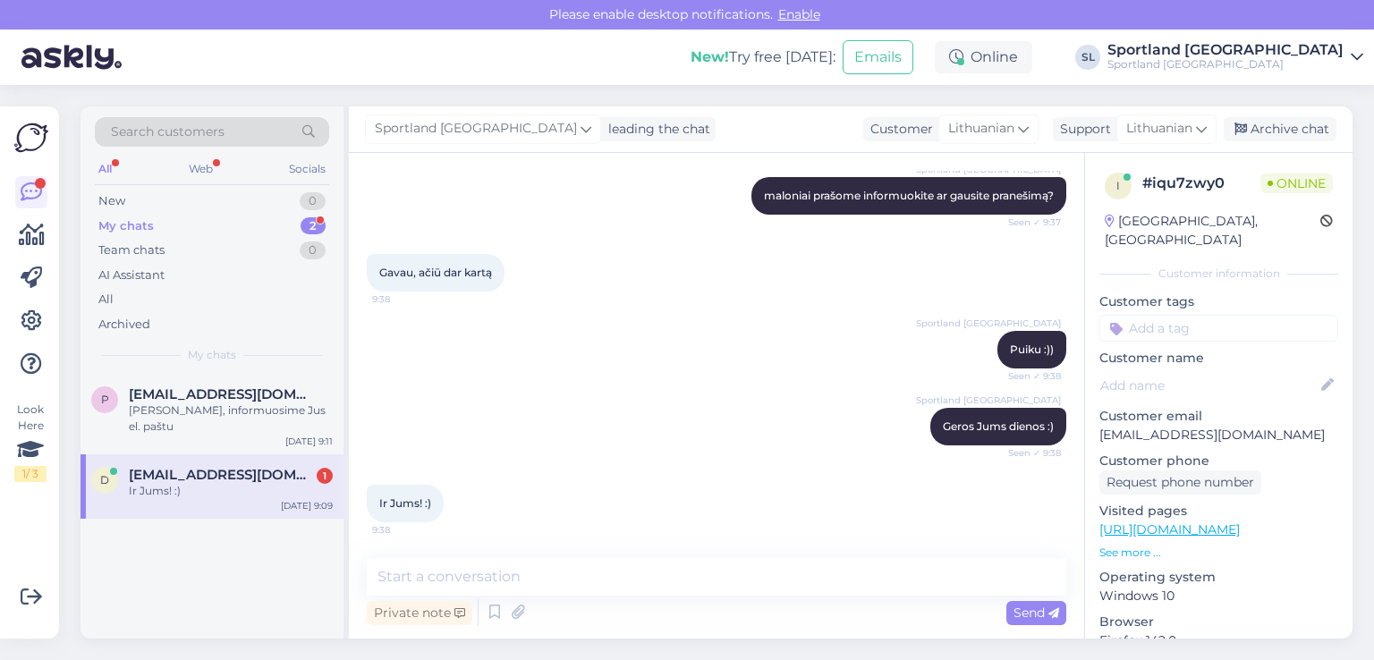
click at [630, 521] on div "Ir Jums! :) 9:38" at bounding box center [716, 503] width 699 height 77
click at [182, 483] on div "Ir Jums! :)" at bounding box center [231, 491] width 204 height 16
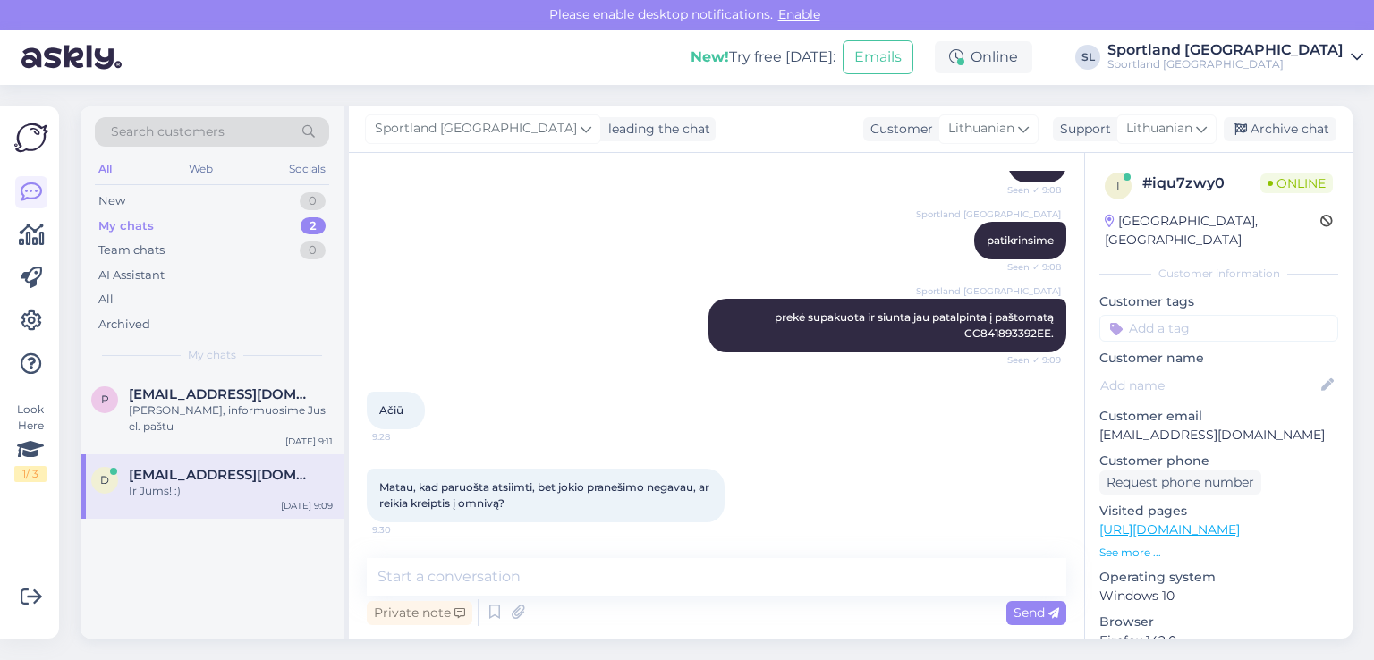
scroll to position [447, 0]
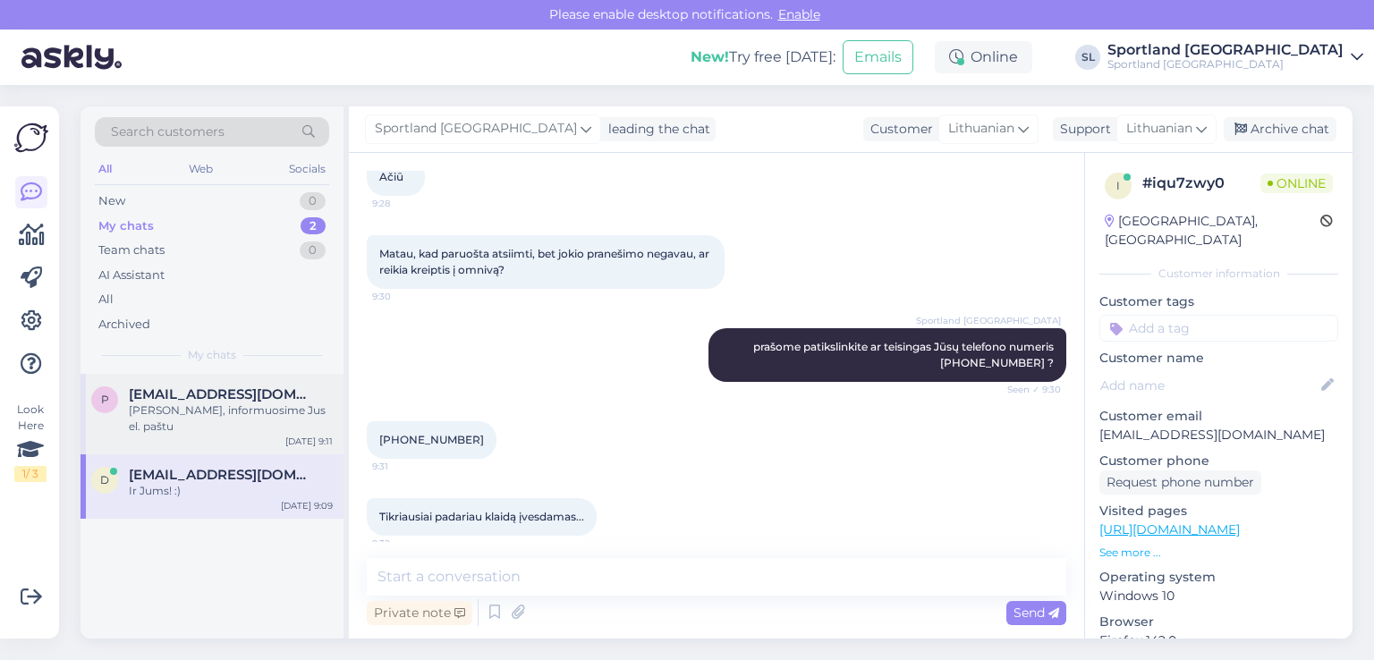
click at [103, 404] on span "p" at bounding box center [105, 399] width 8 height 13
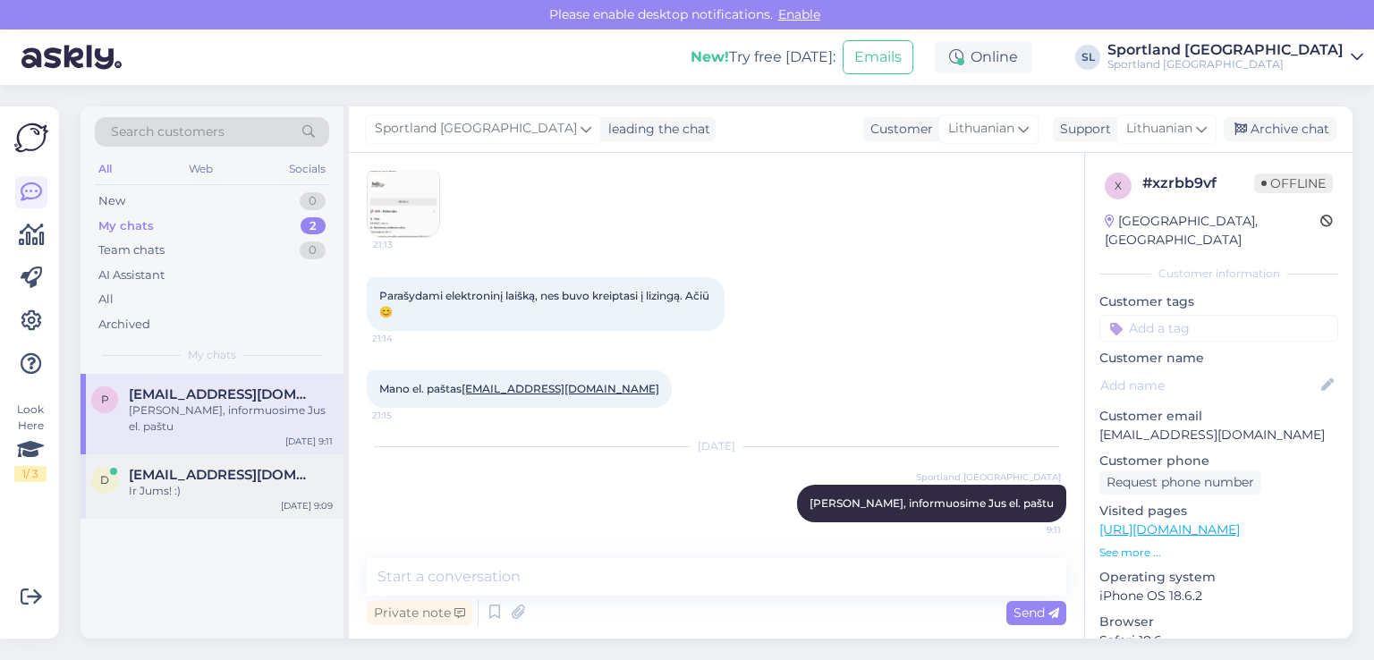
click at [184, 454] on div "d deividas.balevicius@gmail.com Ir Jums! :) Sep 12 9:09" at bounding box center [211, 486] width 263 height 64
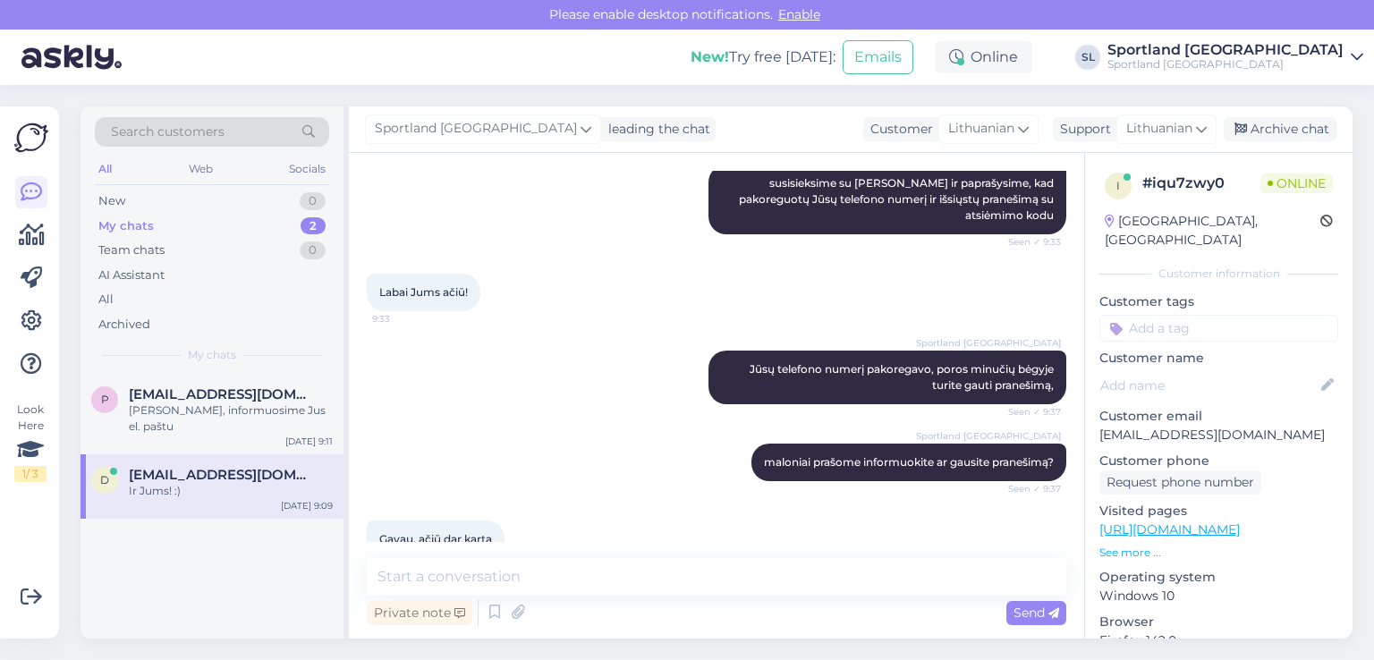
scroll to position [1124, 0]
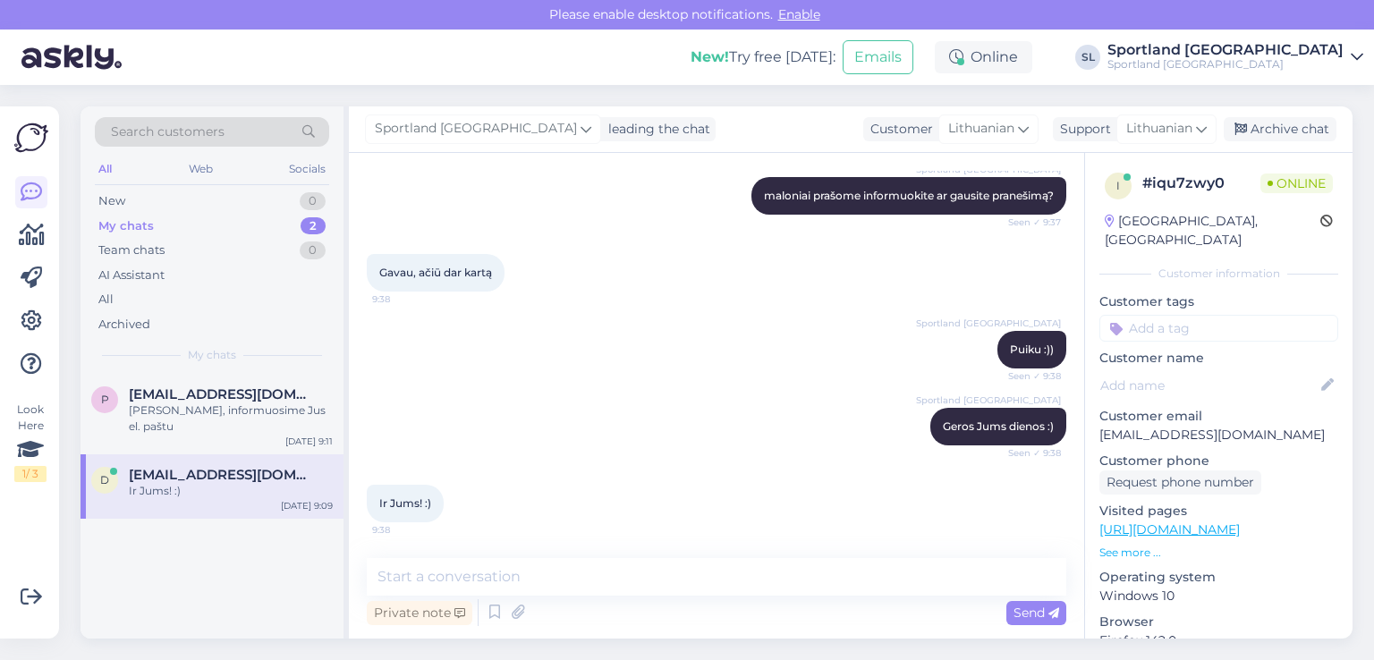
click at [293, 577] on div "p paulina.slepaviciute@gmail.com Sveiki, informuosime Jus el. paštu Sep 12 9:11…" at bounding box center [211, 506] width 263 height 265
click at [1274, 122] on div "Archive chat" at bounding box center [1279, 129] width 113 height 24
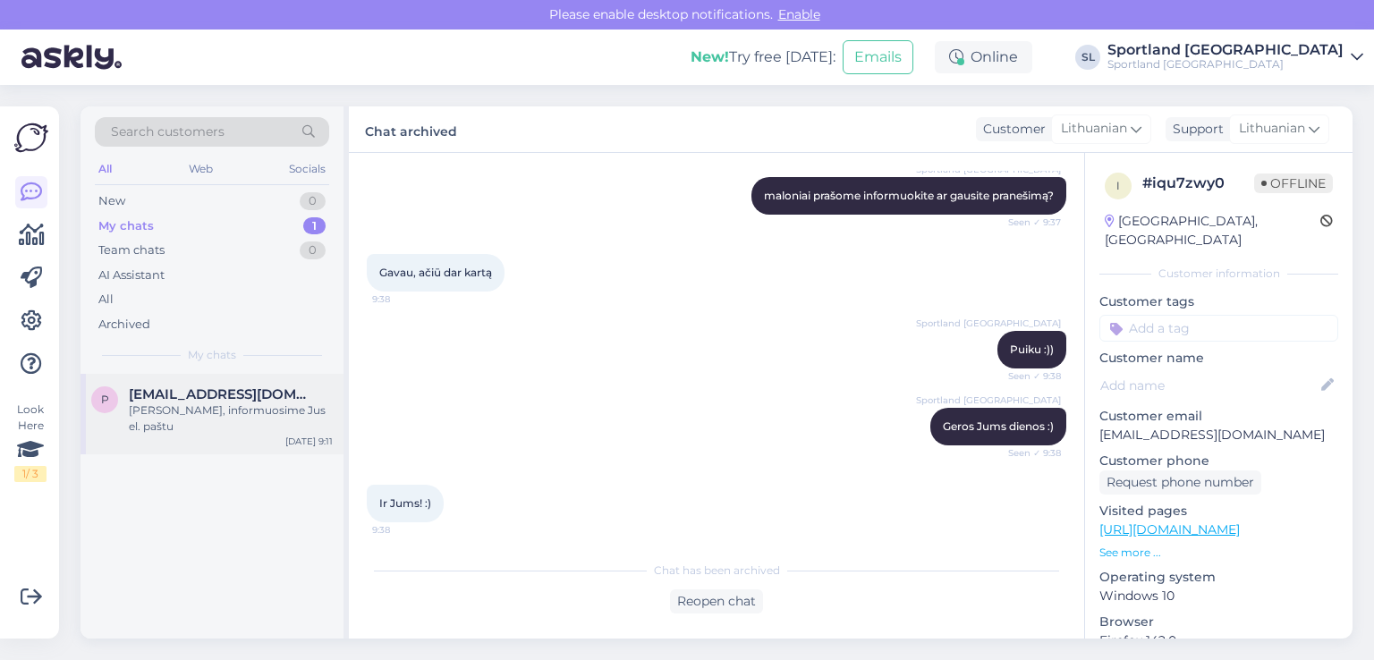
click at [114, 405] on div "p" at bounding box center [104, 399] width 27 height 27
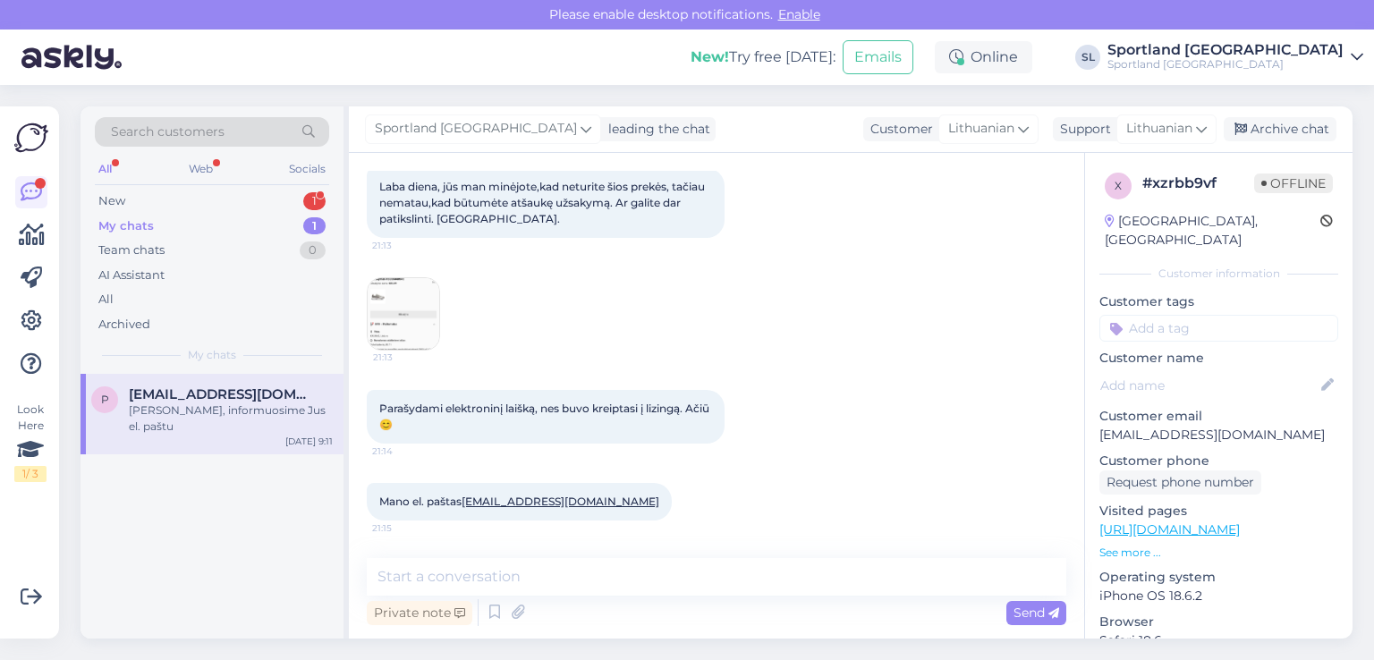
scroll to position [210, 0]
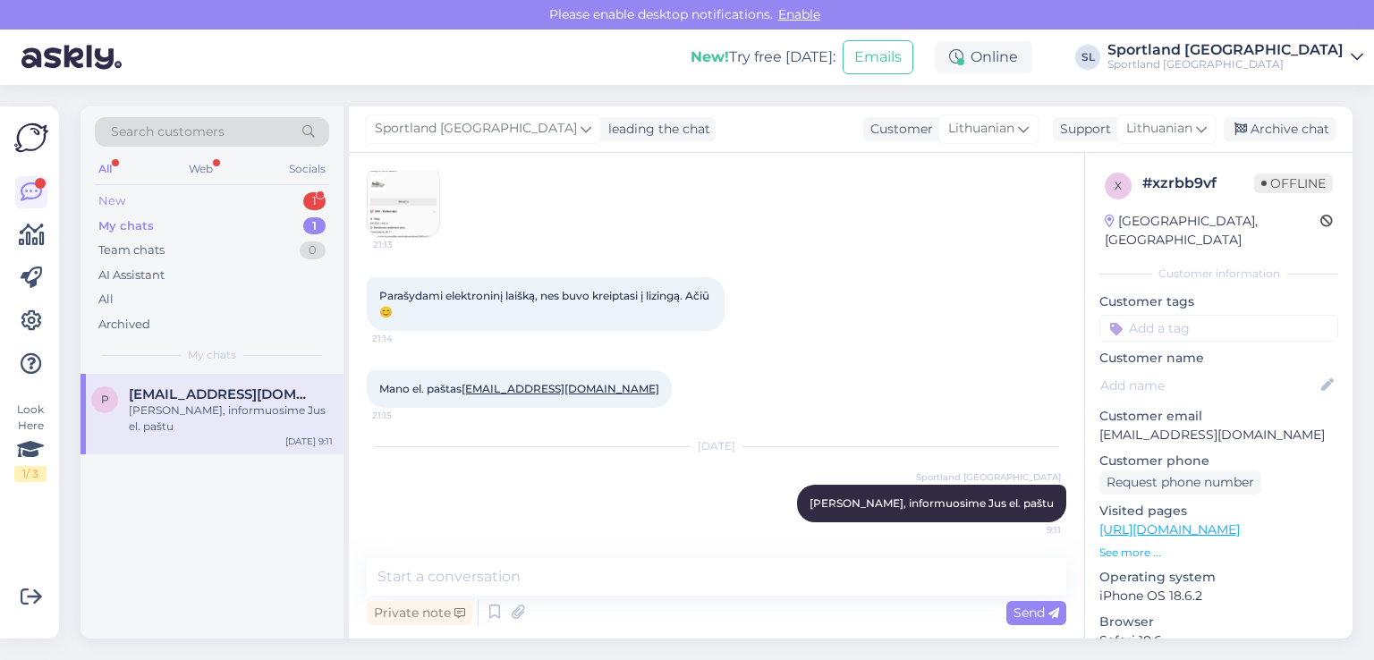
click at [172, 206] on div "New 1" at bounding box center [212, 201] width 234 height 25
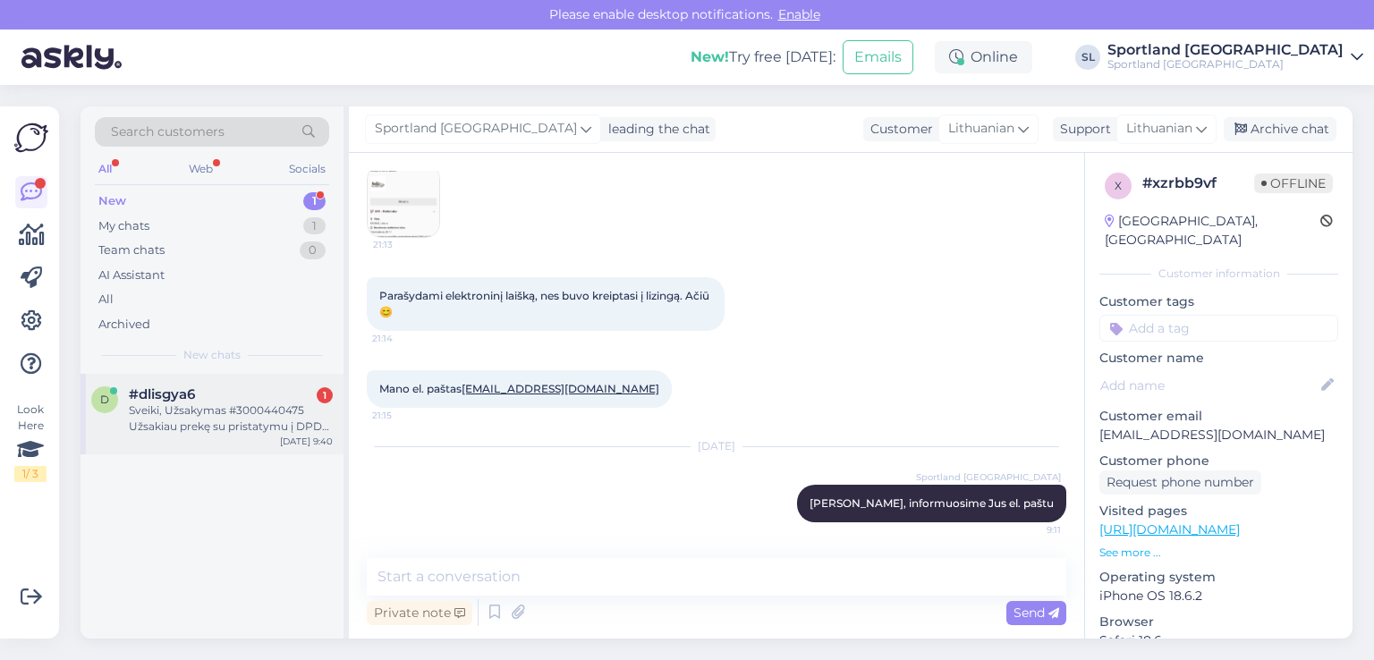
drag, startPoint x: 204, startPoint y: 405, endPoint x: 197, endPoint y: 399, distance: 9.5
click at [200, 402] on div "Sveiki, Užsakymas #3000440475 Užsakiau prekę su pristatymu į DPD paštomatą Viln…" at bounding box center [231, 418] width 204 height 32
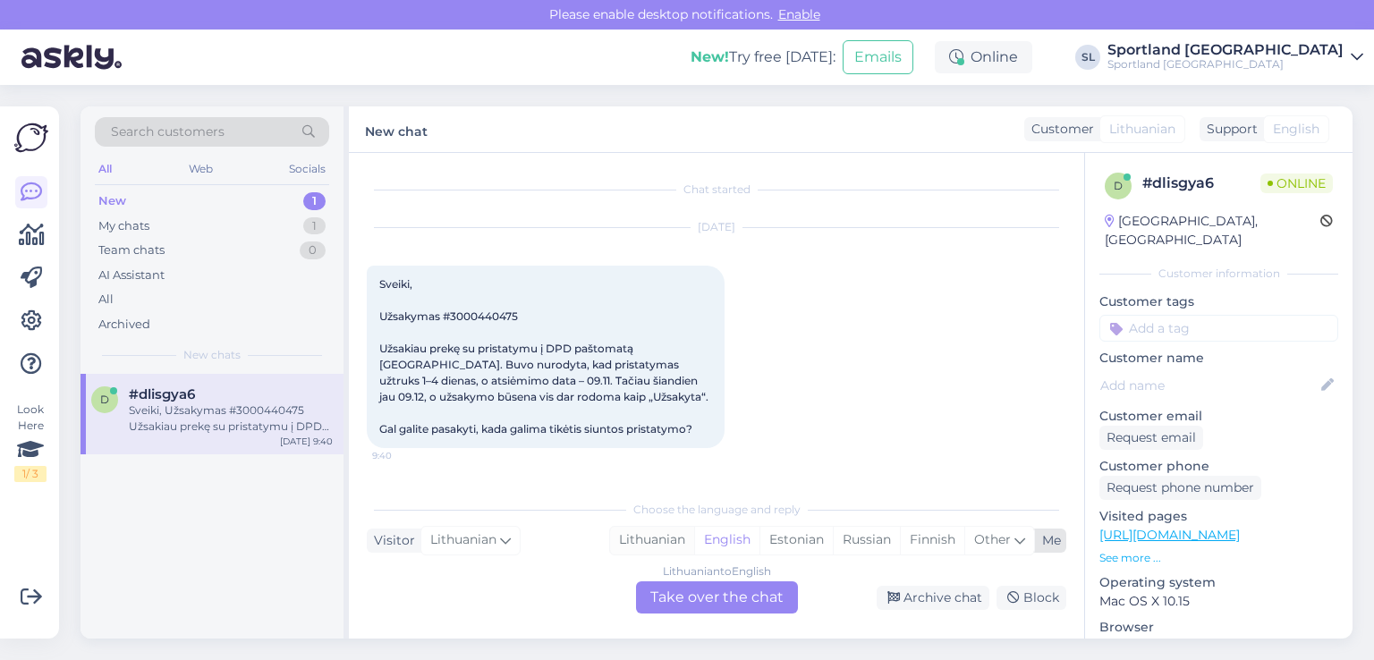
click at [655, 536] on div "Lithuanian" at bounding box center [652, 540] width 84 height 27
click at [699, 591] on div "Lithuanian to Lithuanian Take over the chat" at bounding box center [717, 597] width 162 height 32
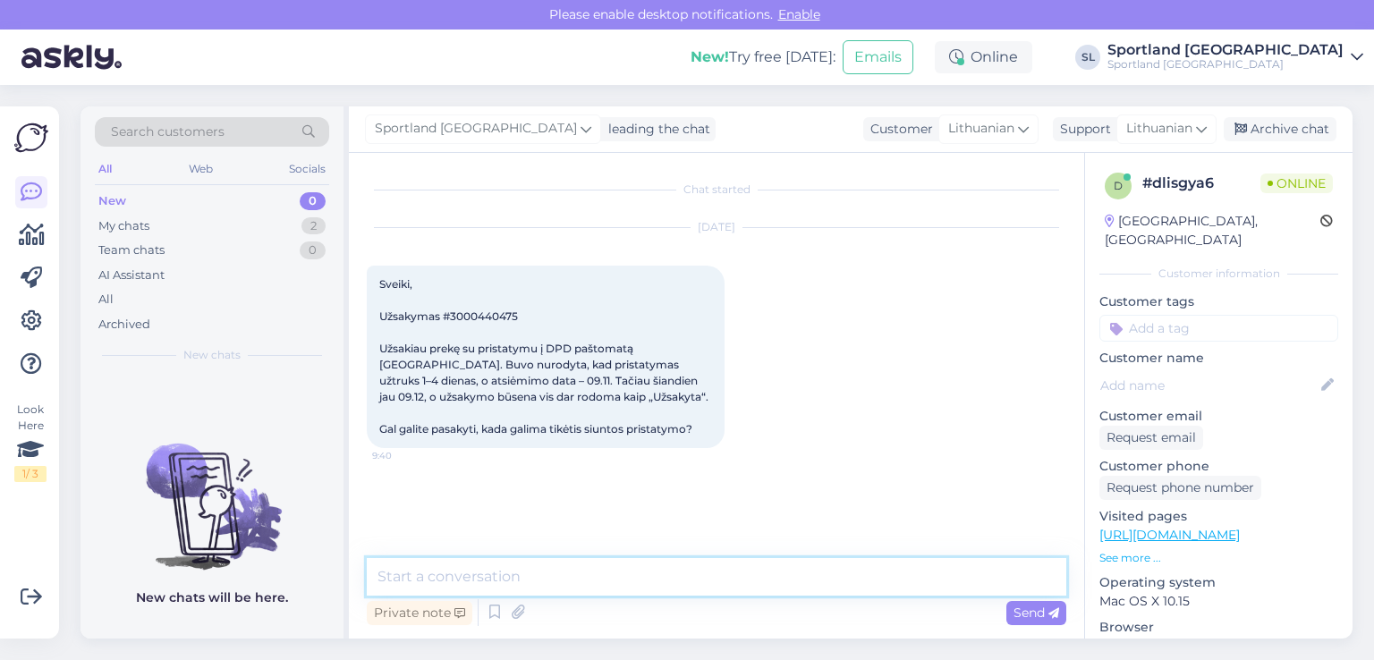
click at [615, 582] on textarea at bounding box center [716, 577] width 699 height 38
type textarea "Sveiki"
type textarea "patikrinsime"
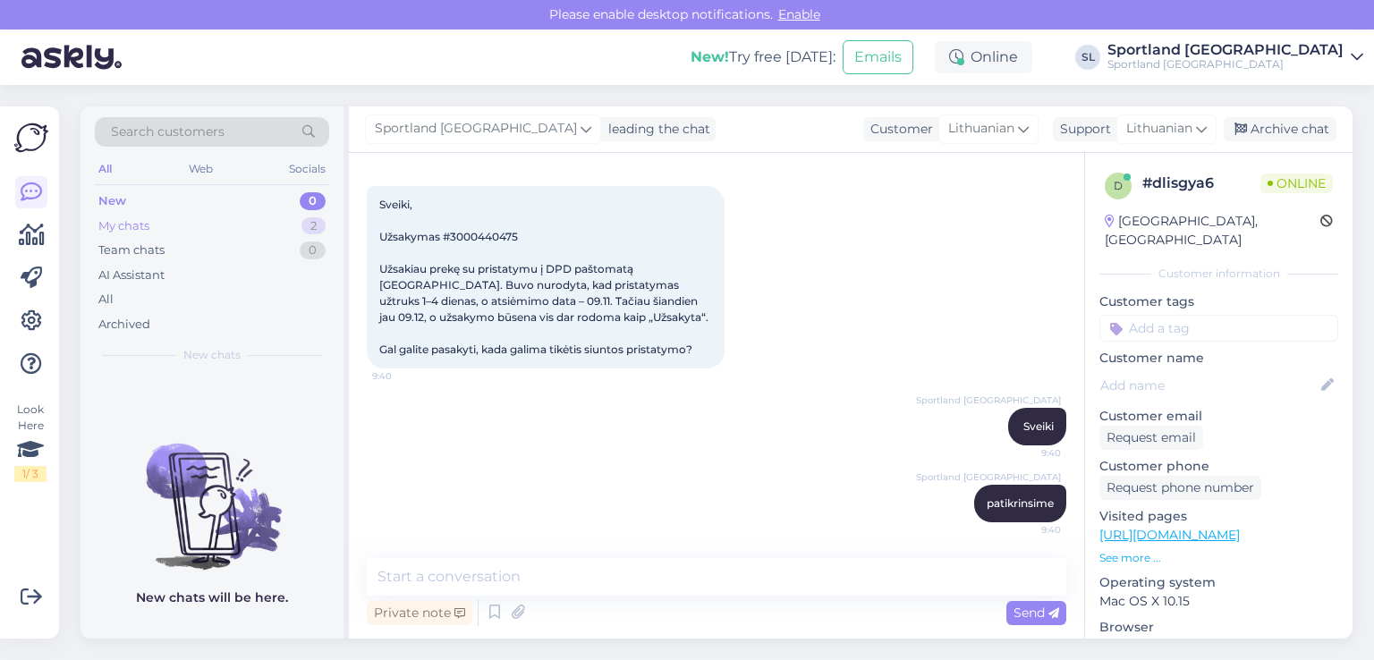
click at [163, 216] on div "My chats 2" at bounding box center [212, 226] width 234 height 25
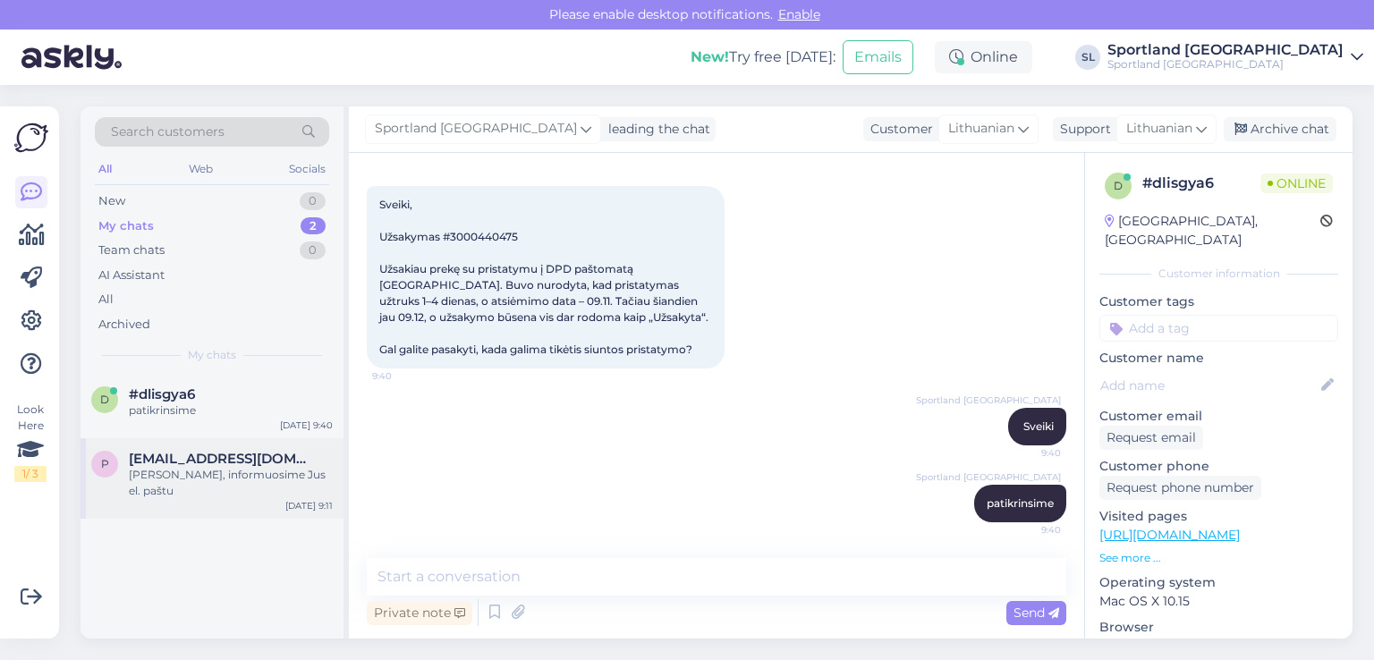
click at [154, 470] on div "Sveiki, informuosime Jus el. paštu" at bounding box center [231, 483] width 204 height 32
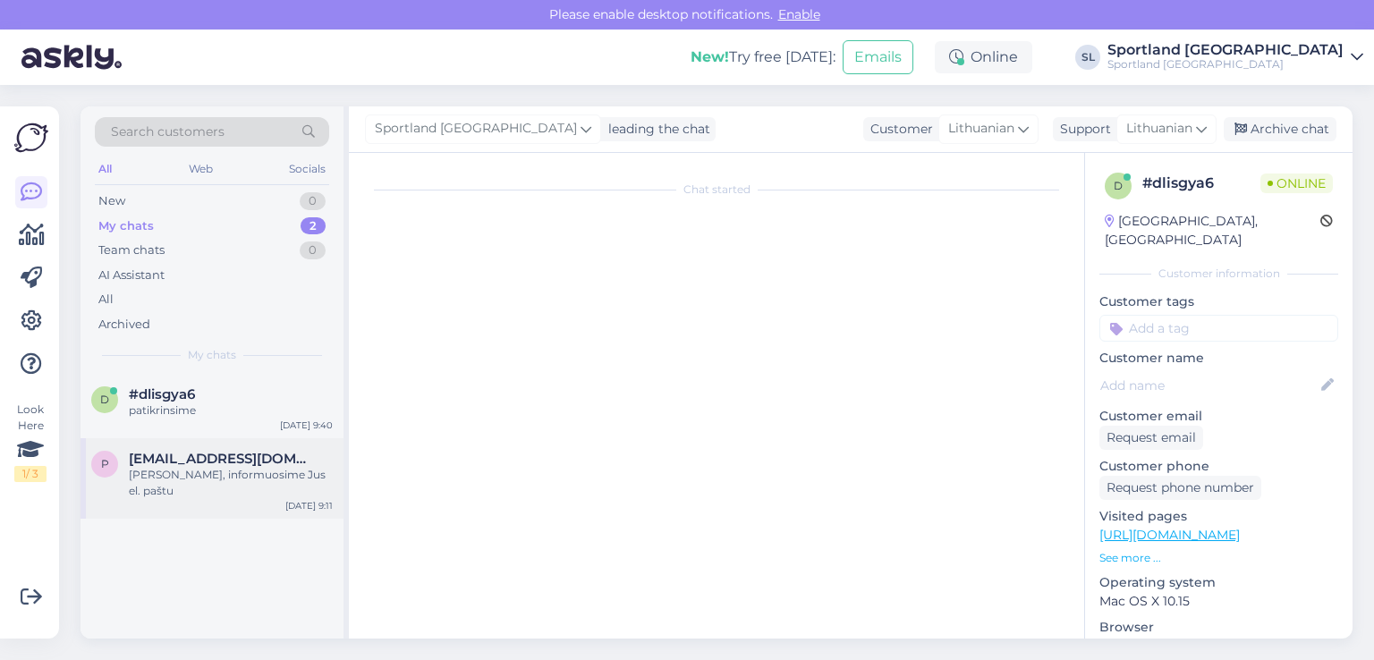
scroll to position [210, 0]
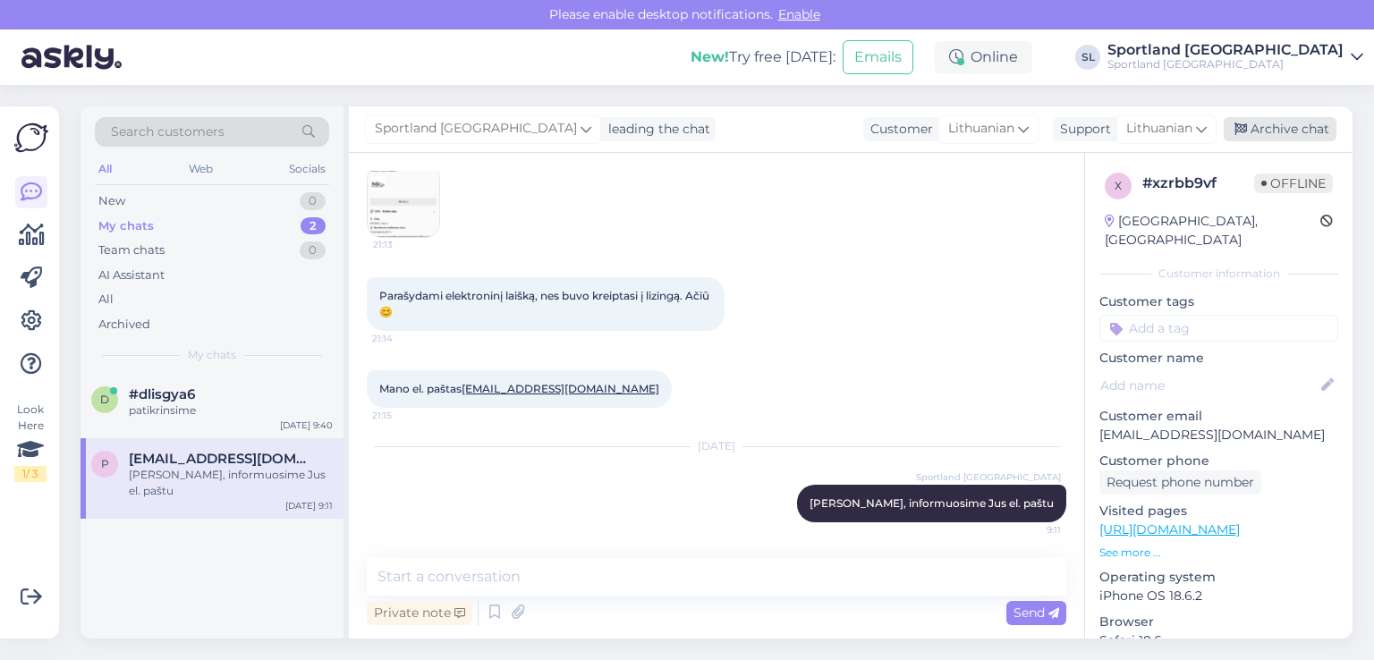
click at [1299, 134] on div "Archive chat" at bounding box center [1279, 129] width 113 height 24
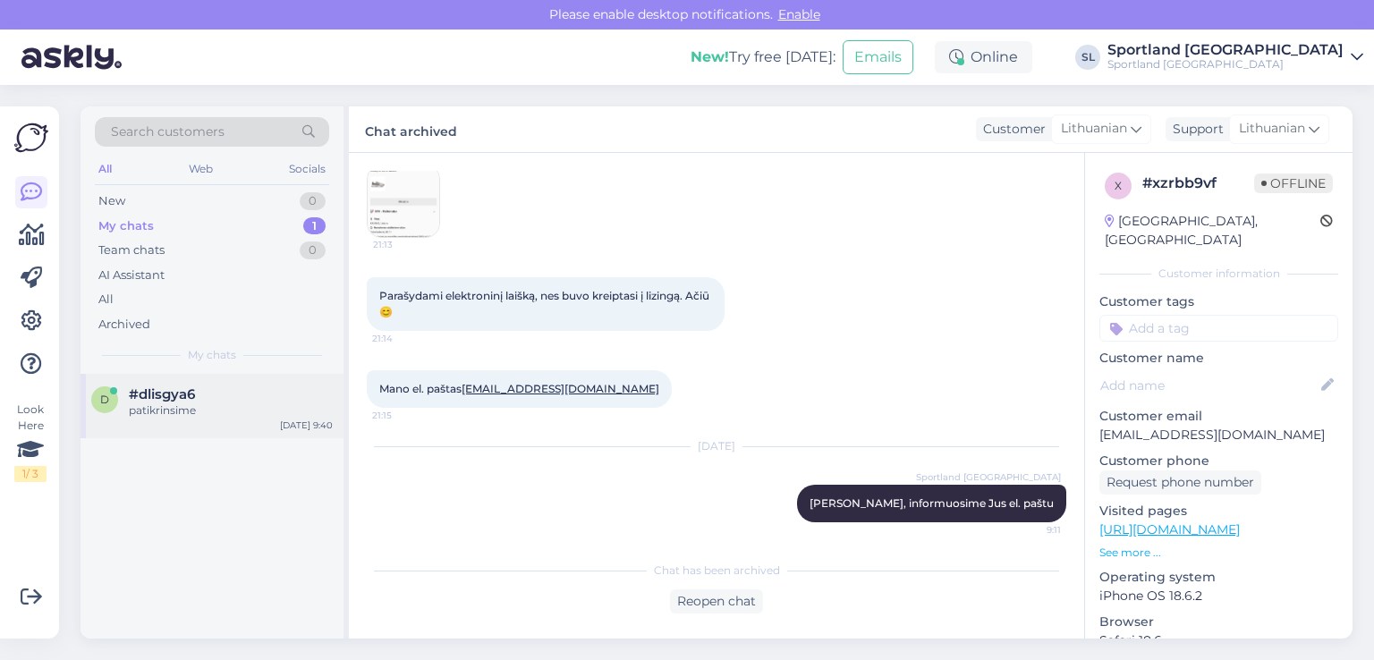
click at [160, 419] on div "d #dlisgya6 patikrinsime Sep 12 9:40" at bounding box center [211, 406] width 263 height 64
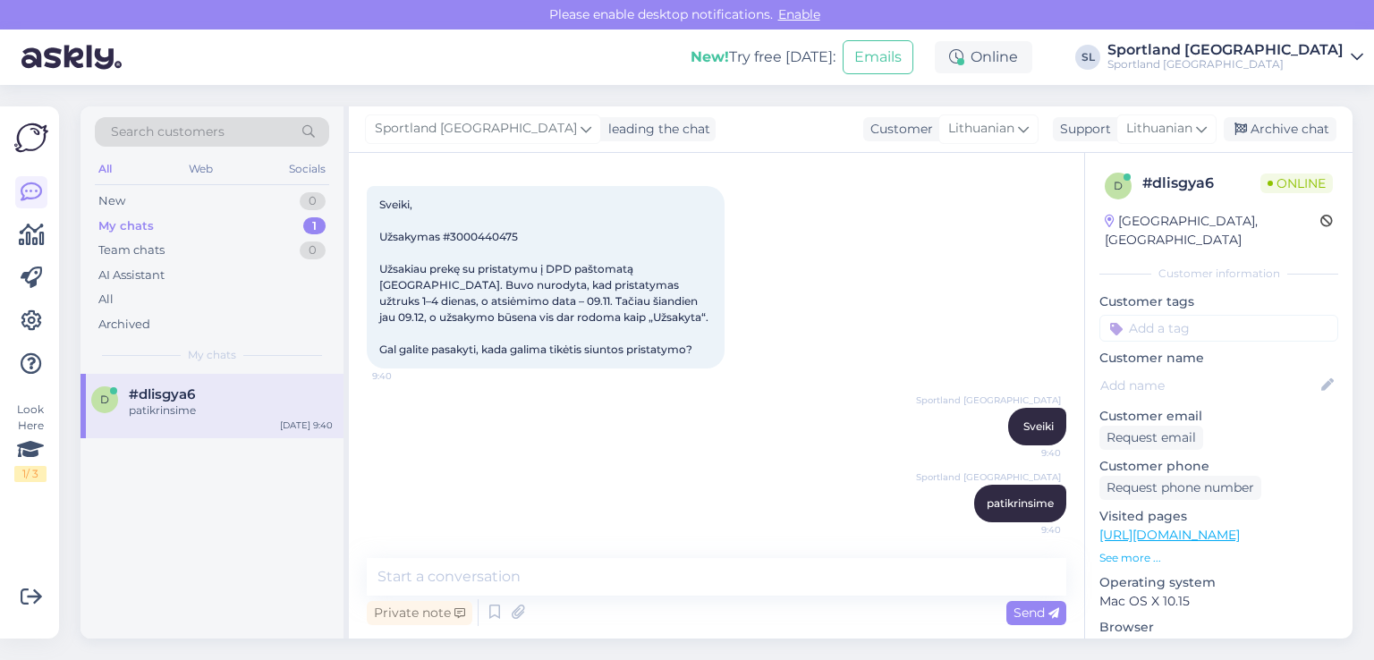
scroll to position [0, 0]
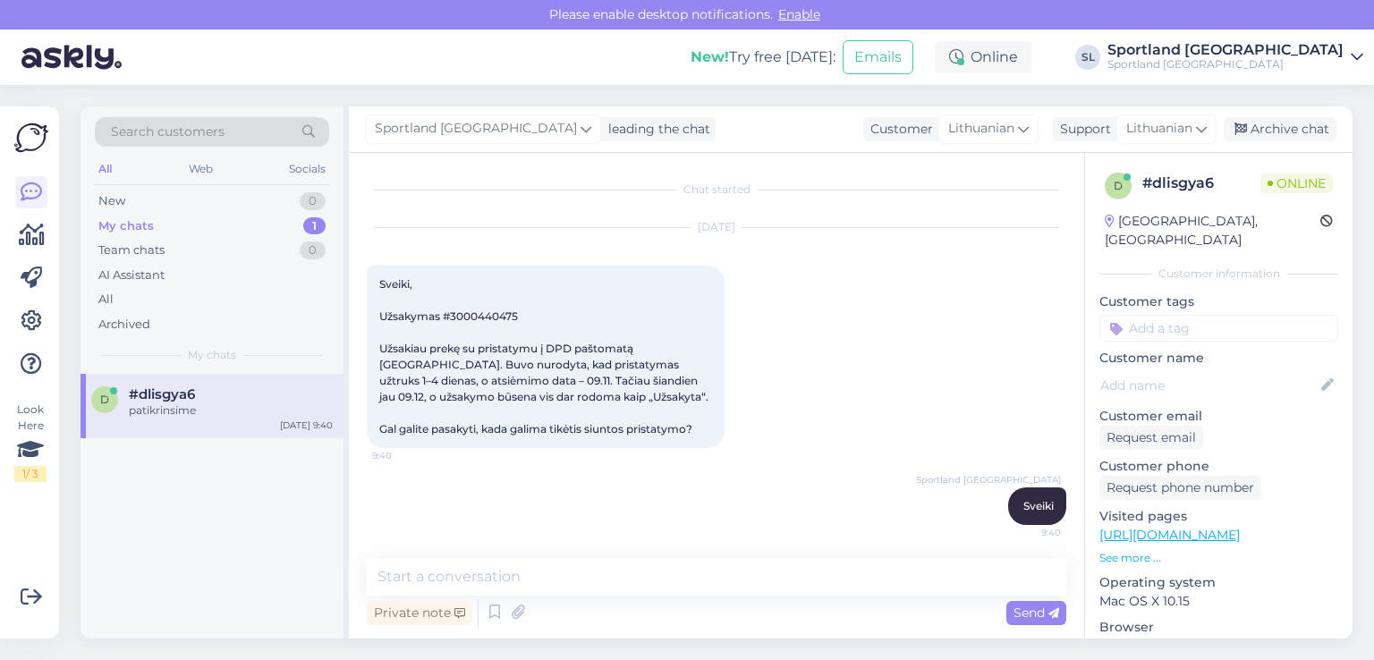
click at [505, 312] on span "Sveiki, Užsakymas #3000440475 Užsakiau prekę su pristatymu į DPD paštomatą Viln…" at bounding box center [543, 356] width 329 height 158
copy span "3000440475"
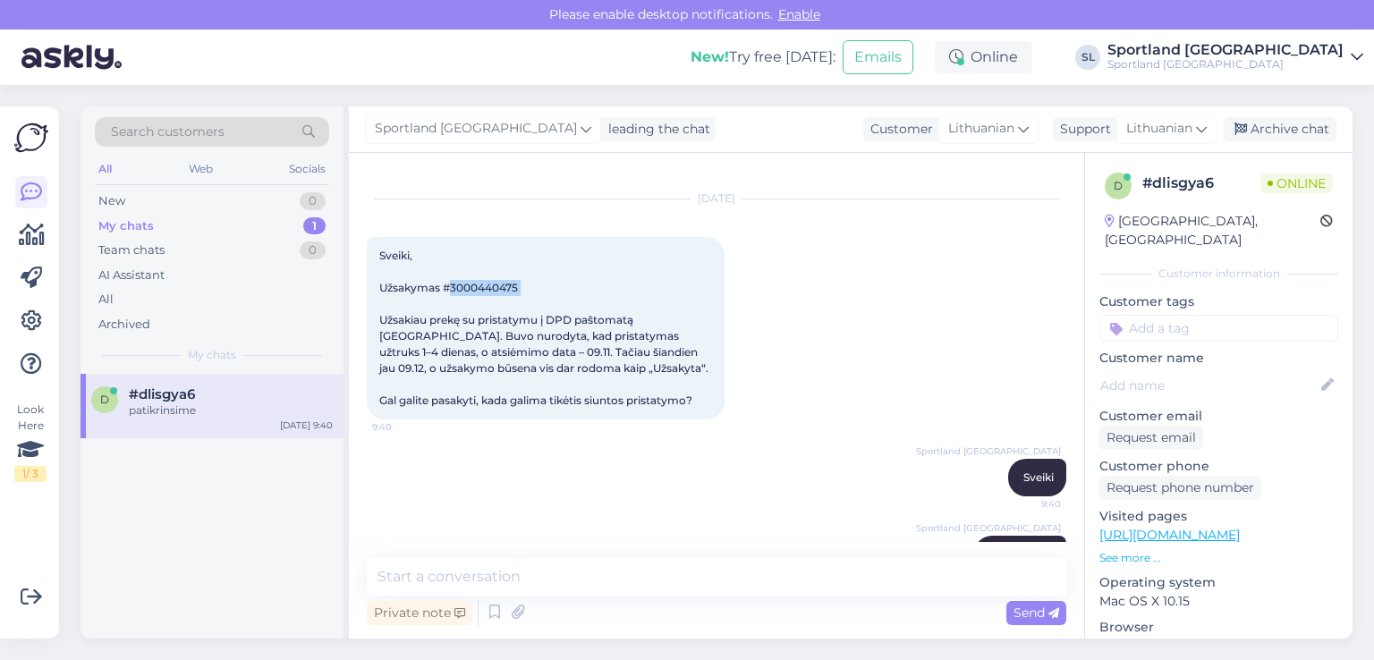
scroll to position [80, 0]
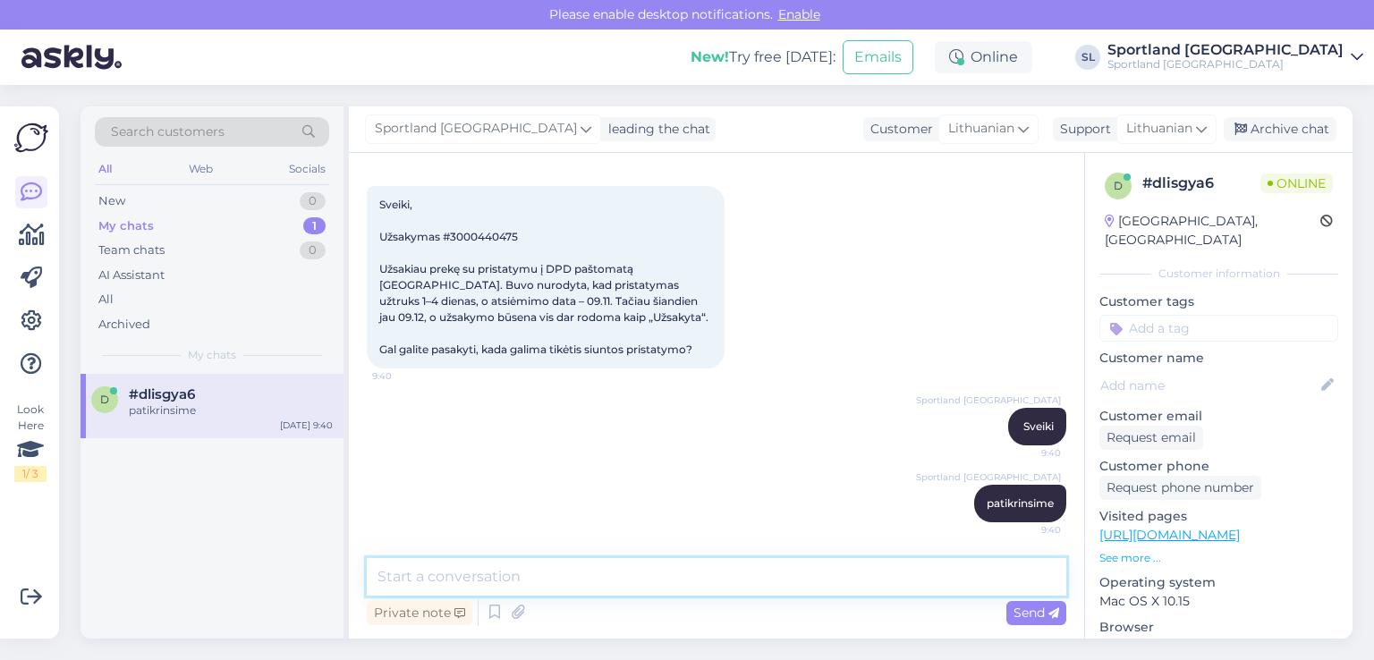
click at [636, 577] on textarea at bounding box center [716, 577] width 699 height 38
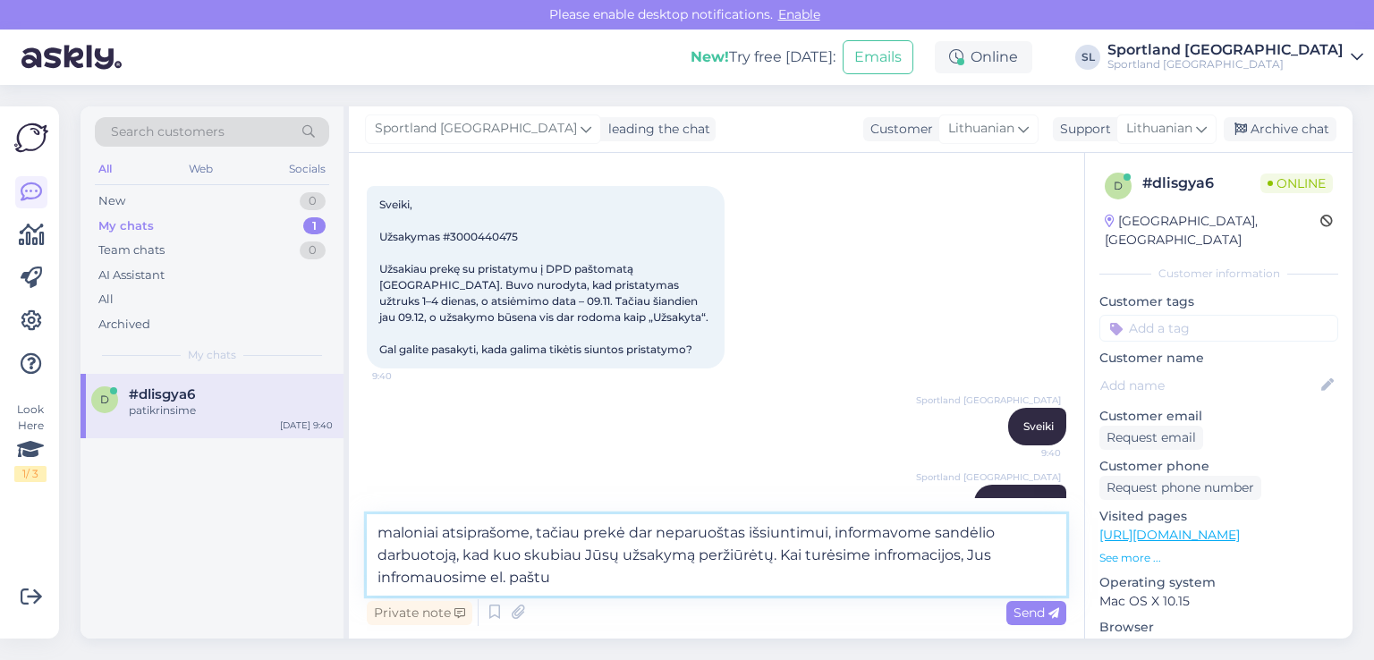
paste textarea "cernejvitalijus@gmail.com"
type textarea "maloniai atsiprašome, tačiau prekė dar neparuoštas išsiuntimui, informavome san…"
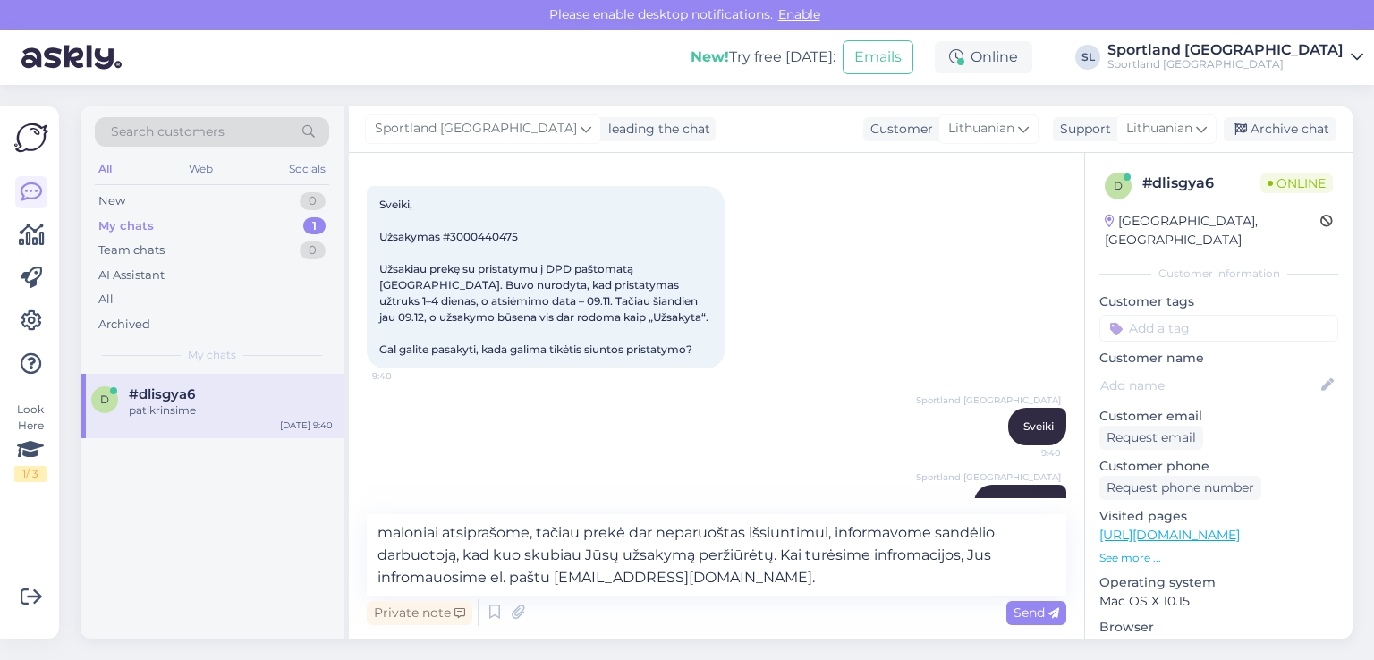
click at [1028, 610] on span "Send" at bounding box center [1036, 613] width 46 height 16
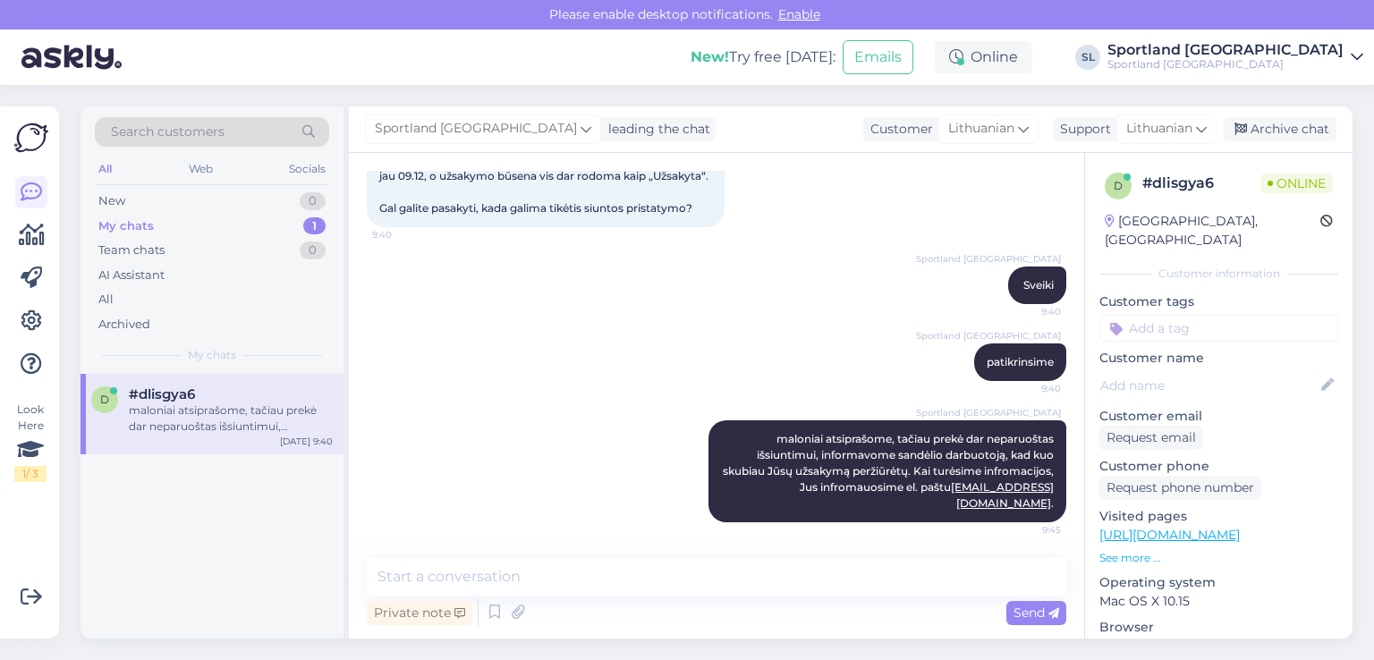
scroll to position [221, 0]
click at [28, 209] on div at bounding box center [31, 278] width 32 height 204
click at [29, 236] on icon at bounding box center [32, 234] width 26 height 21
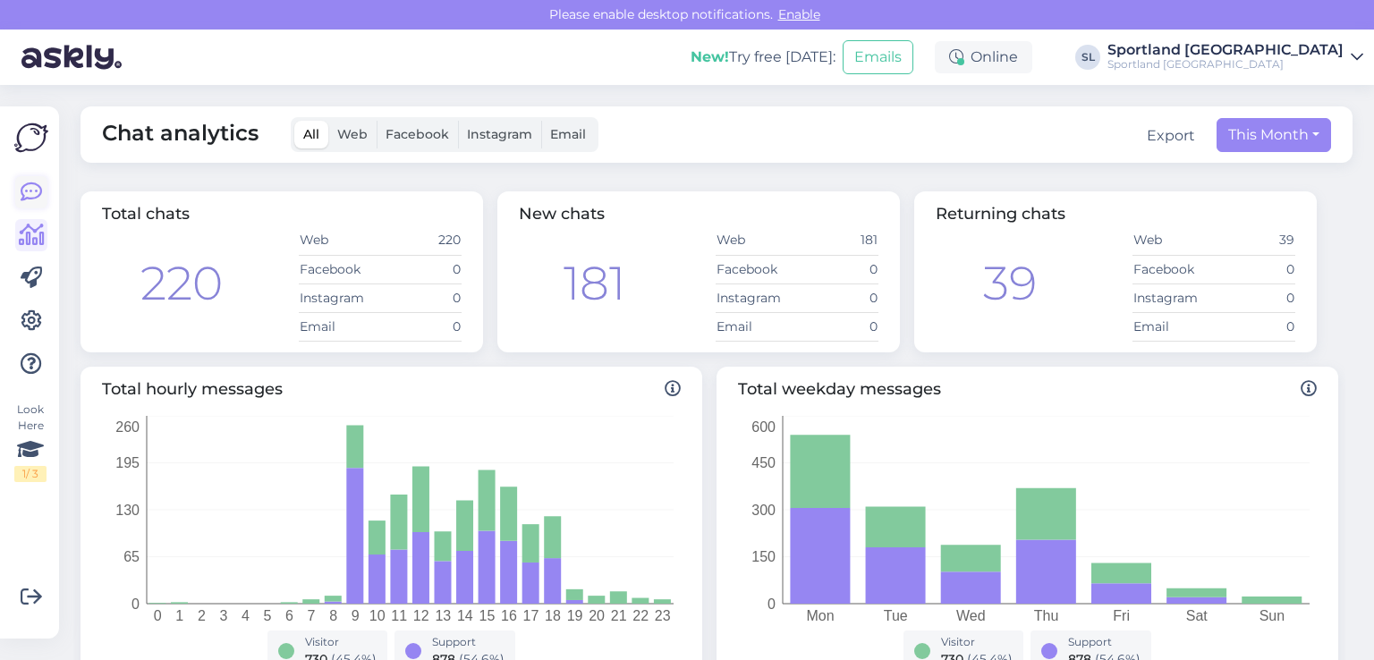
click at [30, 197] on icon at bounding box center [31, 192] width 21 height 21
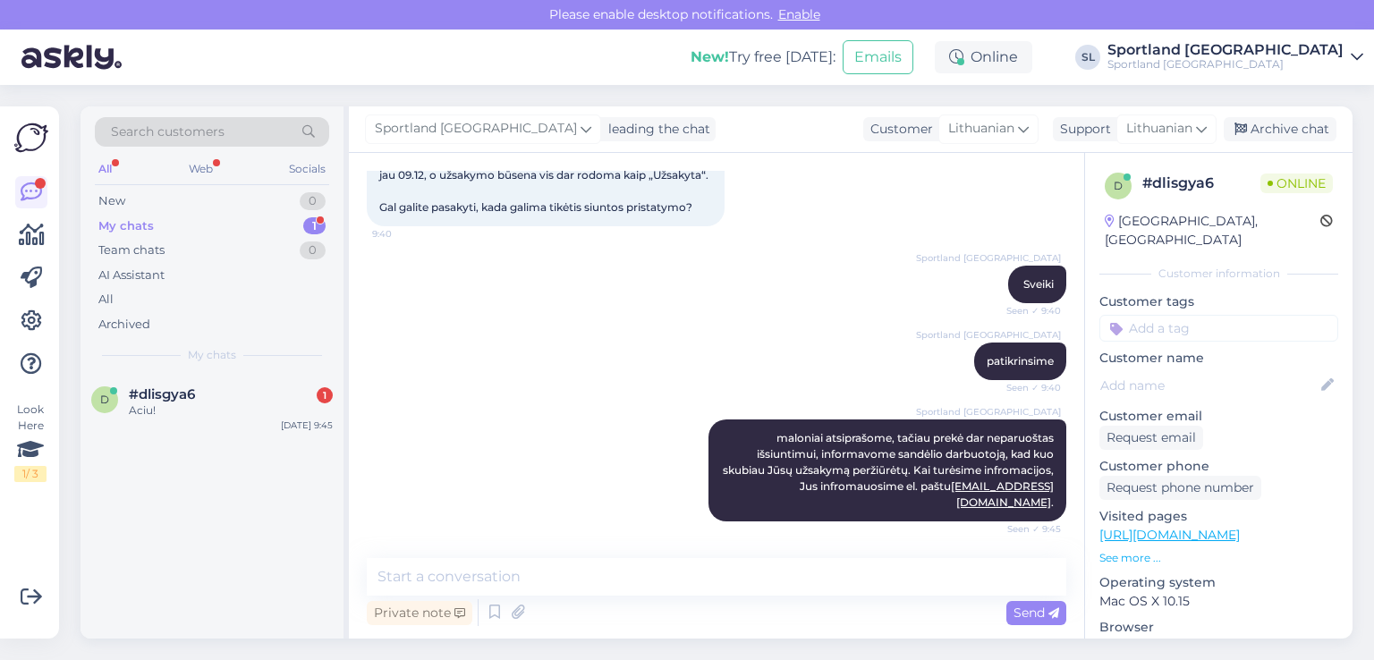
scroll to position [298, 0]
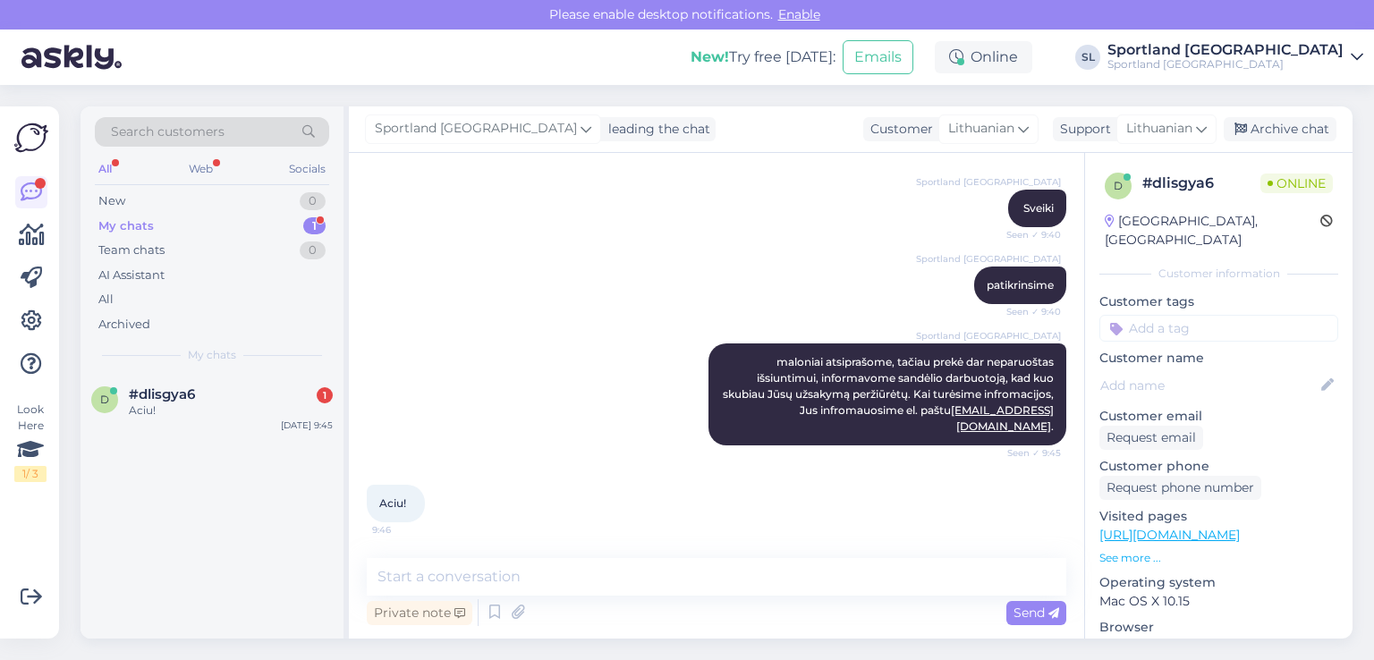
click at [259, 530] on div "d #dlisgya6 1 Aciu! Sep 12 9:45" at bounding box center [211, 506] width 263 height 265
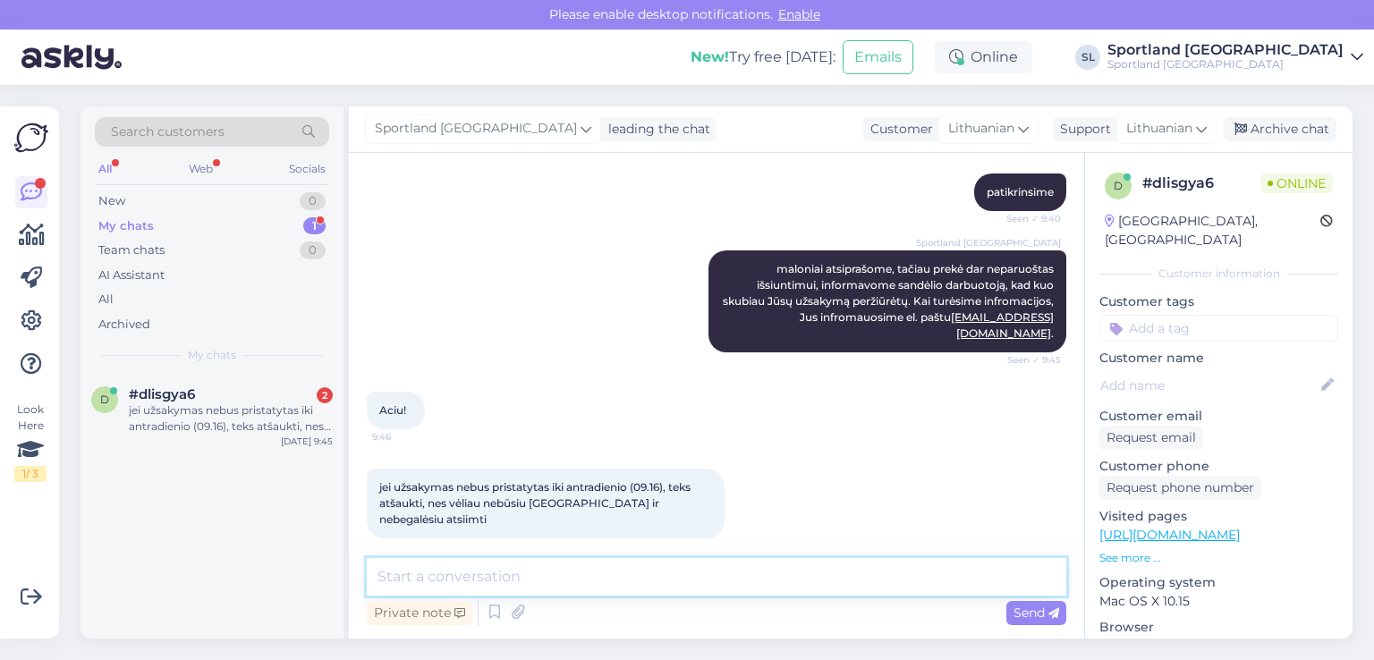
click at [515, 583] on textarea at bounding box center [716, 577] width 699 height 38
type textarea "t"
click at [566, 582] on textarea at bounding box center [716, 577] width 699 height 38
type textarea "Dėkojame už informaciją."
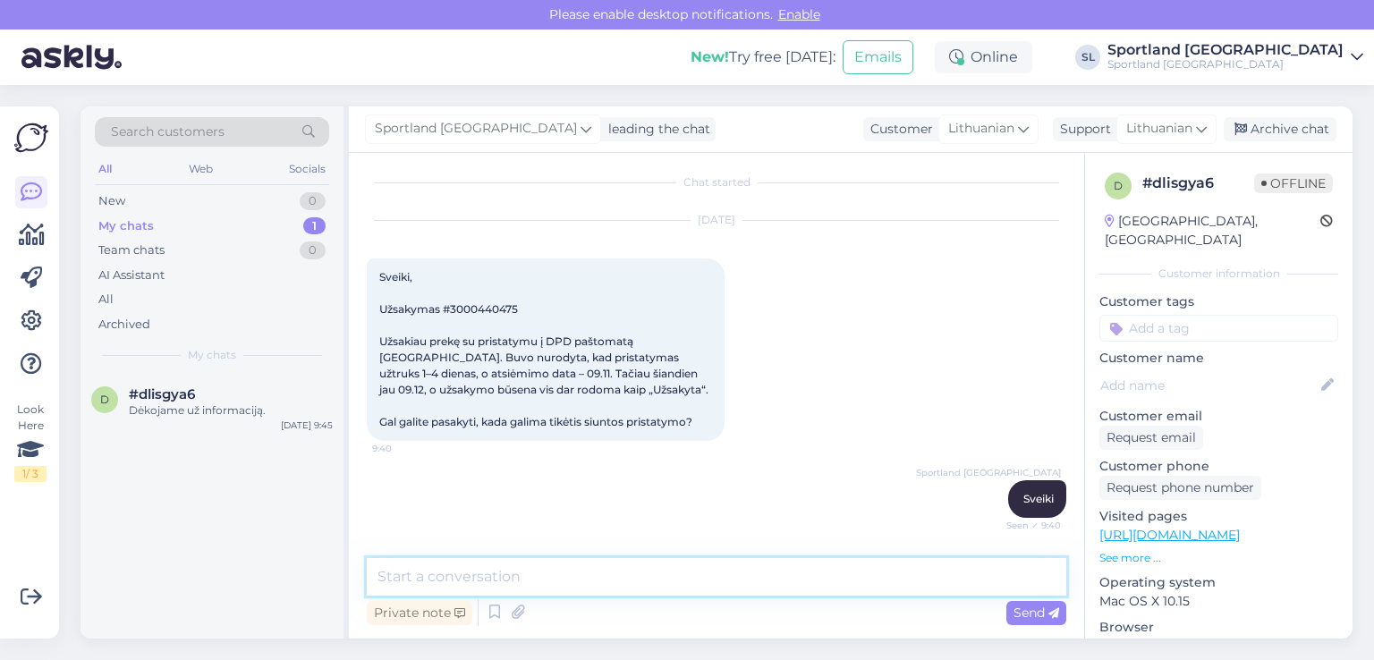
scroll to position [0, 0]
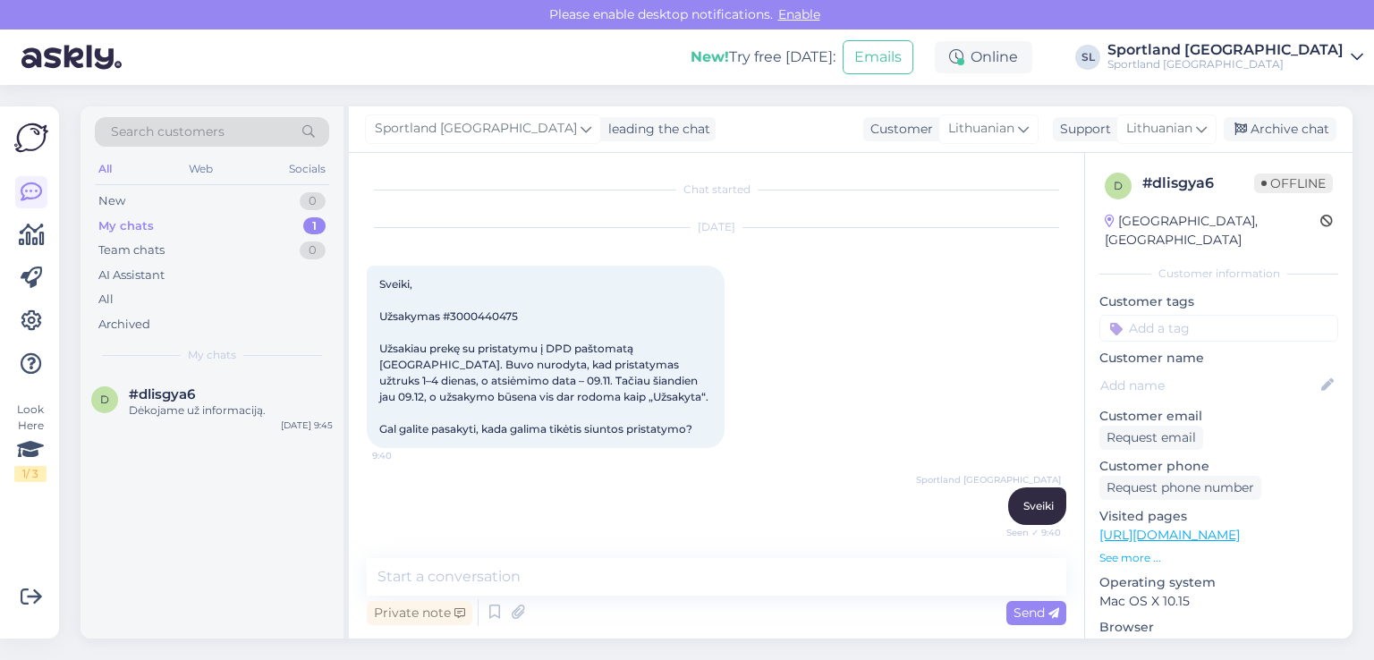
click at [486, 312] on span "Sveiki, Užsakymas #3000440475 Užsakiau prekę su pristatymu į DPD paštomatą Viln…" at bounding box center [543, 356] width 329 height 158
copy span "3000440475"
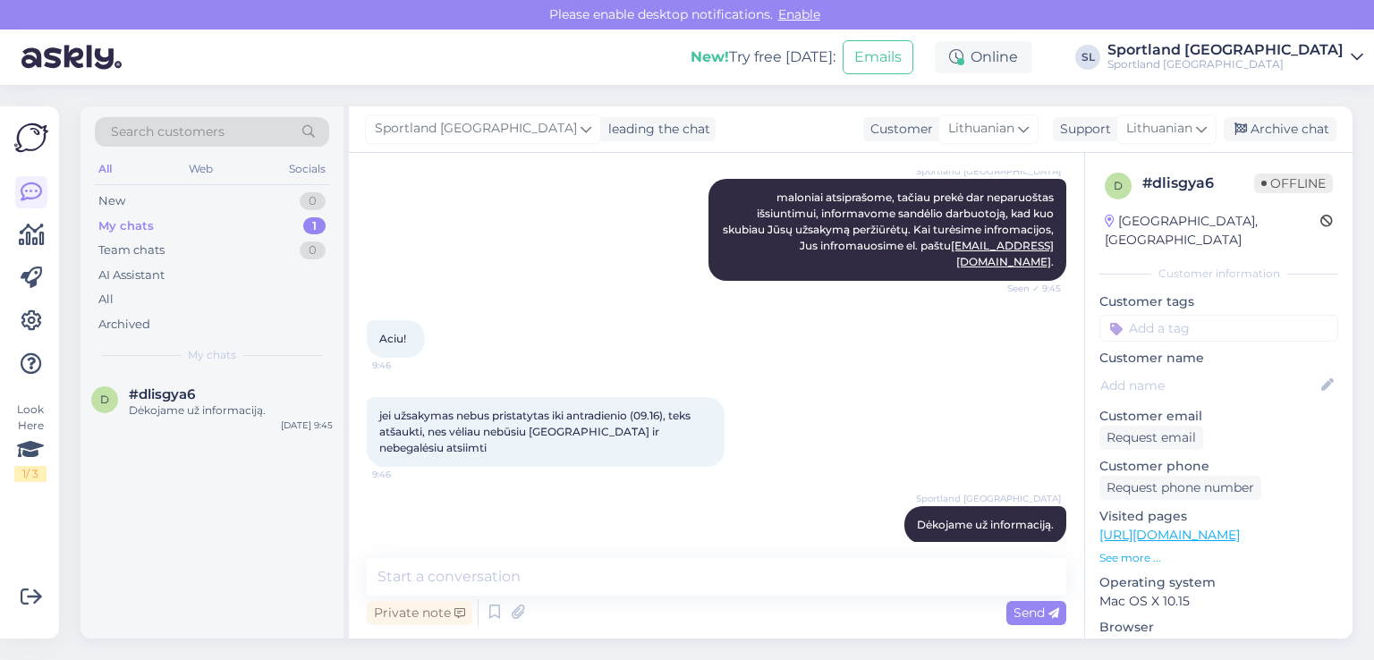
scroll to position [468, 0]
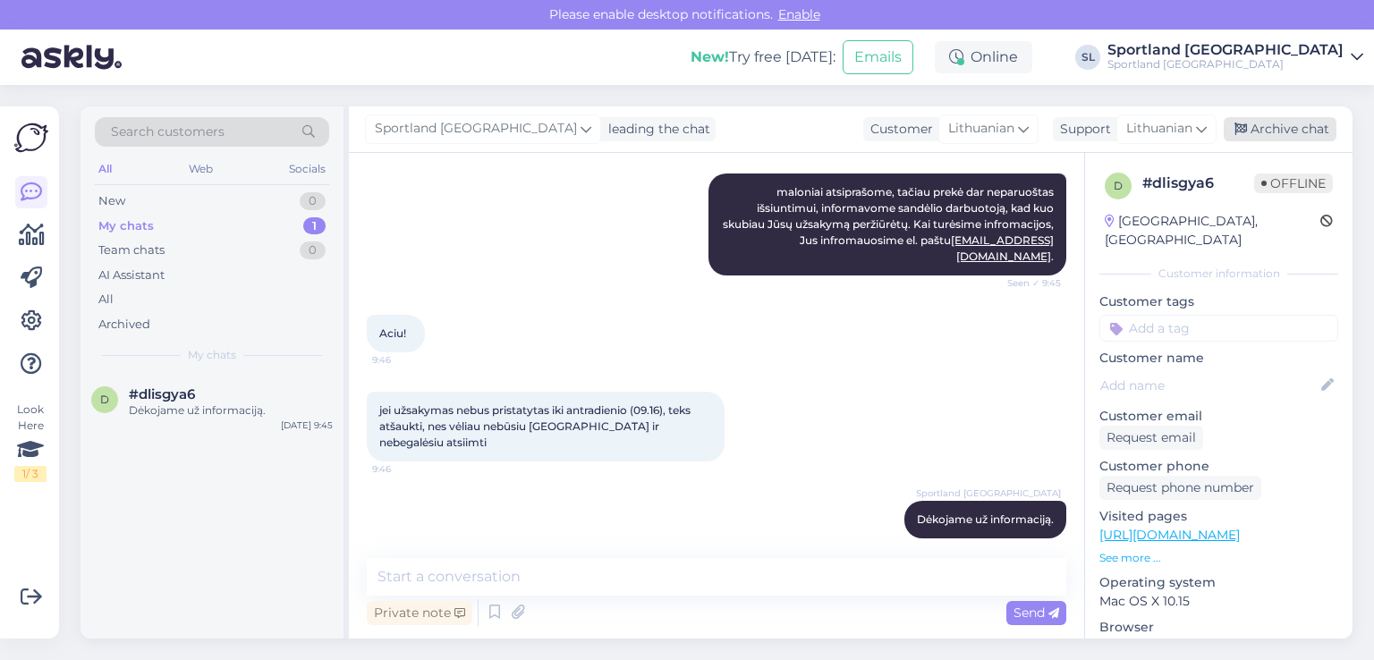
click at [1269, 117] on div "Archive chat" at bounding box center [1279, 129] width 113 height 24
